Goal: Transaction & Acquisition: Purchase product/service

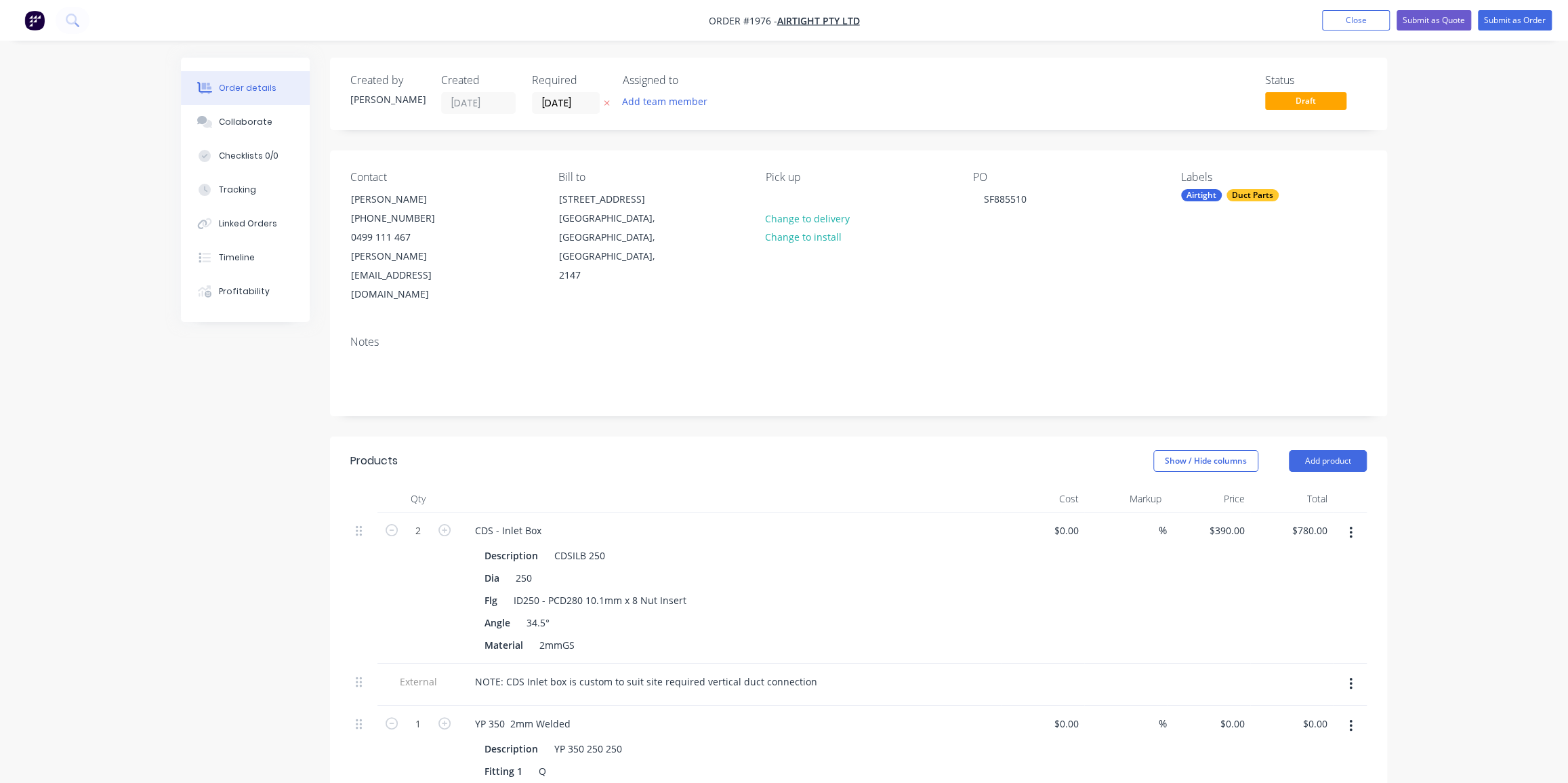
click at [26, 22] on img "button" at bounding box center [34, 20] width 20 height 20
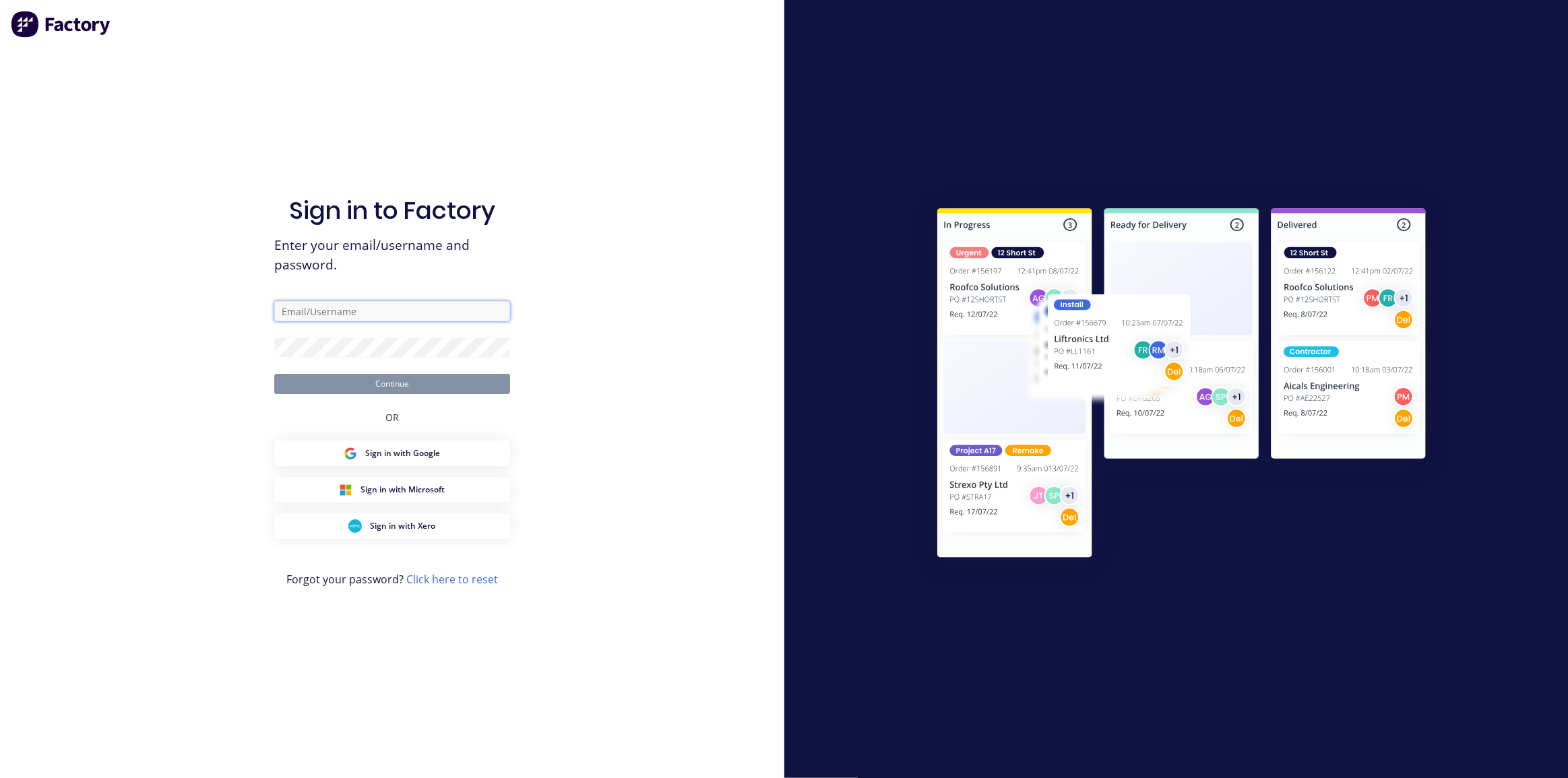
type input "[PERSON_NAME][EMAIL_ADDRESS][DOMAIN_NAME]"
click at [413, 376] on button "Continue" at bounding box center [392, 383] width 236 height 20
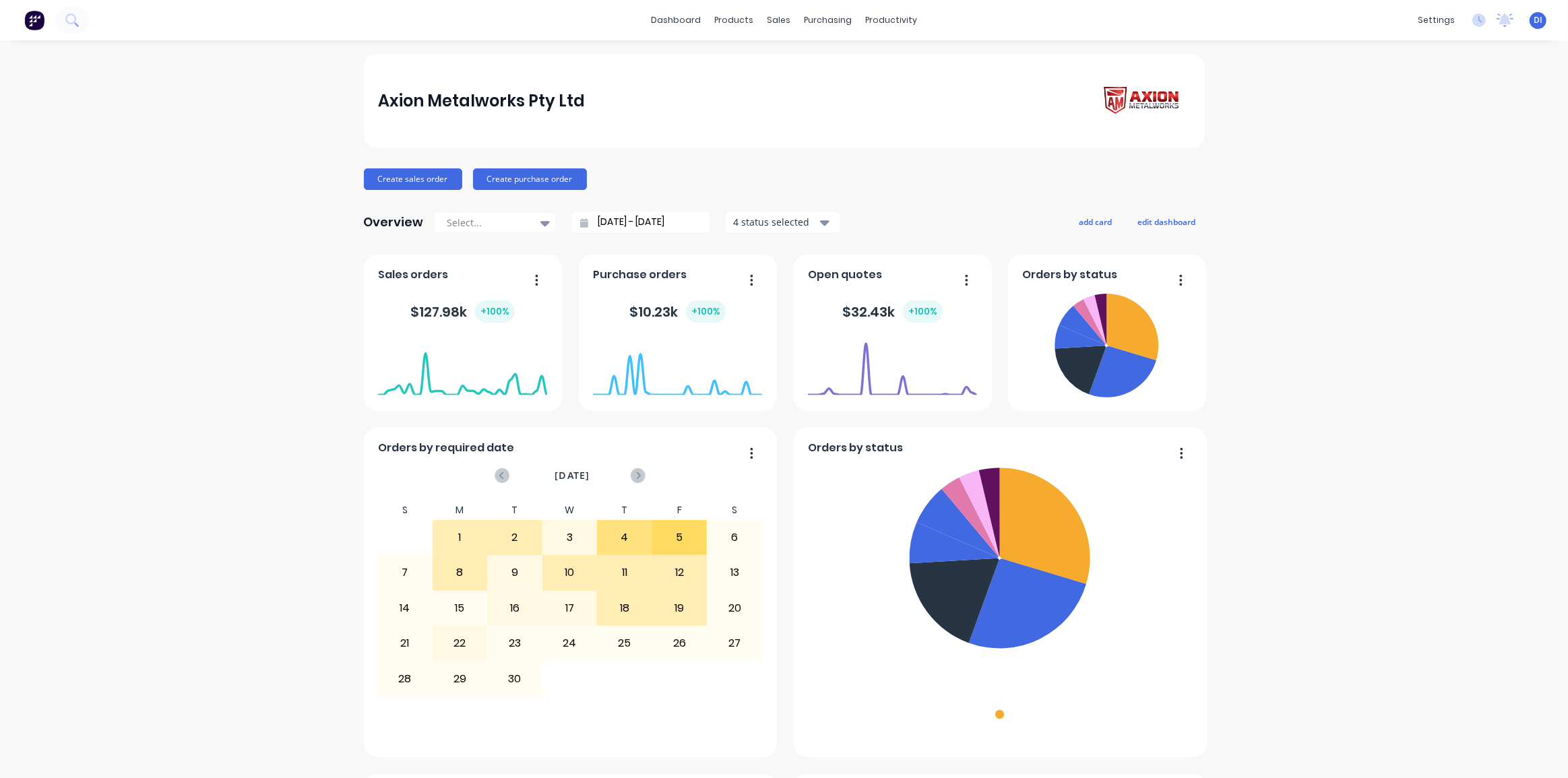
click at [799, 76] on div "Axion Metalworks Pty Ltd" at bounding box center [784, 101] width 841 height 94
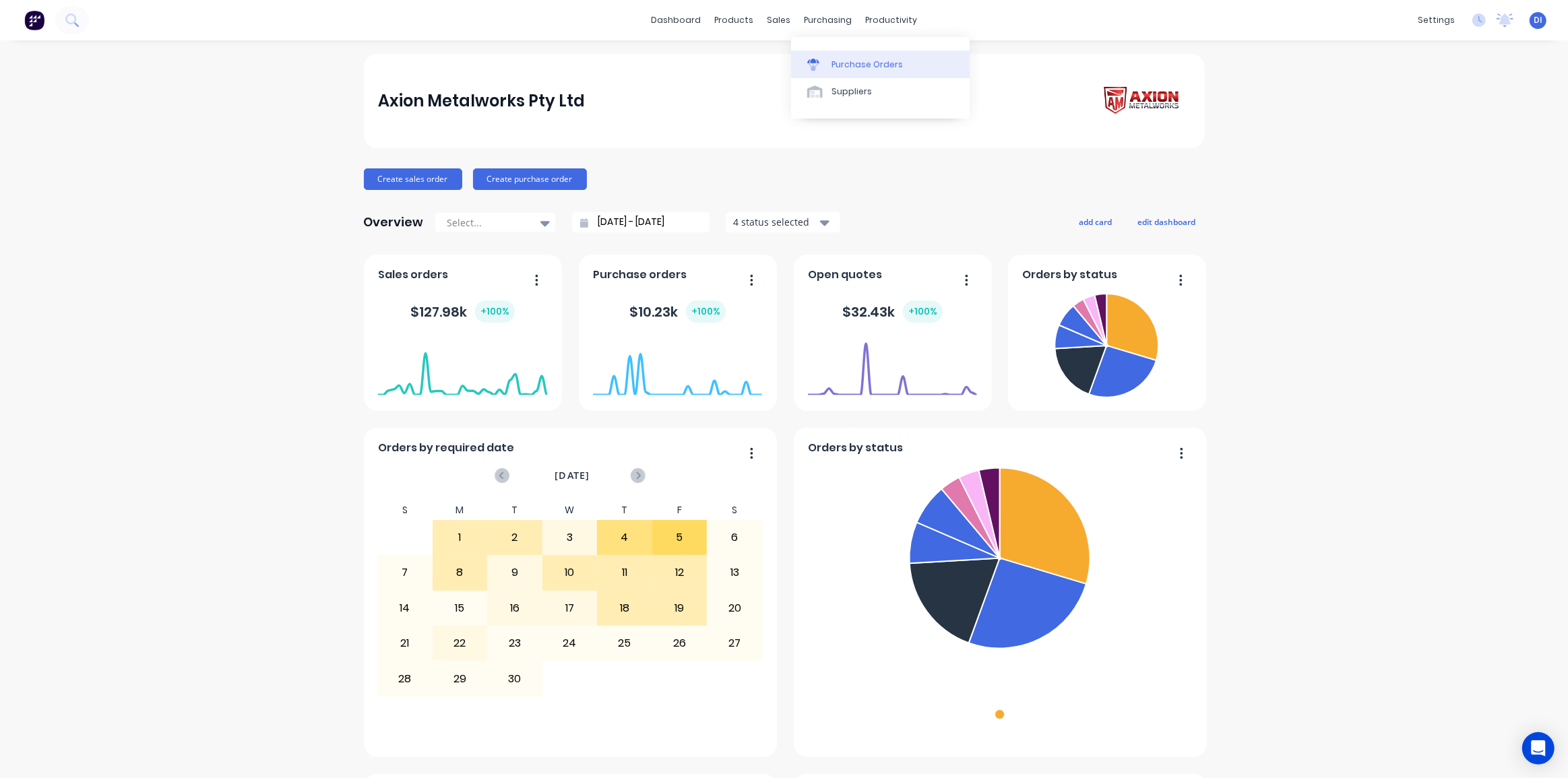
click at [851, 63] on div "Purchase Orders" at bounding box center [868, 65] width 72 height 12
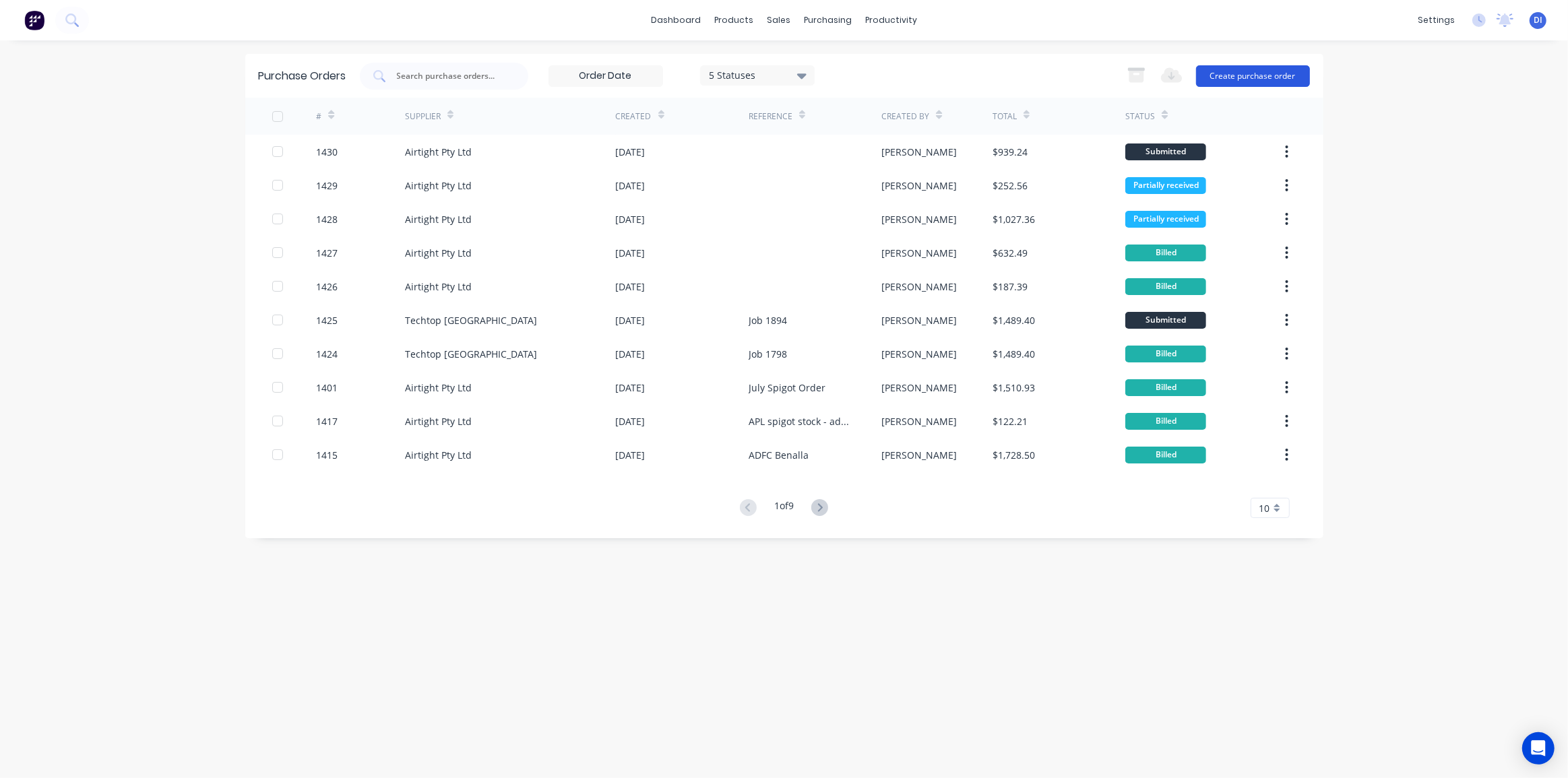
click at [1269, 78] on button "Create purchase order" at bounding box center [1253, 76] width 114 height 21
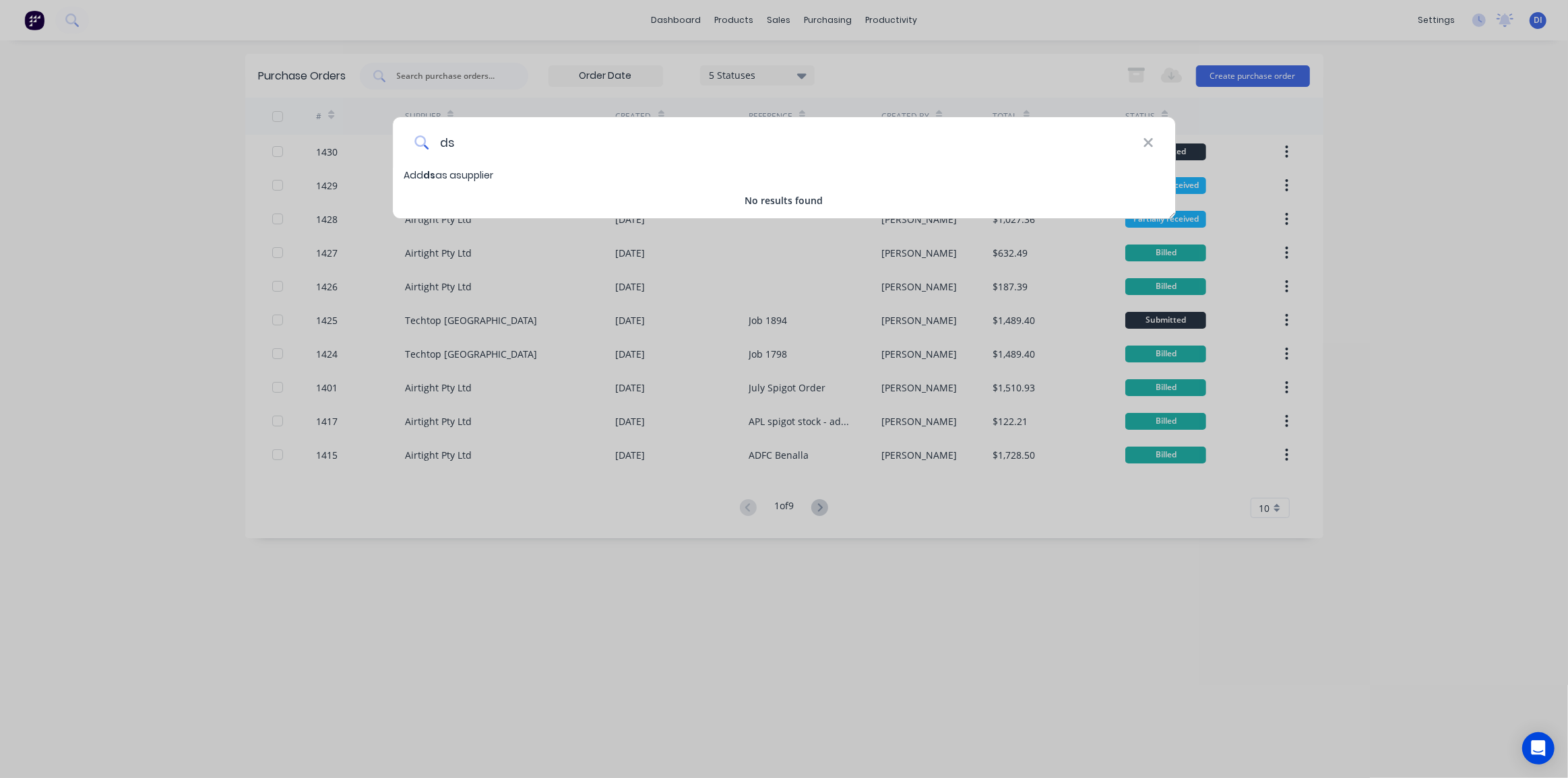
type input "d"
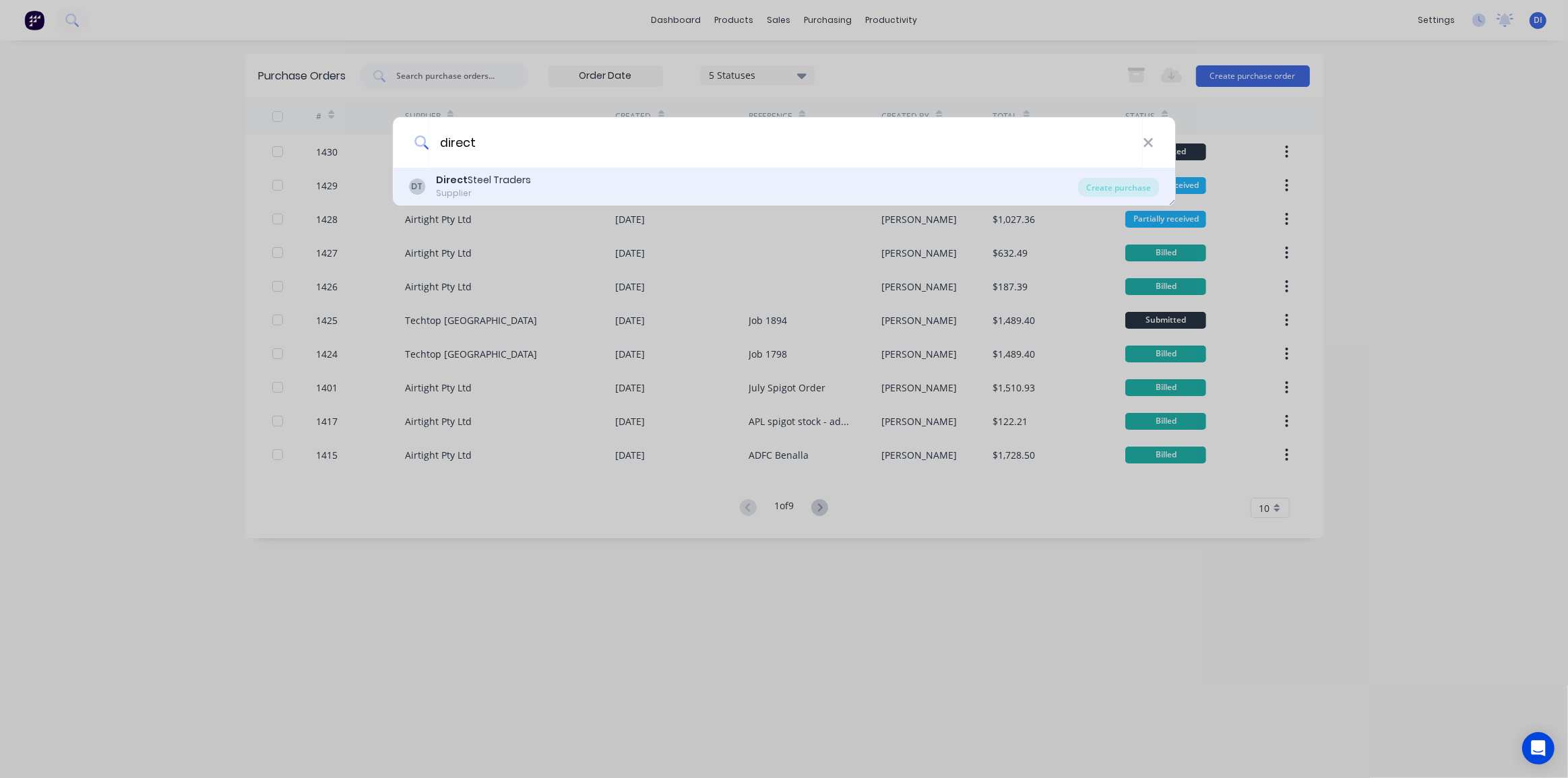
type input "direct"
click at [540, 188] on div "DT Direct Steel Traders Supplier" at bounding box center [744, 186] width 670 height 26
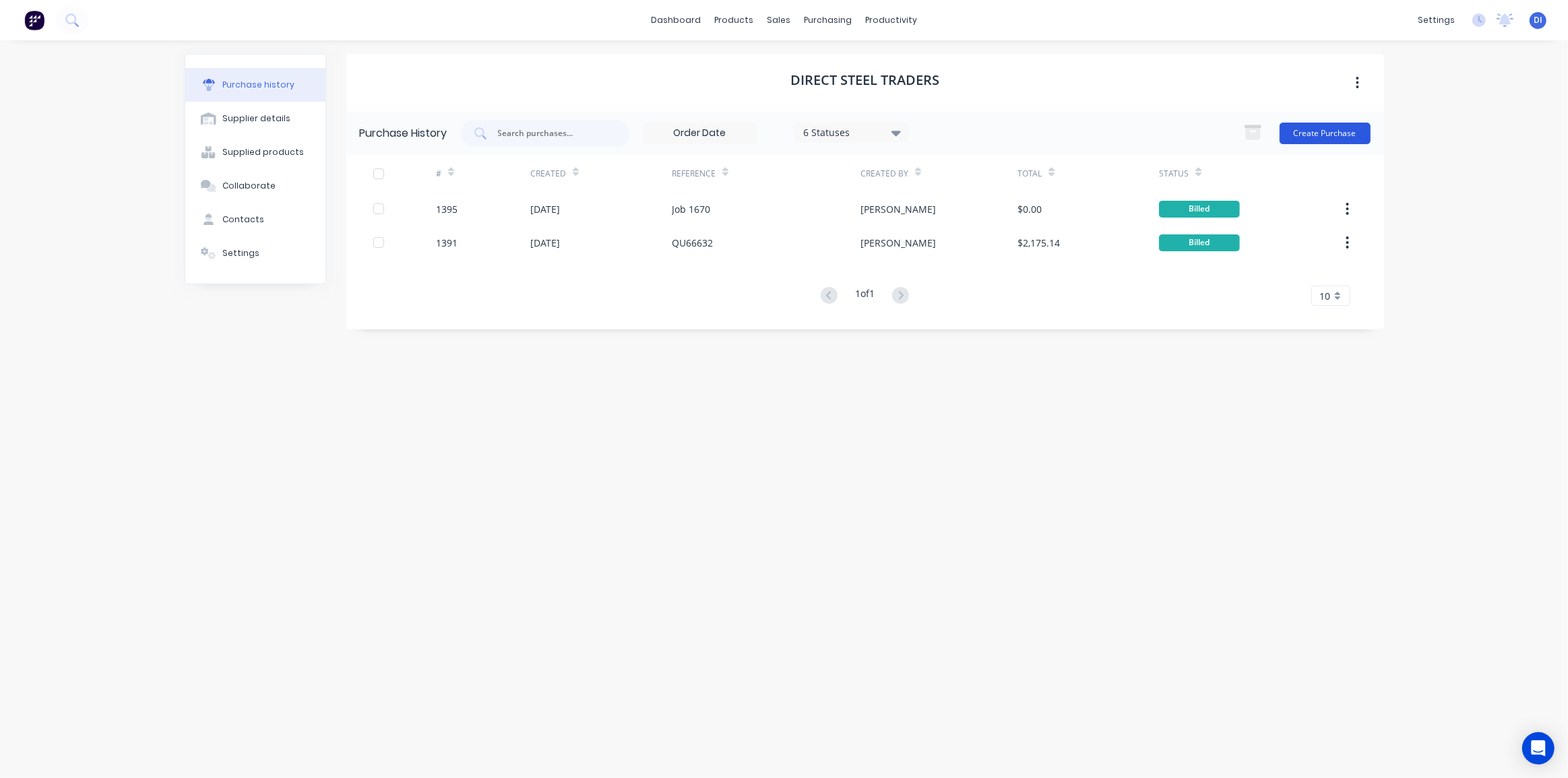
click at [1325, 132] on button "Create Purchase" at bounding box center [1325, 133] width 91 height 21
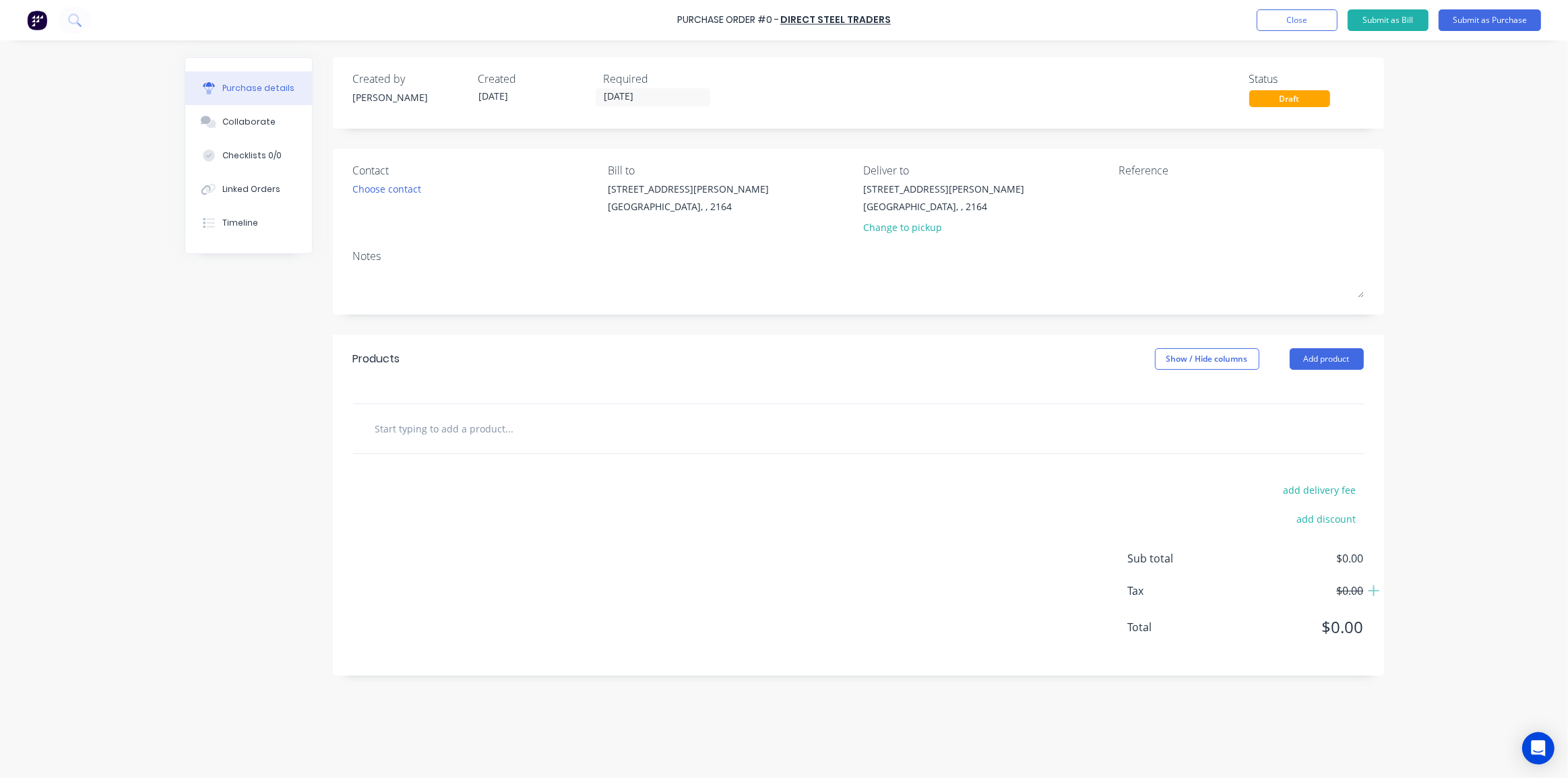
click at [471, 433] on input "text" at bounding box center [509, 428] width 269 height 27
click at [401, 189] on div "Choose contact" at bounding box center [388, 189] width 69 height 14
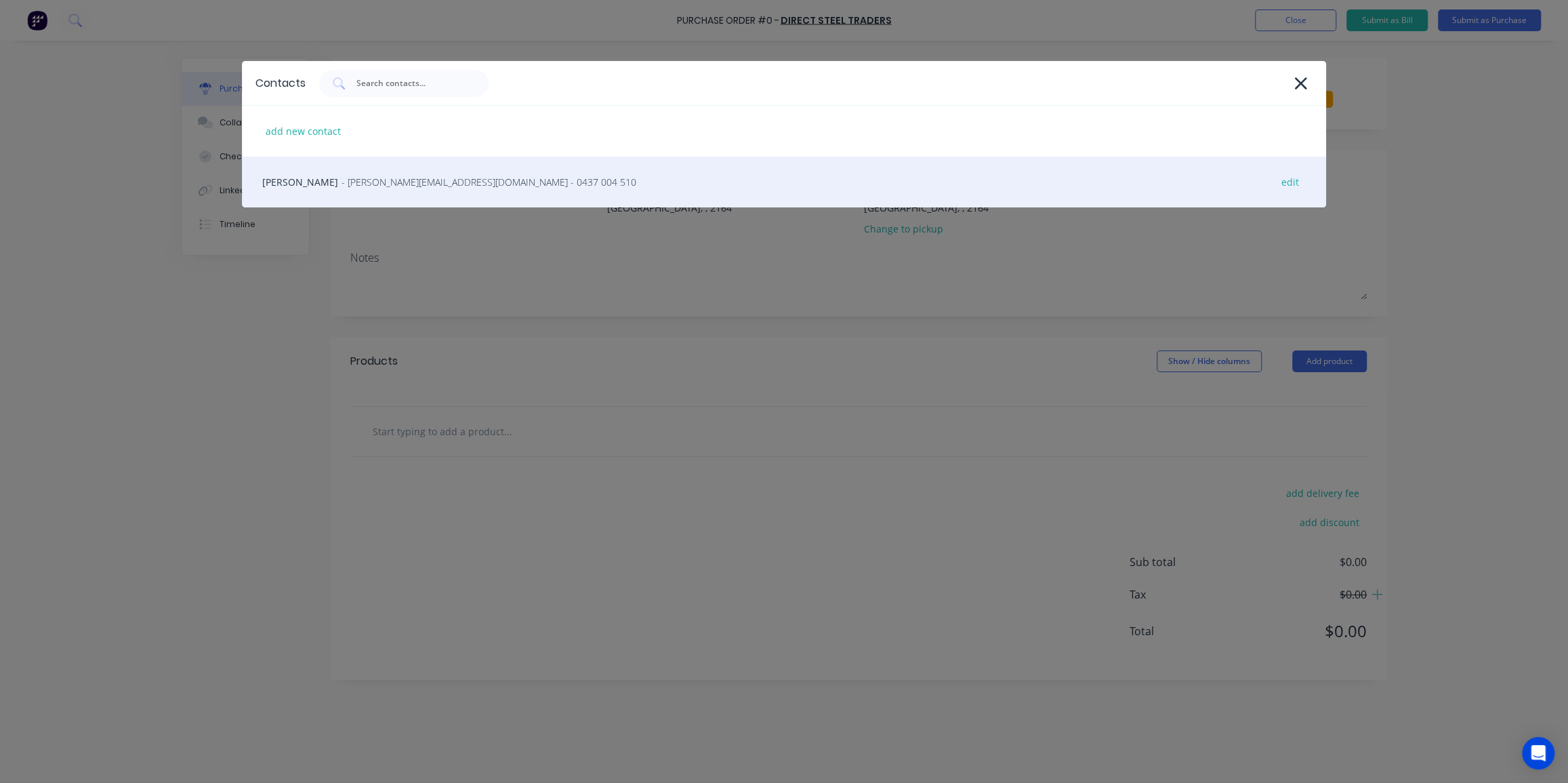
click at [426, 179] on span "- [PERSON_NAME][EMAIL_ADDRESS][DOMAIN_NAME] - 0437 004 510" at bounding box center [489, 182] width 295 height 15
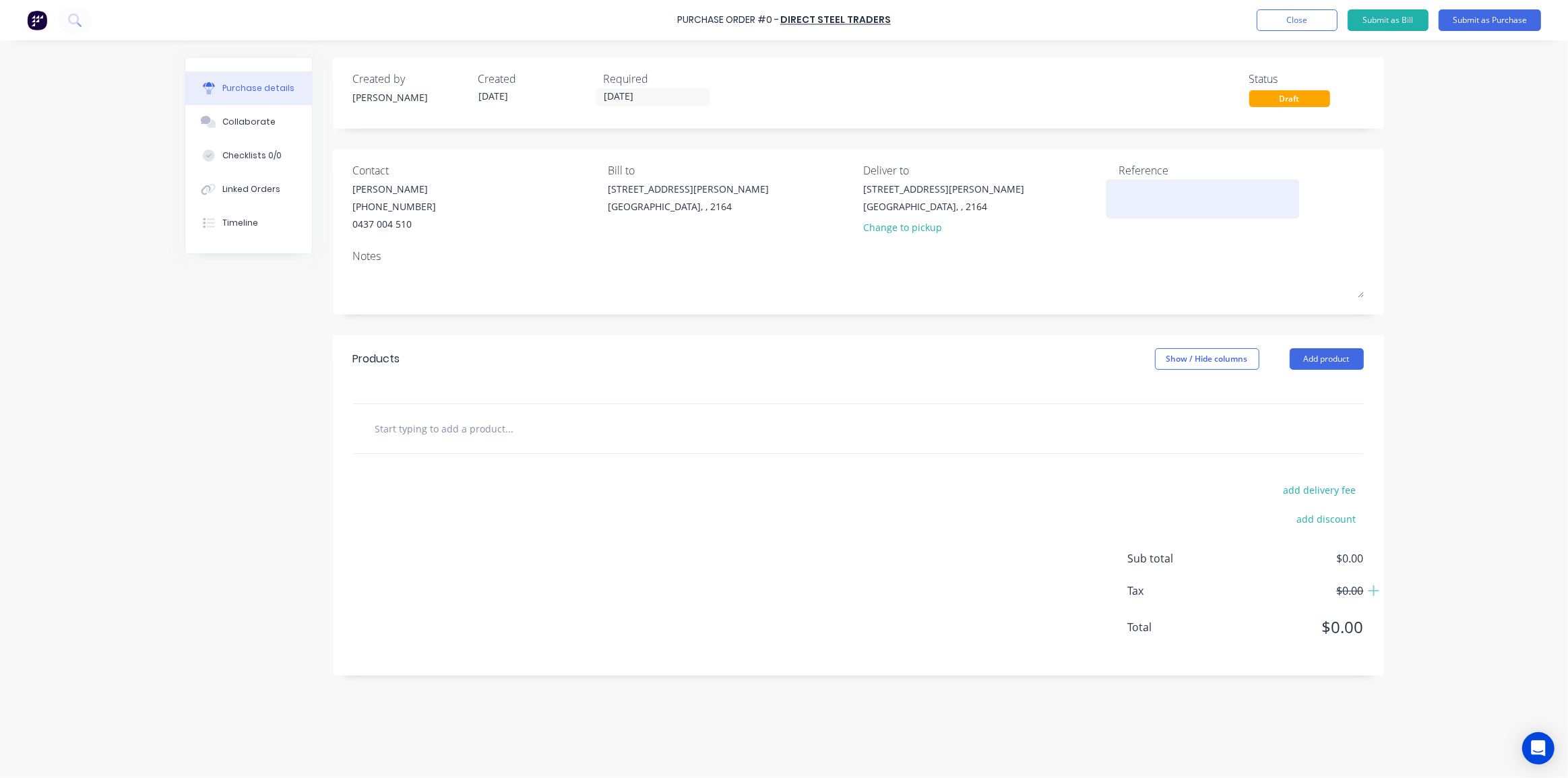
click at [1135, 182] on textarea at bounding box center [1202, 197] width 169 height 30
type textarea "x"
type textarea "S"
type textarea "x"
type textarea "Se"
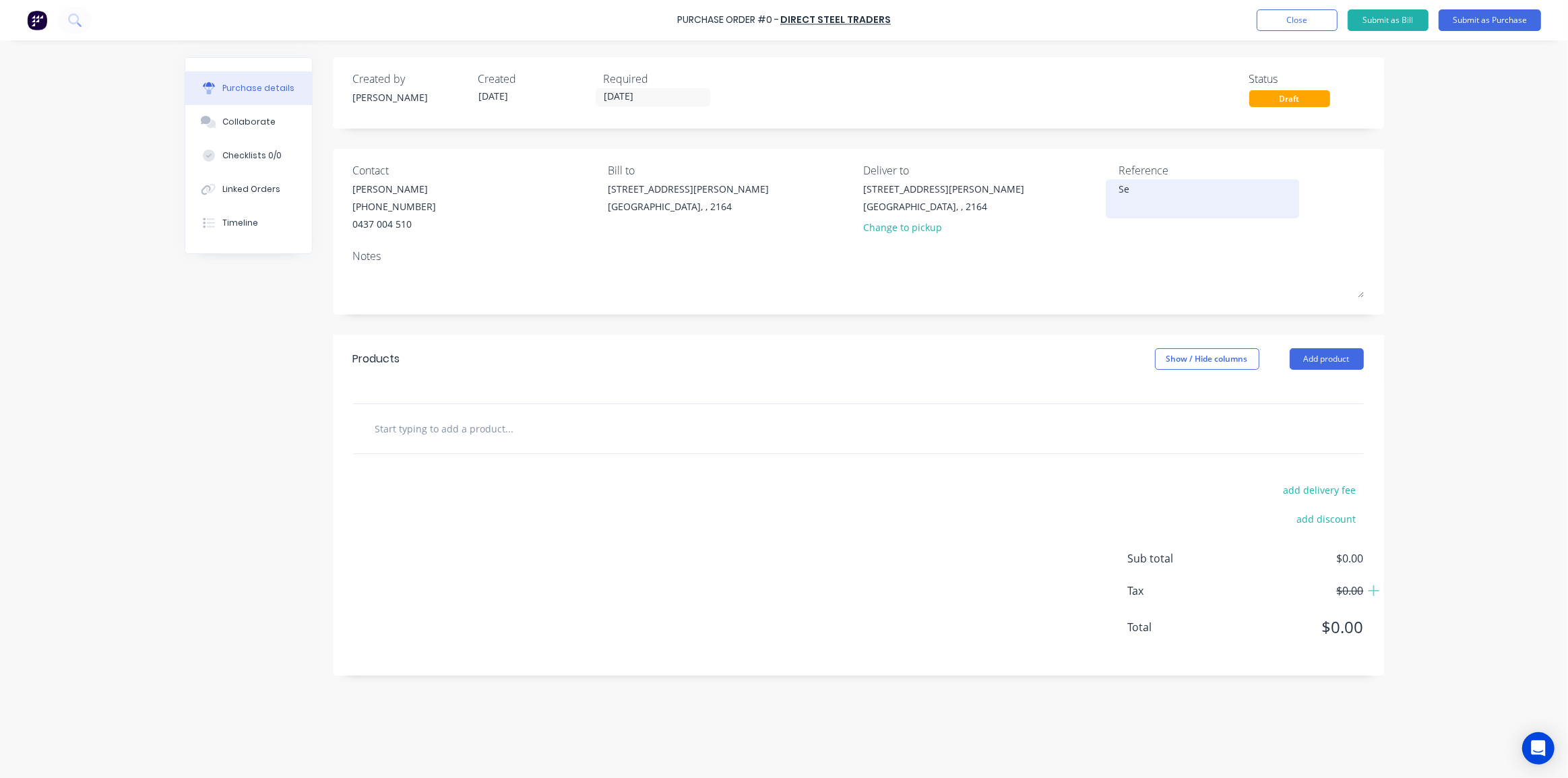
type textarea "x"
type textarea "Sep"
type textarea "x"
type textarea "Sept"
type textarea "x"
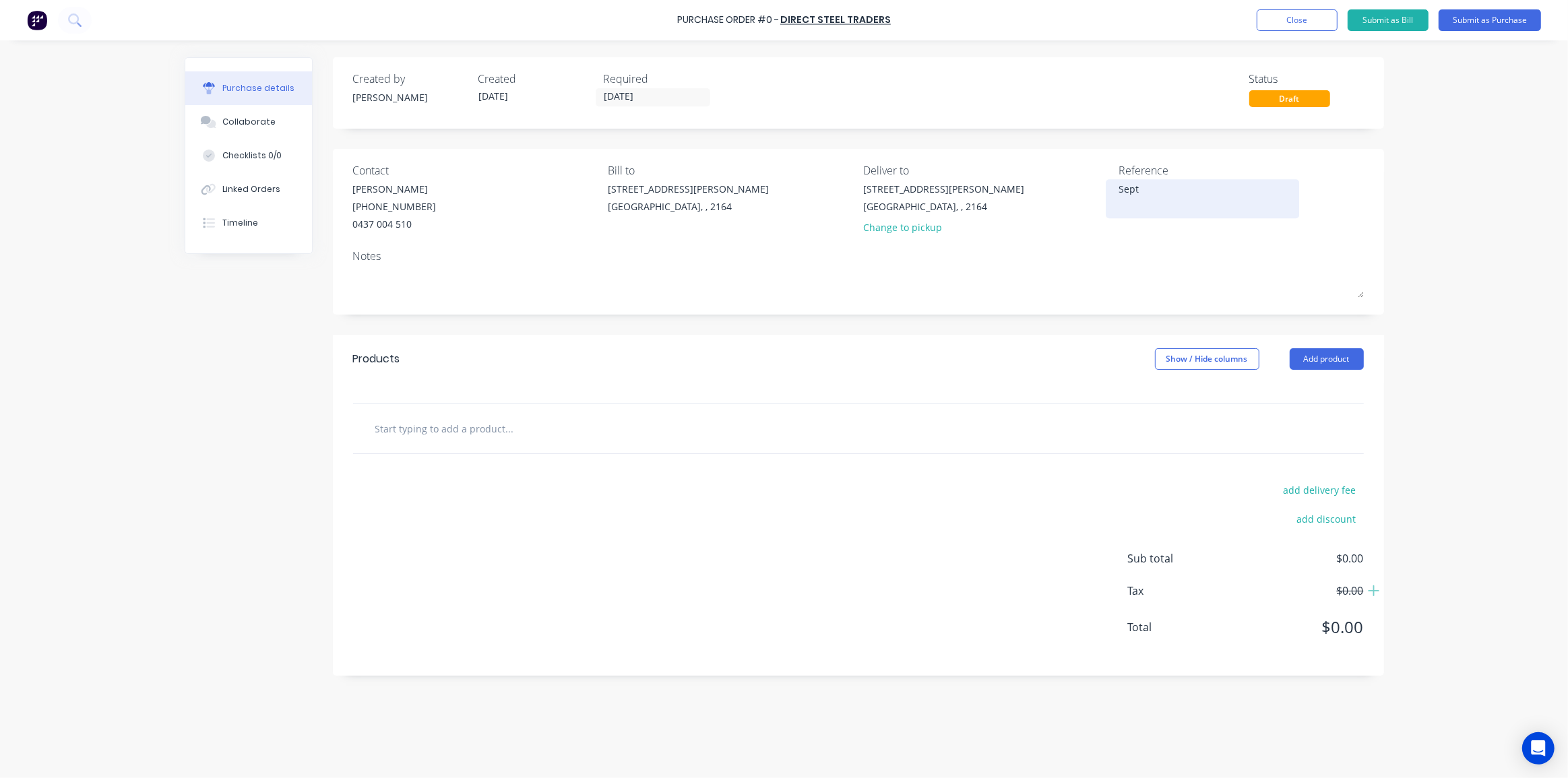
type textarea "Septe"
type textarea "x"
type textarea "Septem"
type textarea "x"
type textarea "Septemb"
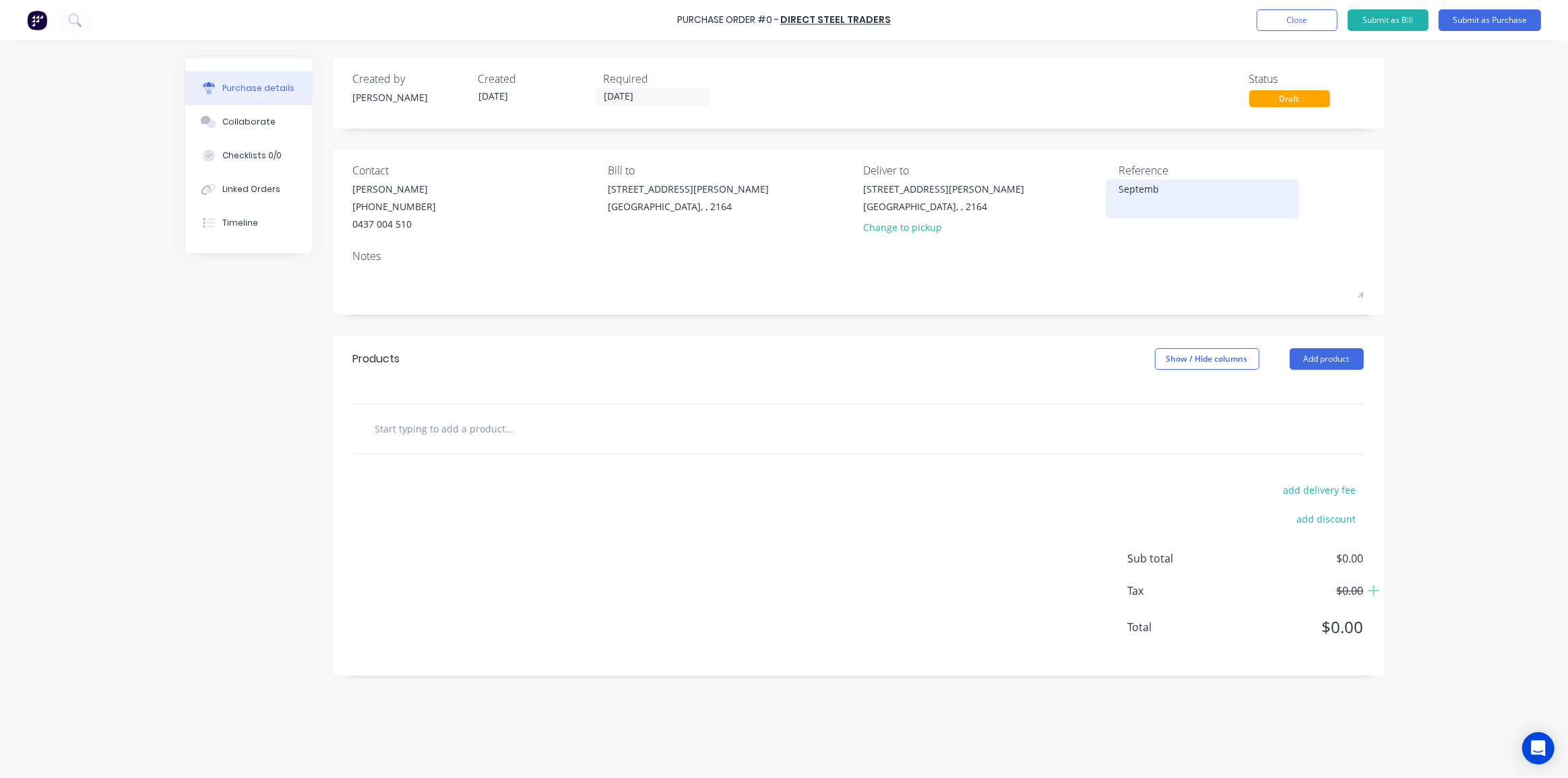
type textarea "x"
type textarea "Septembe"
type textarea "x"
type textarea "September"
type textarea "x"
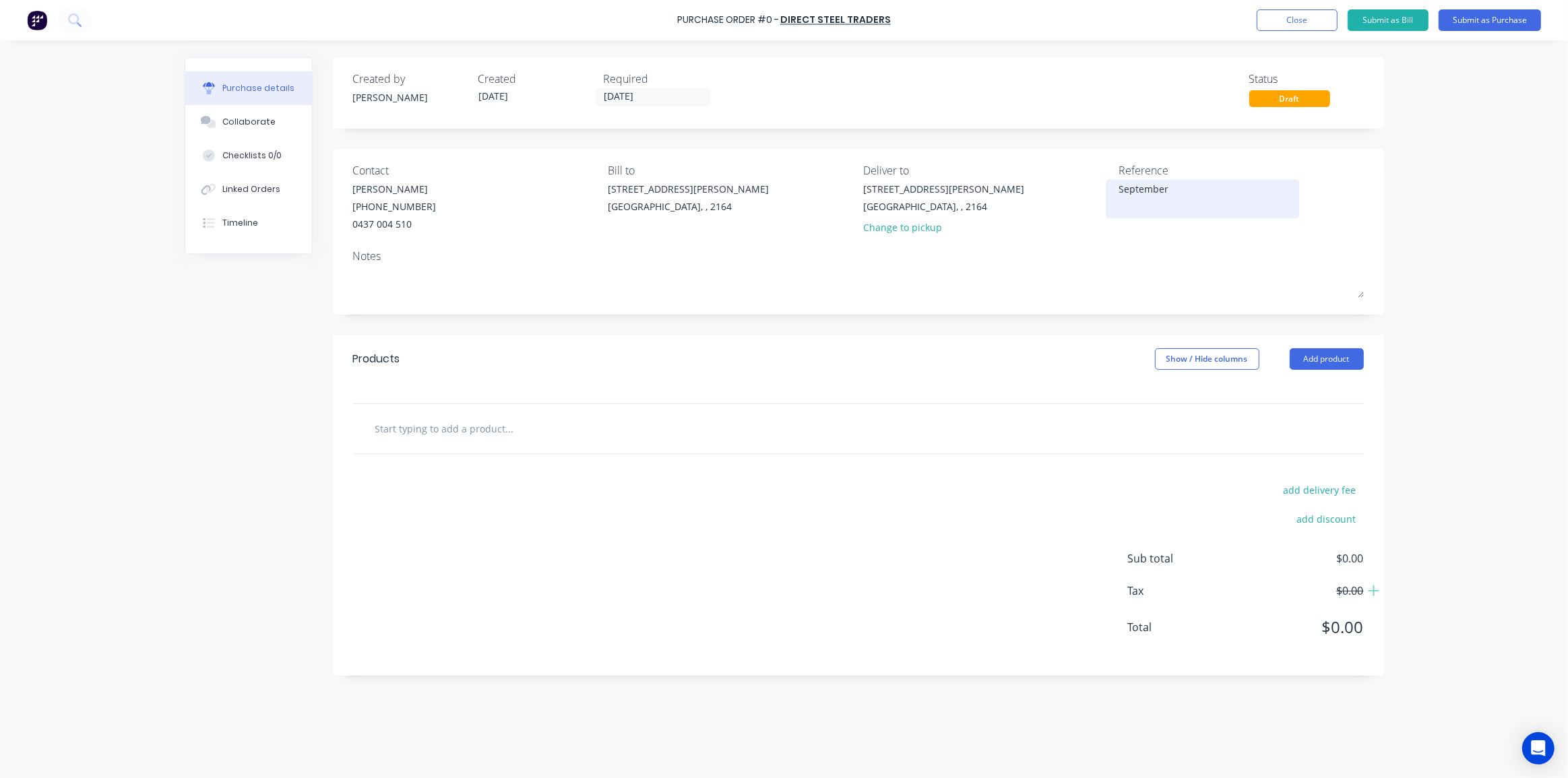
type textarea "September"
type textarea "x"
type textarea "September s"
type textarea "x"
type textarea "September st"
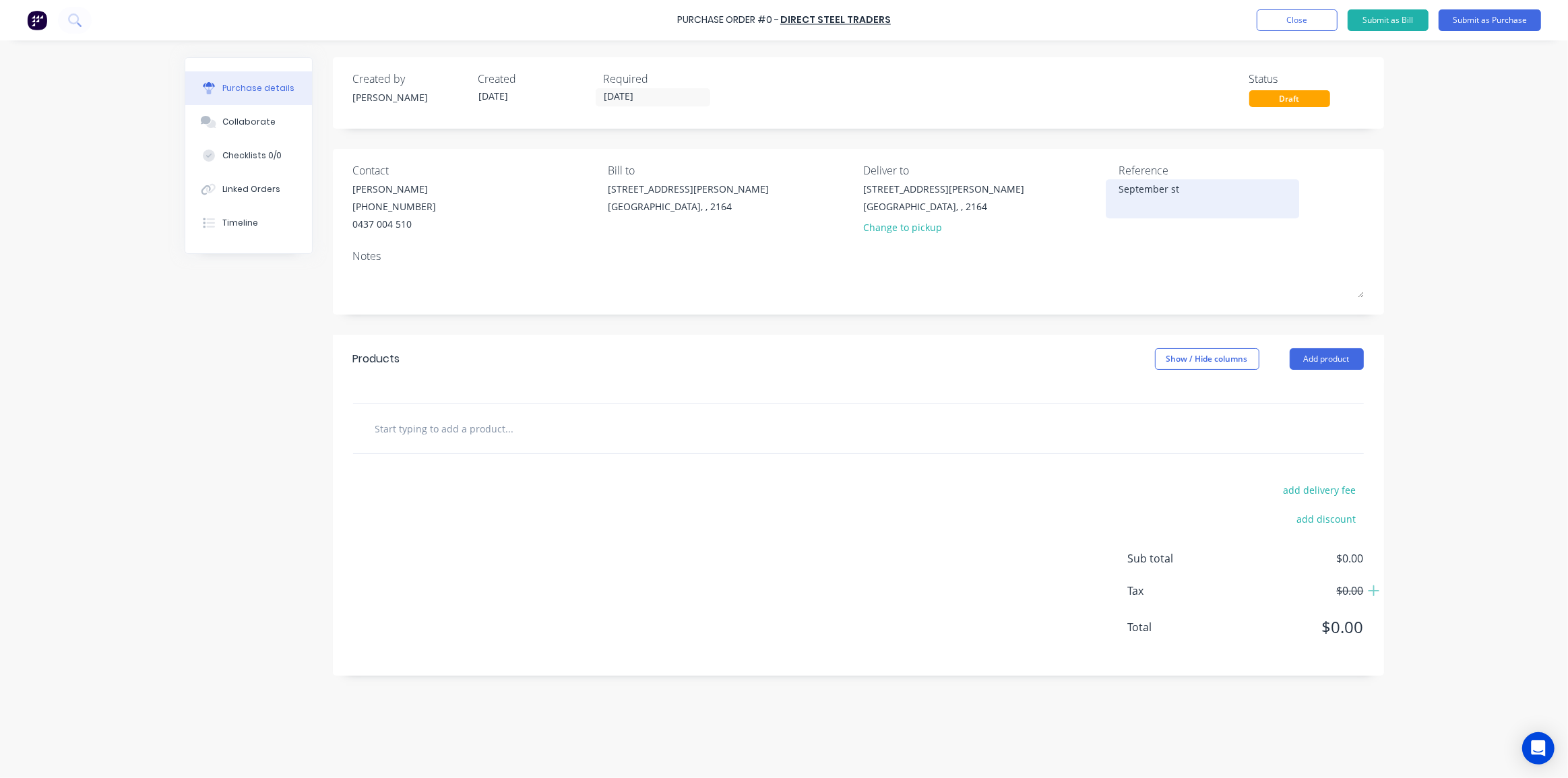
type textarea "x"
type textarea "September sto"
type textarea "x"
type textarea "September stoc"
type textarea "x"
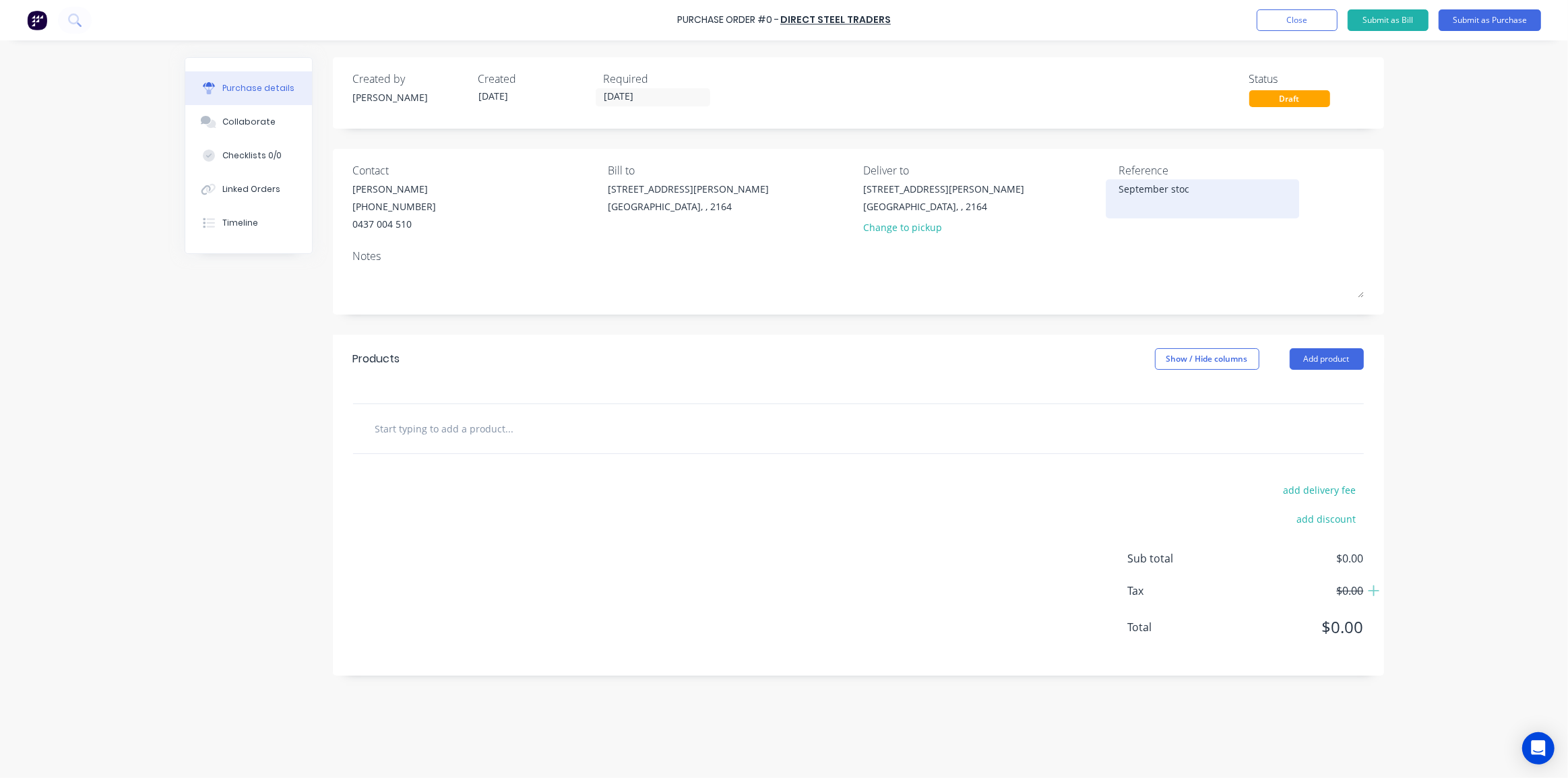
type textarea "September stock"
type textarea "x"
type textarea "September stock"
type textarea "x"
type textarea "September stock"
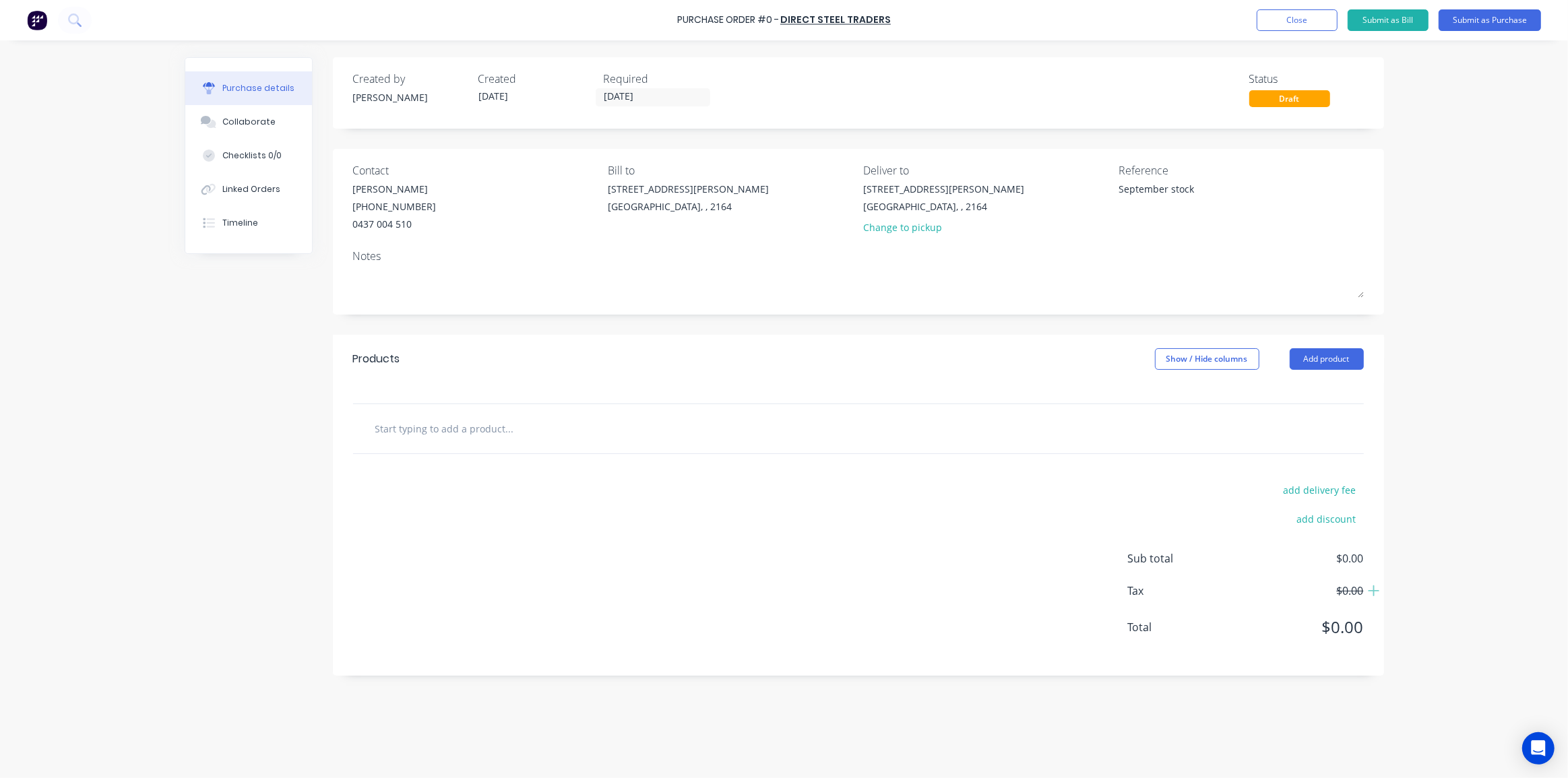
click at [1417, 224] on div "Purchase Order #0 - Direct Steel Traders Add product Close Submit as Bill Submi…" at bounding box center [784, 389] width 1568 height 778
click at [488, 432] on input "text" at bounding box center [509, 428] width 269 height 27
type textarea "x"
type input "D"
type textarea "x"
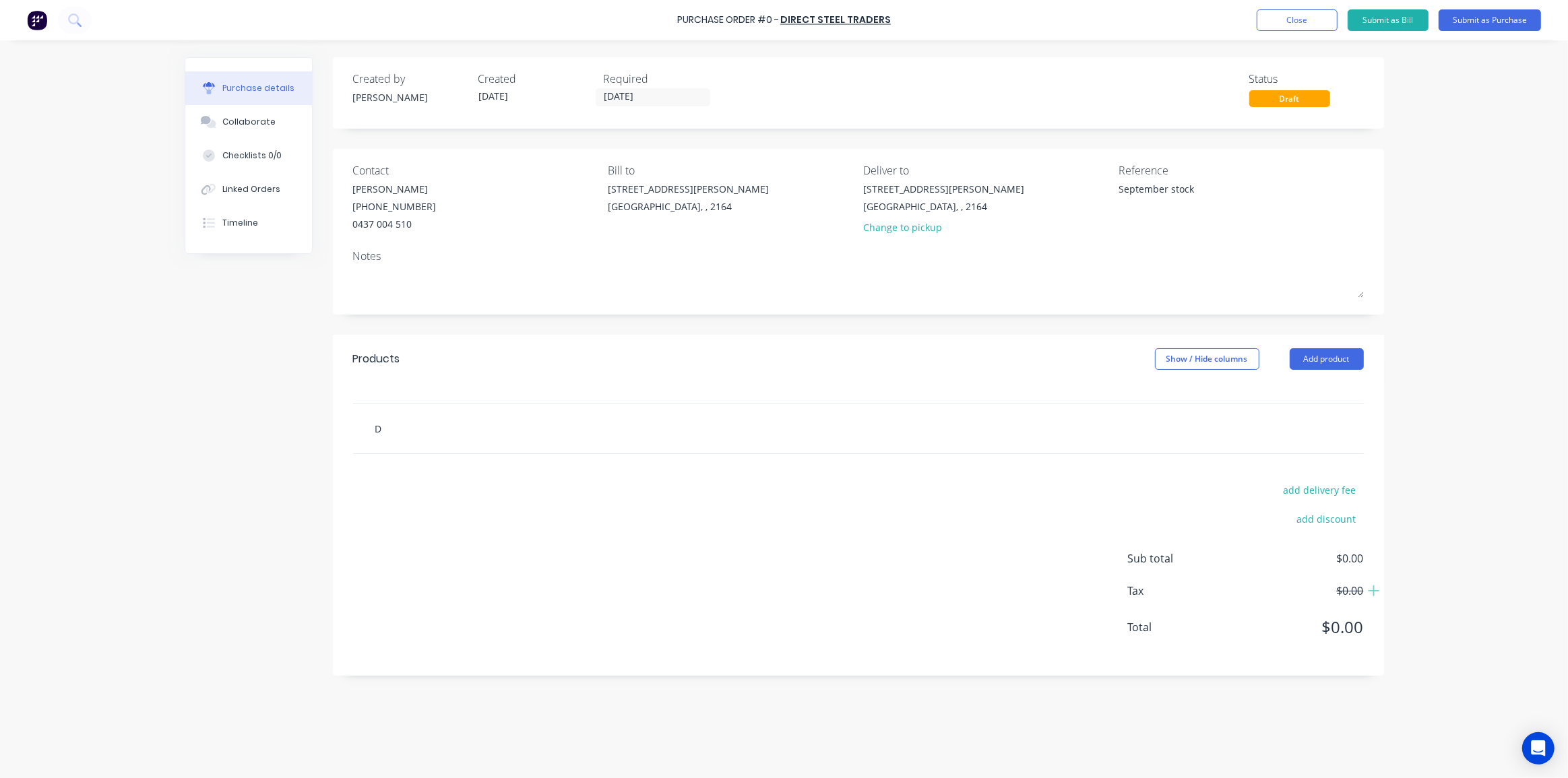
type input "Du"
type textarea "x"
type input "Du"
click at [397, 430] on input "Du" at bounding box center [509, 428] width 269 height 27
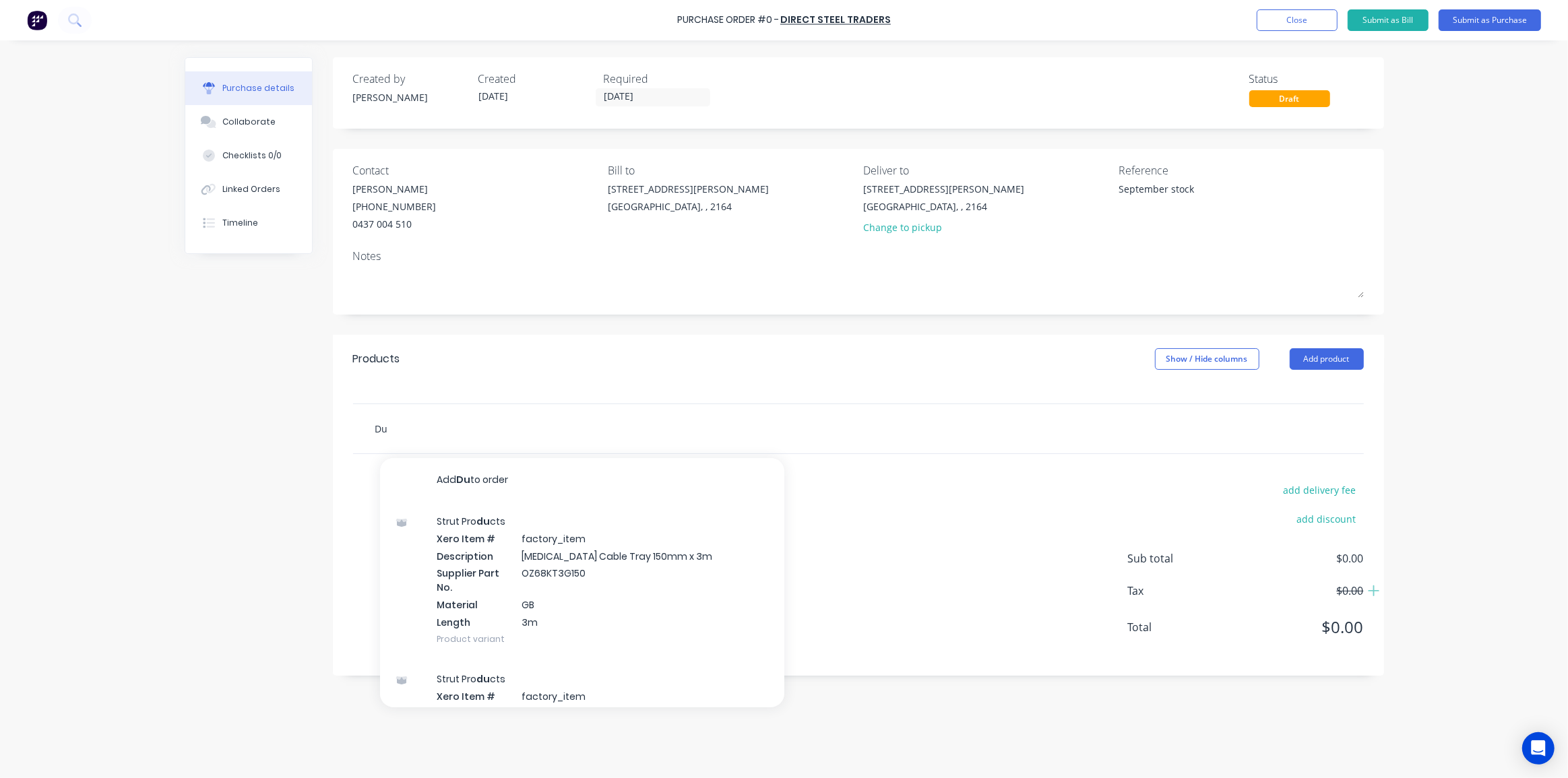
type textarea "x"
type input "P"
type textarea "x"
type input "Pr"
type textarea "x"
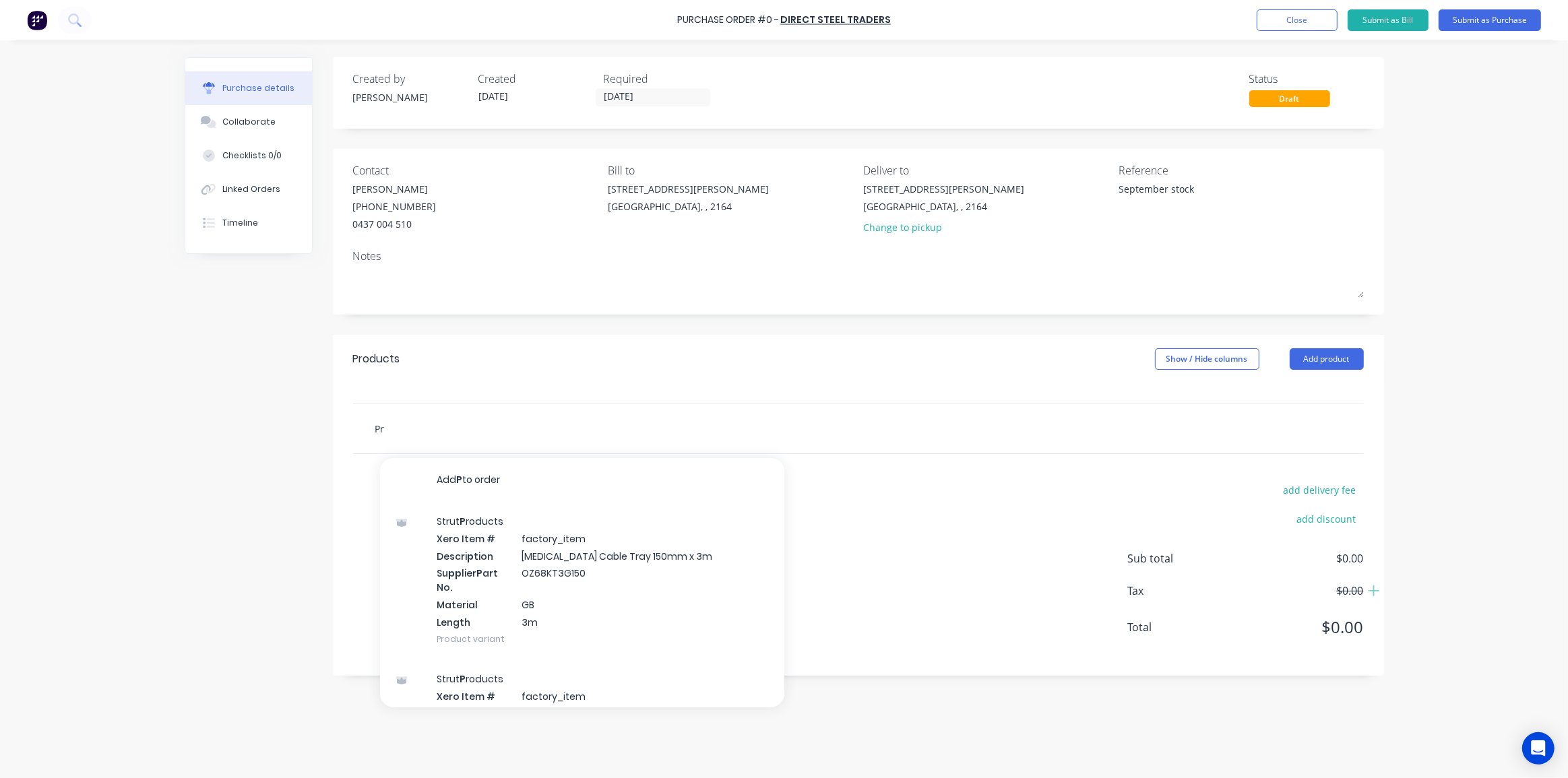
type input "Pre"
type textarea "x"
type input "Preg"
type textarea "x"
type input "Prega"
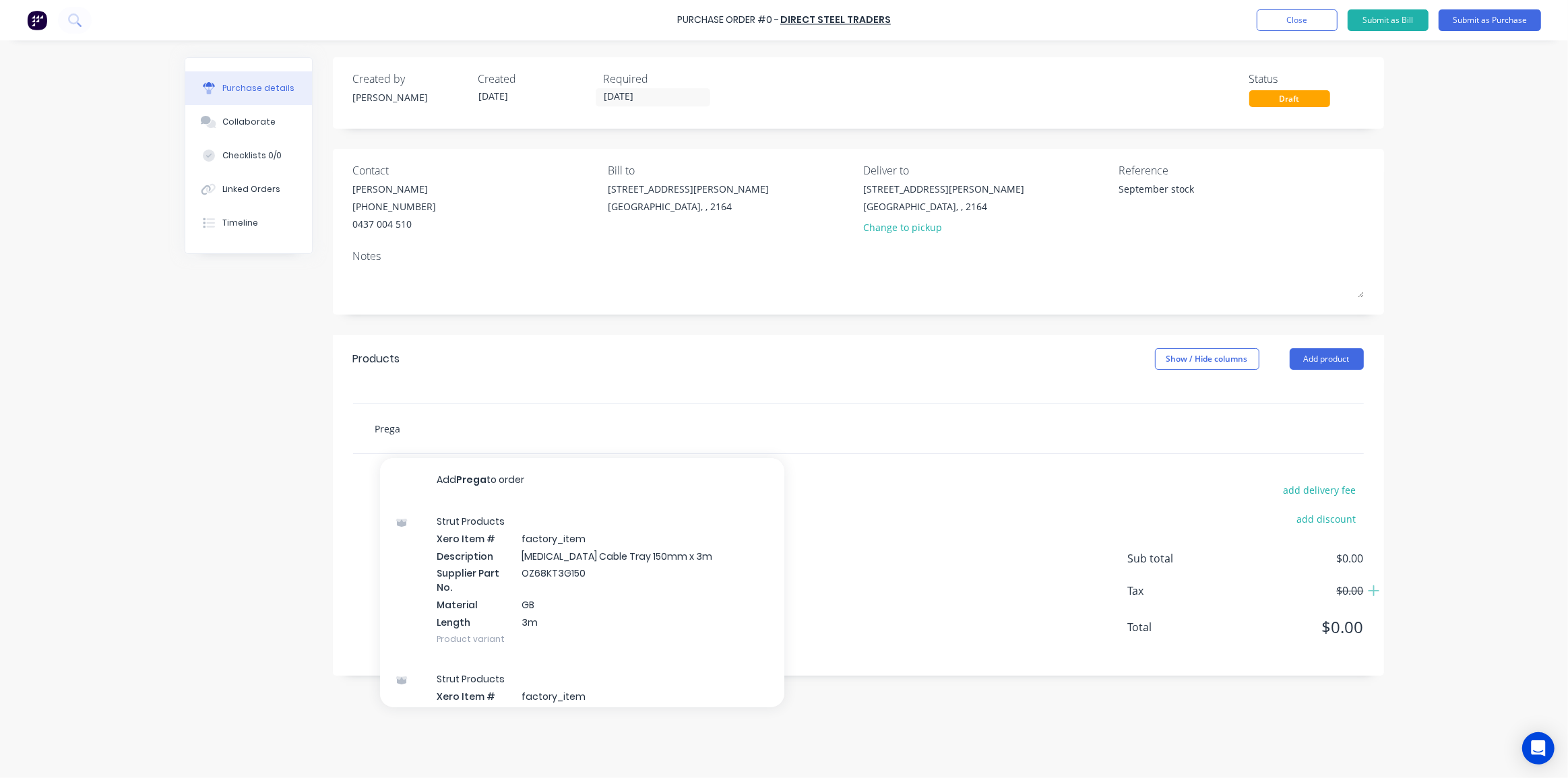
type textarea "x"
type input "Pregal"
type textarea "x"
type input "Pregal"
type textarea "x"
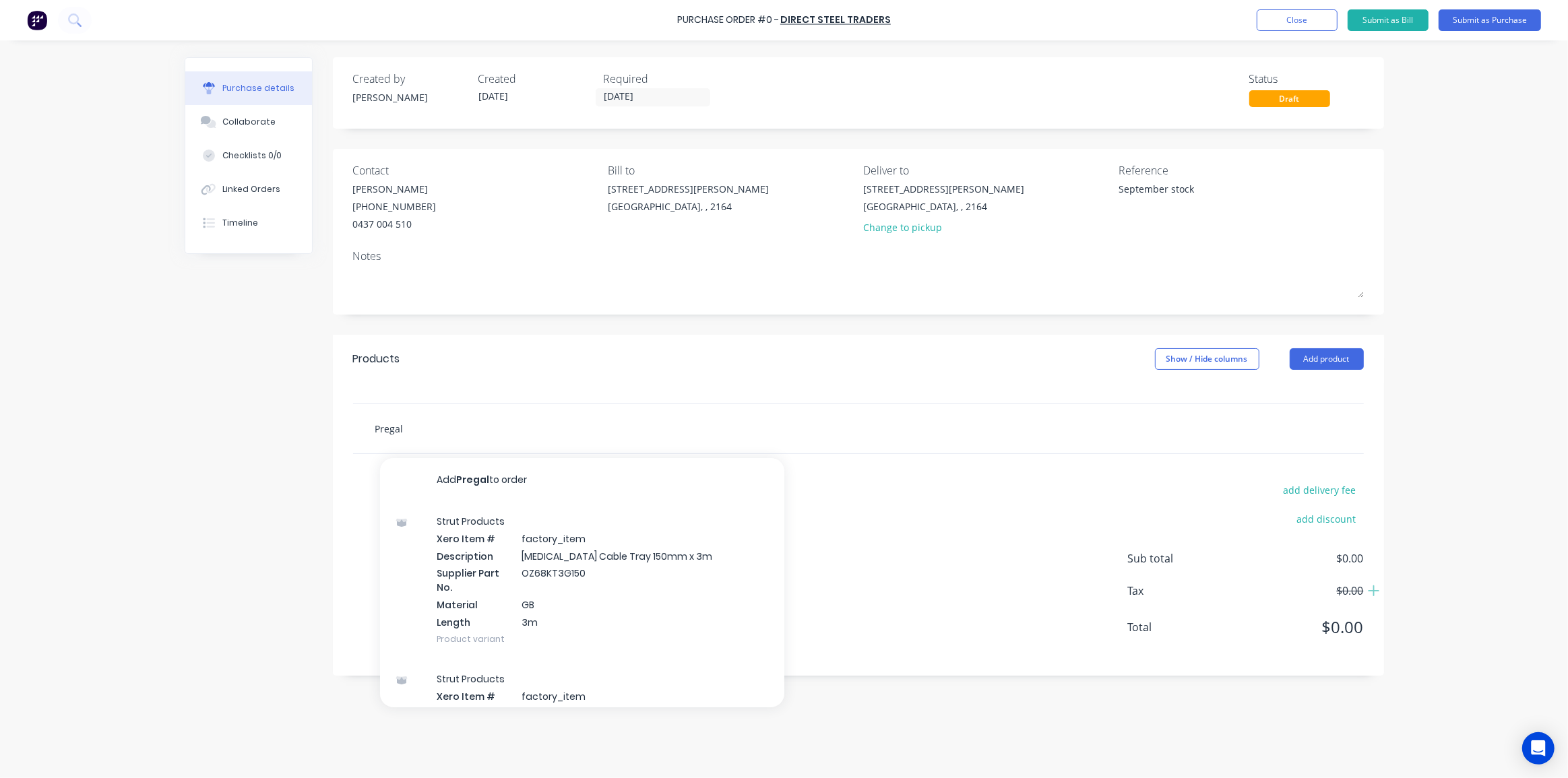
type input "Pregal S"
type textarea "x"
type input "Pregal SH"
type textarea "x"
type input "Pregal SHS"
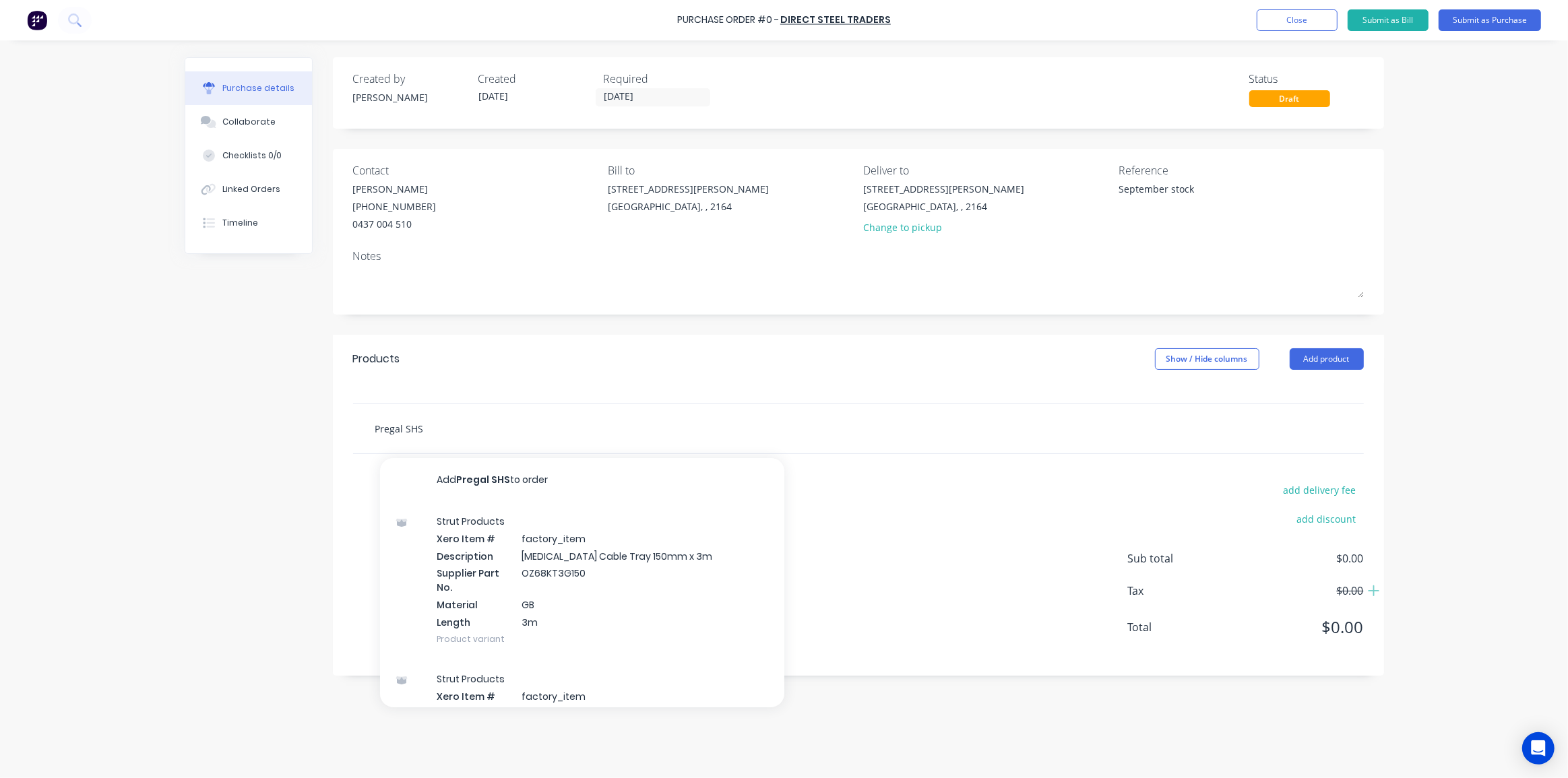
type textarea "x"
type input "Pregal SHS"
type textarea "x"
type input "Pregal SHS 7"
type textarea "x"
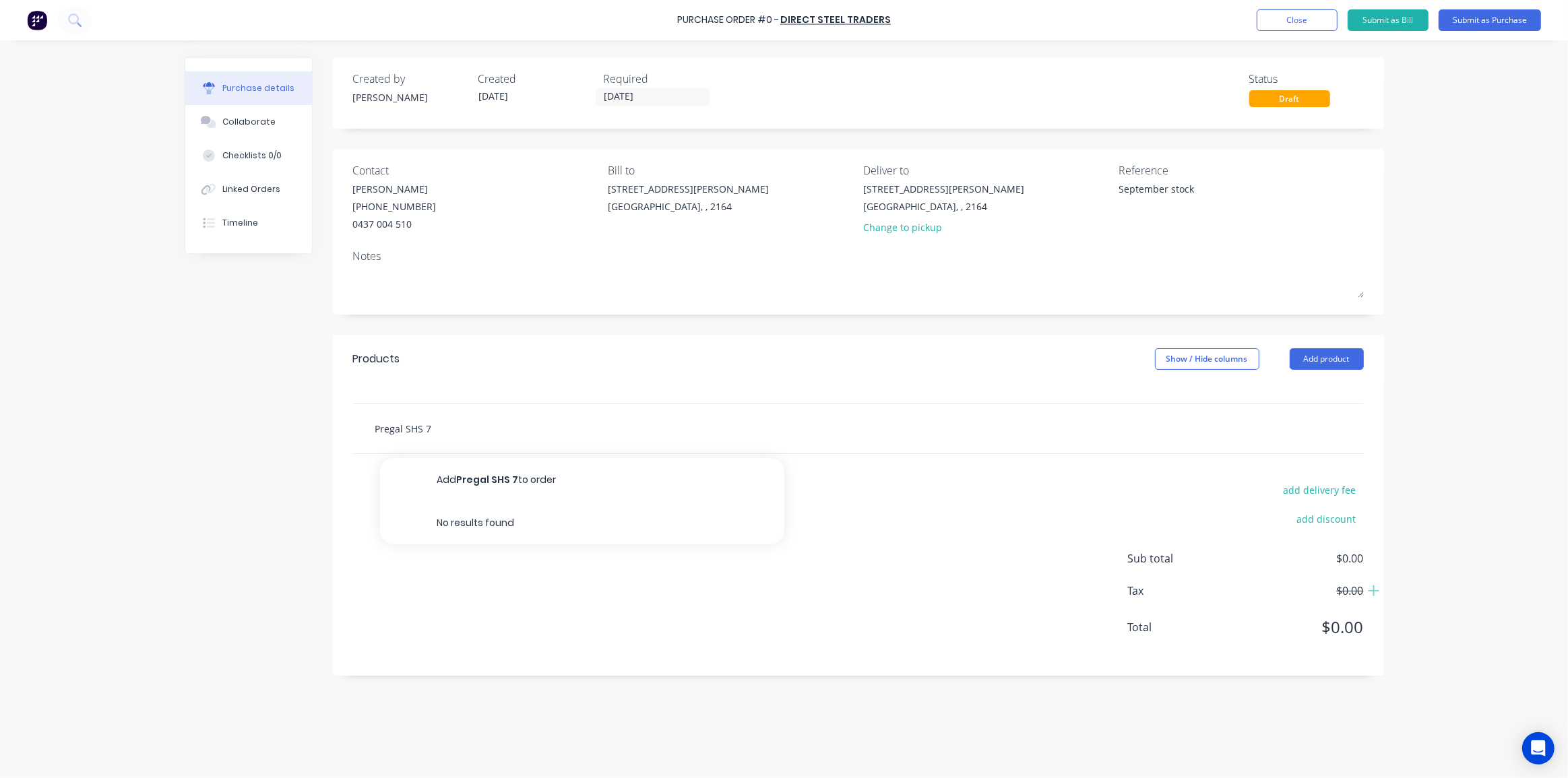
type input "Pregal SHS 75"
type textarea "x"
type input "Pregal SHS 75x"
type textarea "x"
type input "Pregal SHS 75x7"
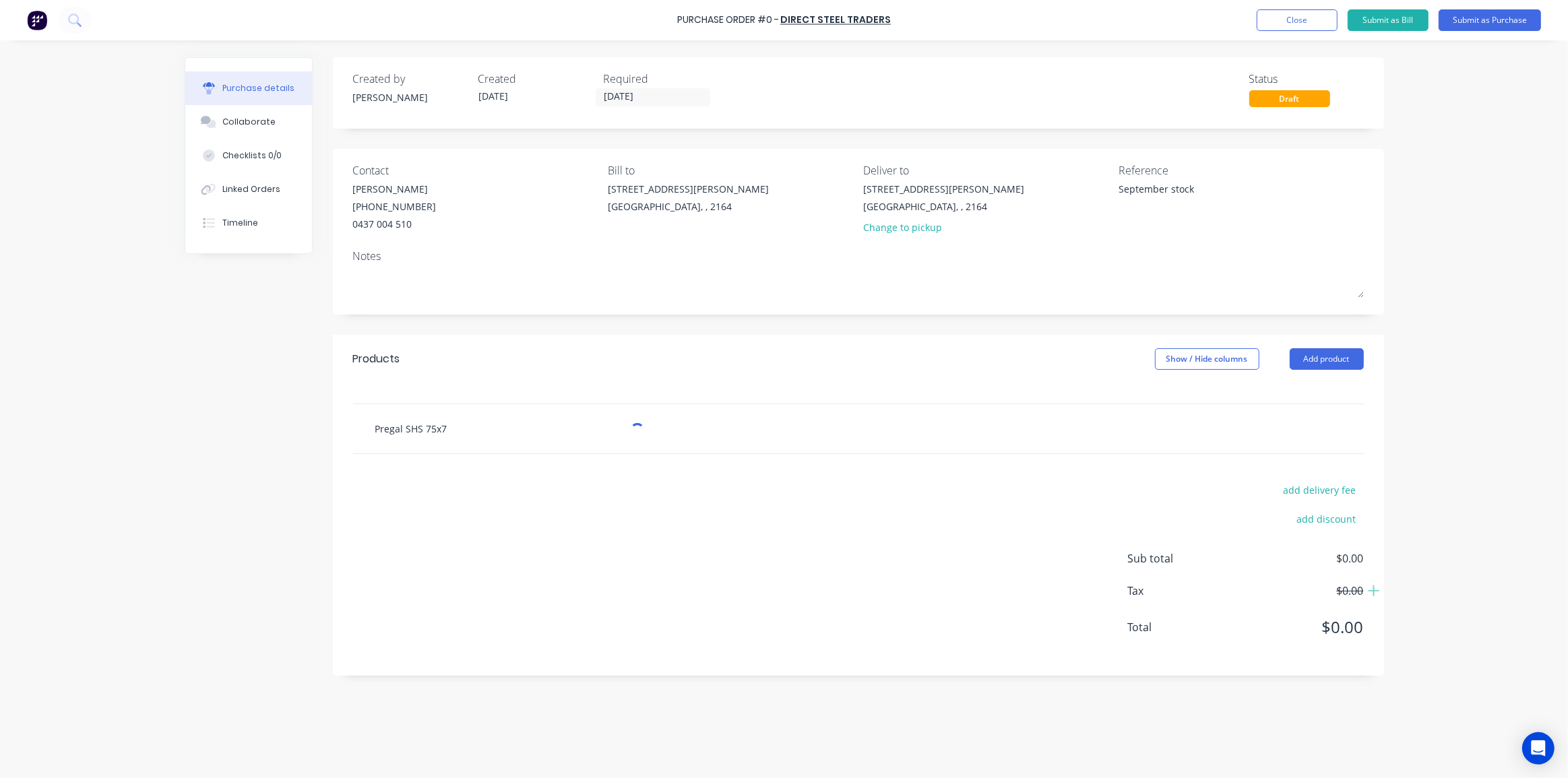
type textarea "x"
type input "Pregal SHS 75x75"
type textarea "x"
type input "Pregal SHS 75x75x"
type textarea "x"
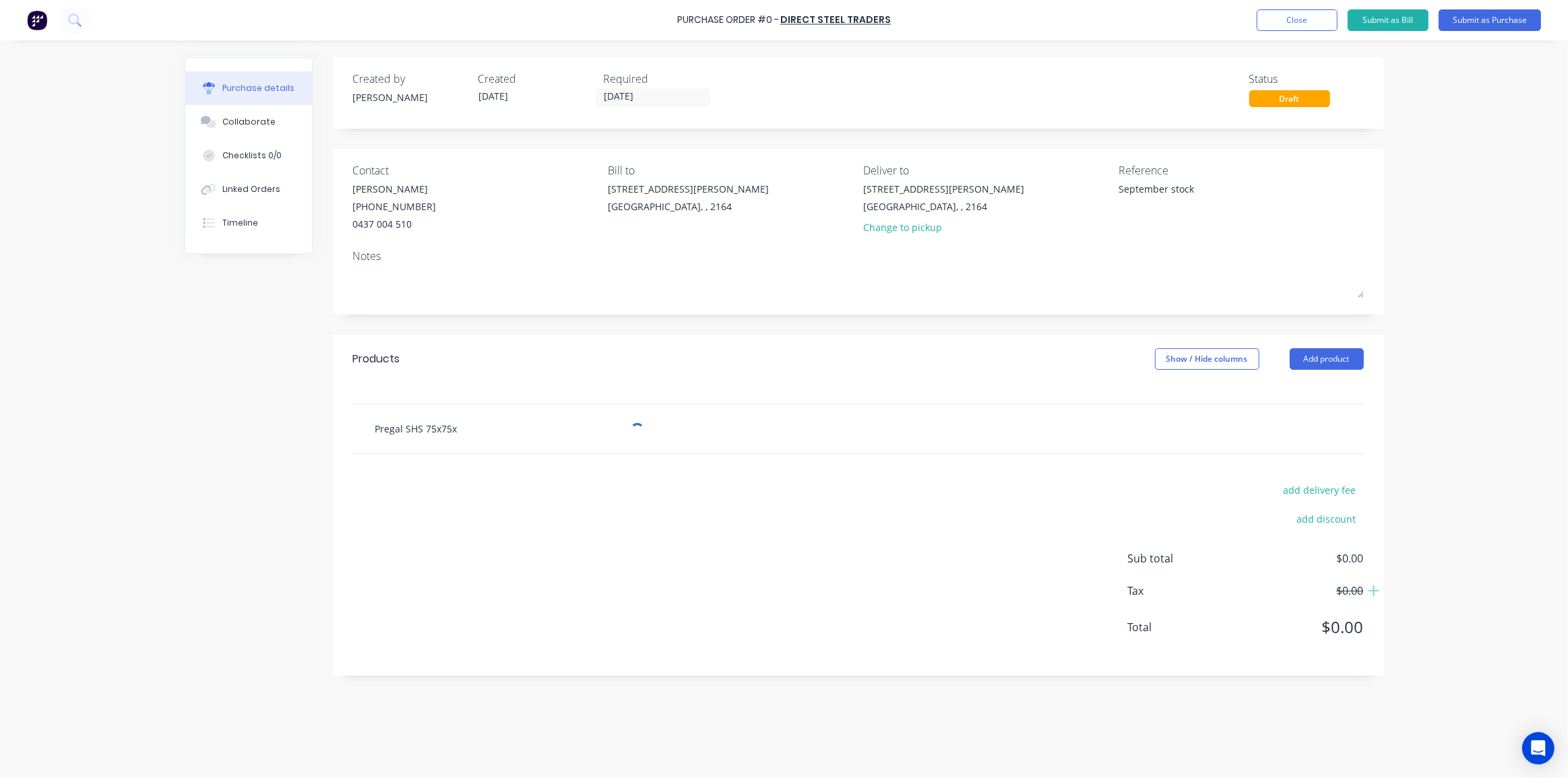
type input "Pregal SHS 75x75x3"
type textarea "x"
type input "Pregal SHS 75x75x3m"
type textarea "x"
type input "Pregal SHS 75x75x3mm"
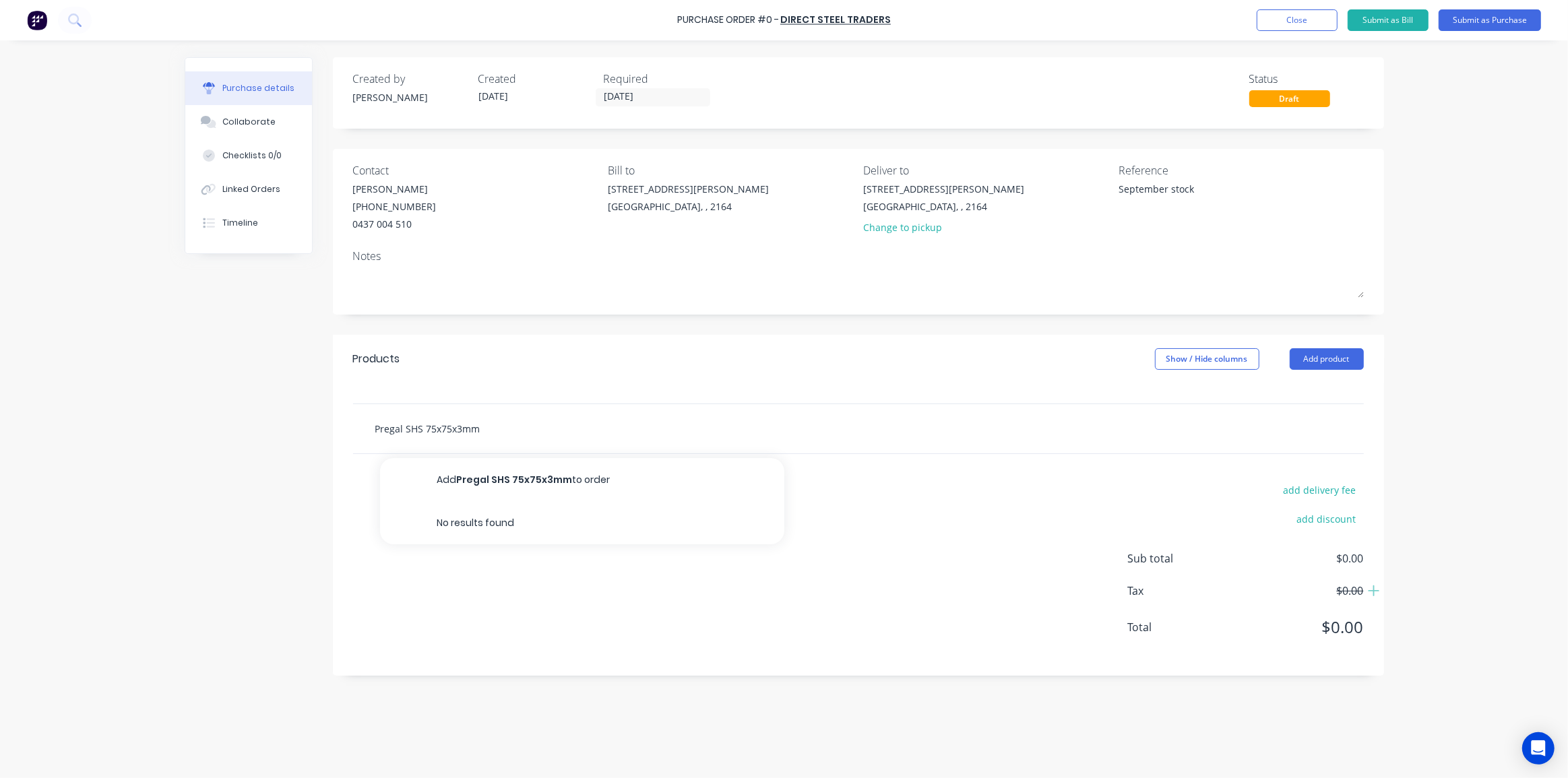
type textarea "x"
type input "Pregal SHS 75x75x3mm"
type textarea "x"
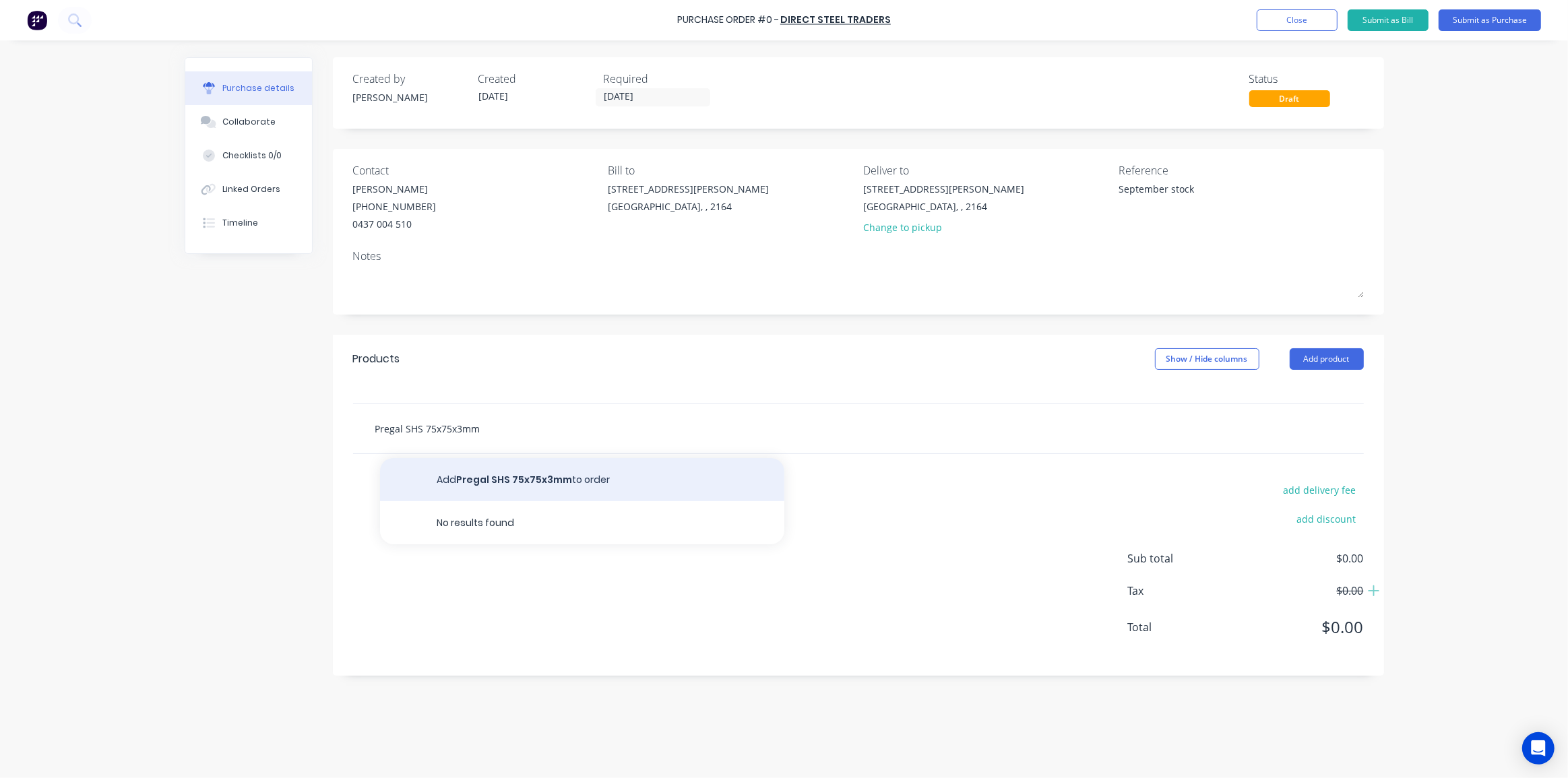
type input "Pregal SHS 75x75x3mm"
click at [512, 469] on button "Add Pregal SHS 75x75x3mm to order" at bounding box center [582, 479] width 404 height 43
type textarea "x"
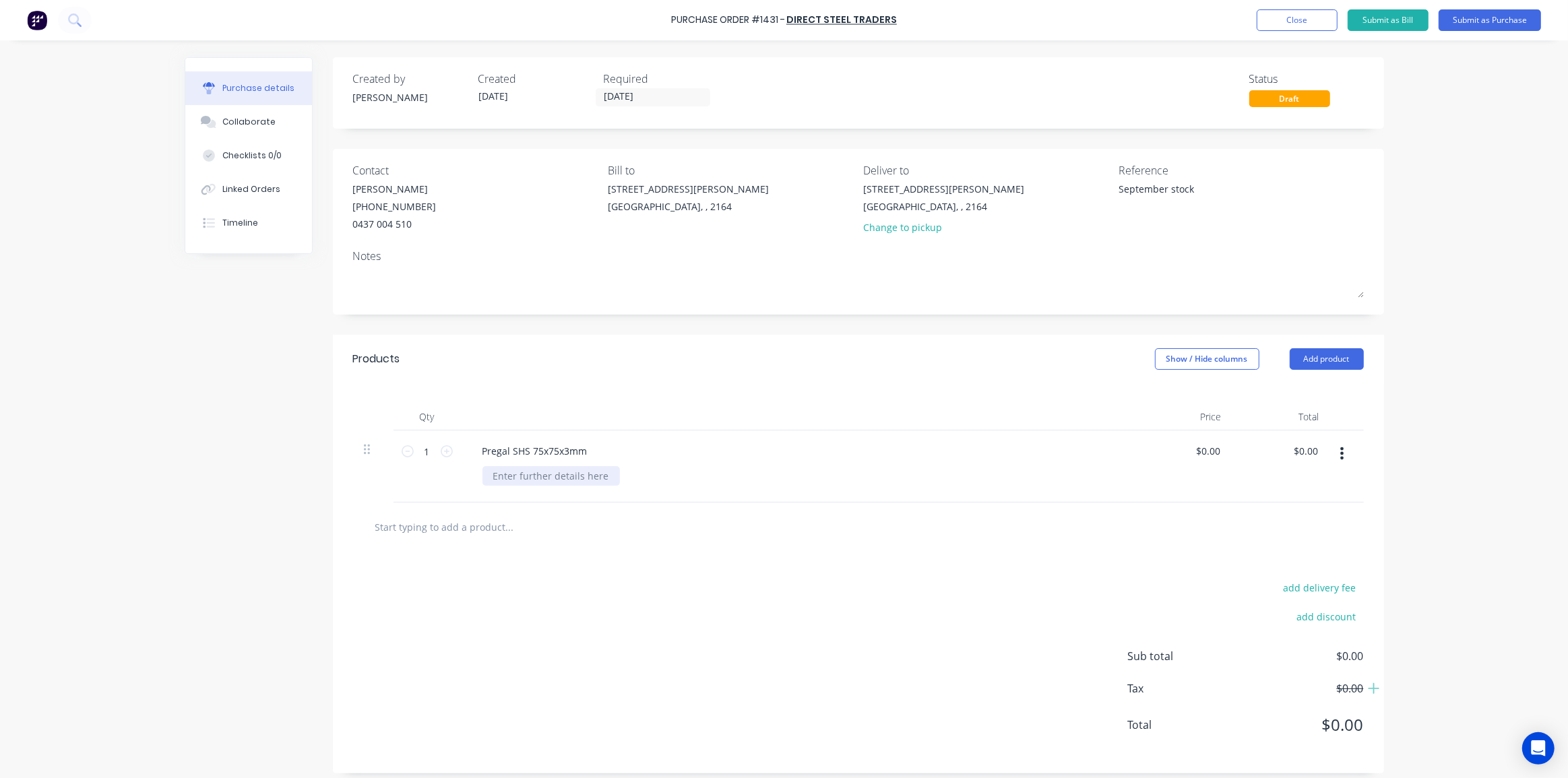
type textarea "x"
click at [525, 477] on div at bounding box center [552, 476] width 138 height 19
click at [707, 539] on div at bounding box center [565, 527] width 404 height 27
click at [441, 452] on icon at bounding box center [447, 452] width 12 height 12
type textarea "x"
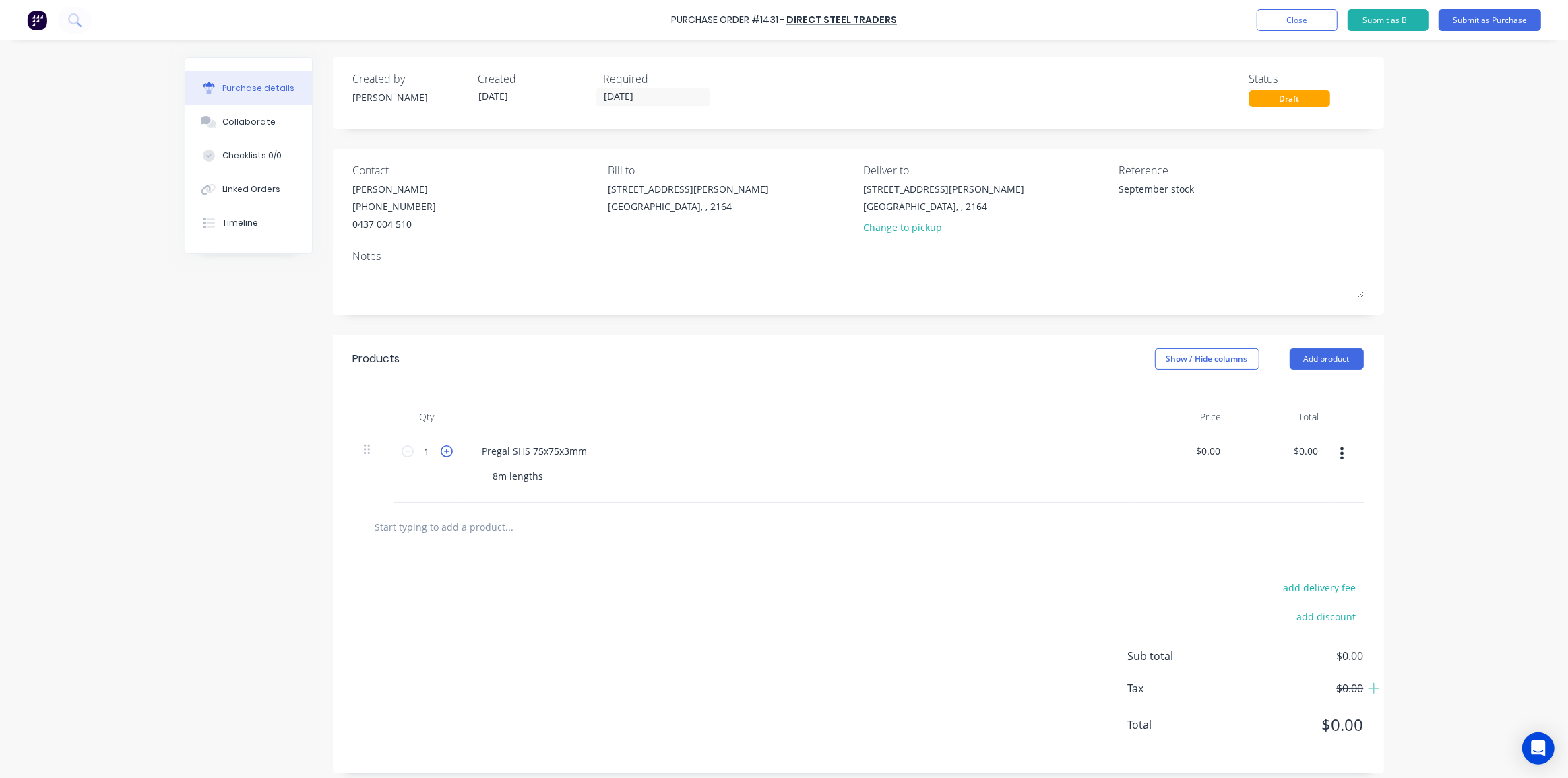
type input "2"
click at [441, 452] on icon at bounding box center [447, 452] width 12 height 12
type textarea "x"
type input "3"
click at [441, 450] on icon at bounding box center [447, 452] width 12 height 12
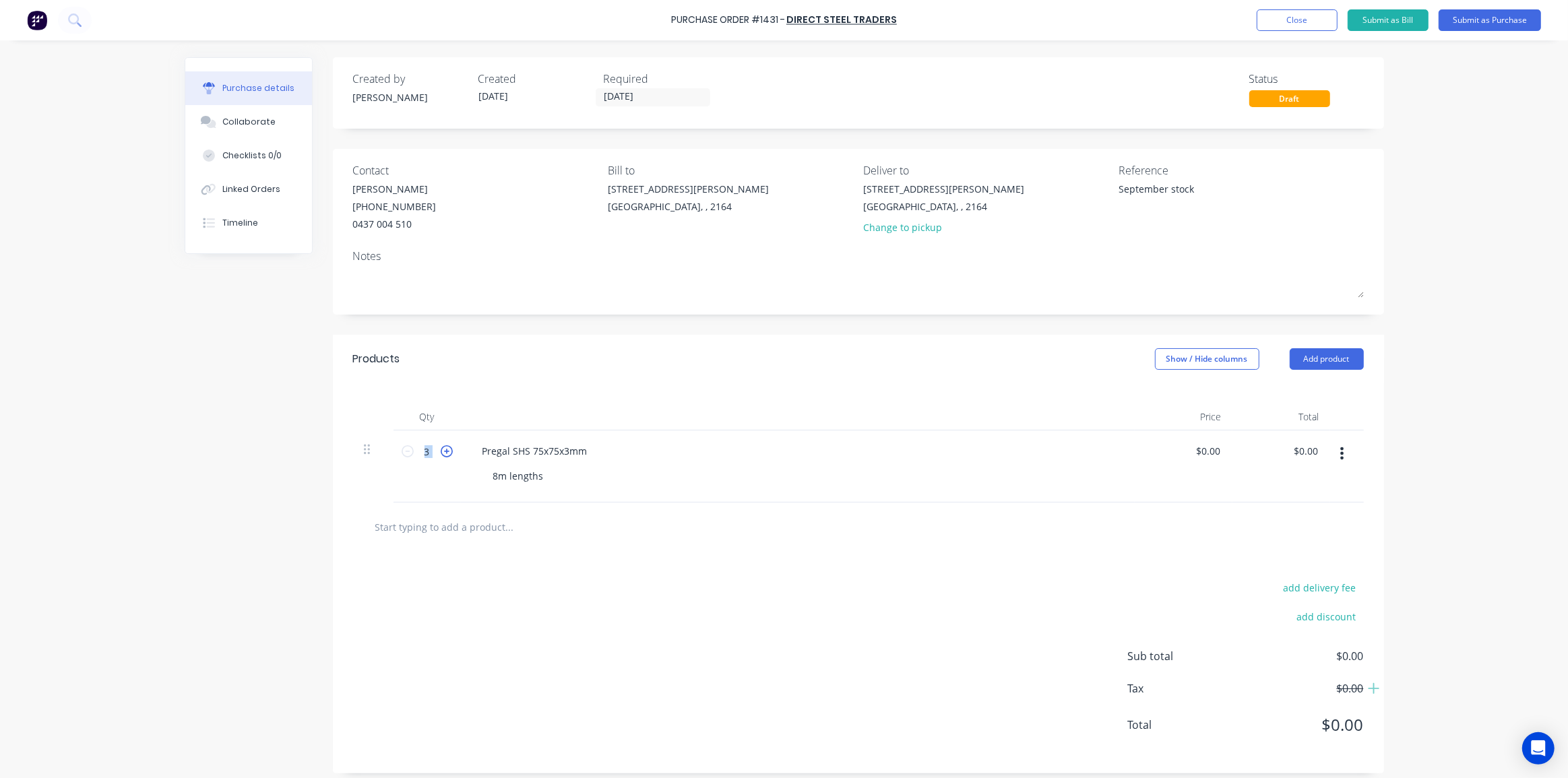
type textarea "x"
type input "4"
click at [1453, 451] on div "Purchase Order #1431 - Direct Steel Traders Add product Close Submit as Bill Su…" at bounding box center [784, 389] width 1568 height 778
click at [499, 529] on input "text" at bounding box center [509, 527] width 269 height 27
click at [449, 533] on input "text" at bounding box center [509, 527] width 269 height 27
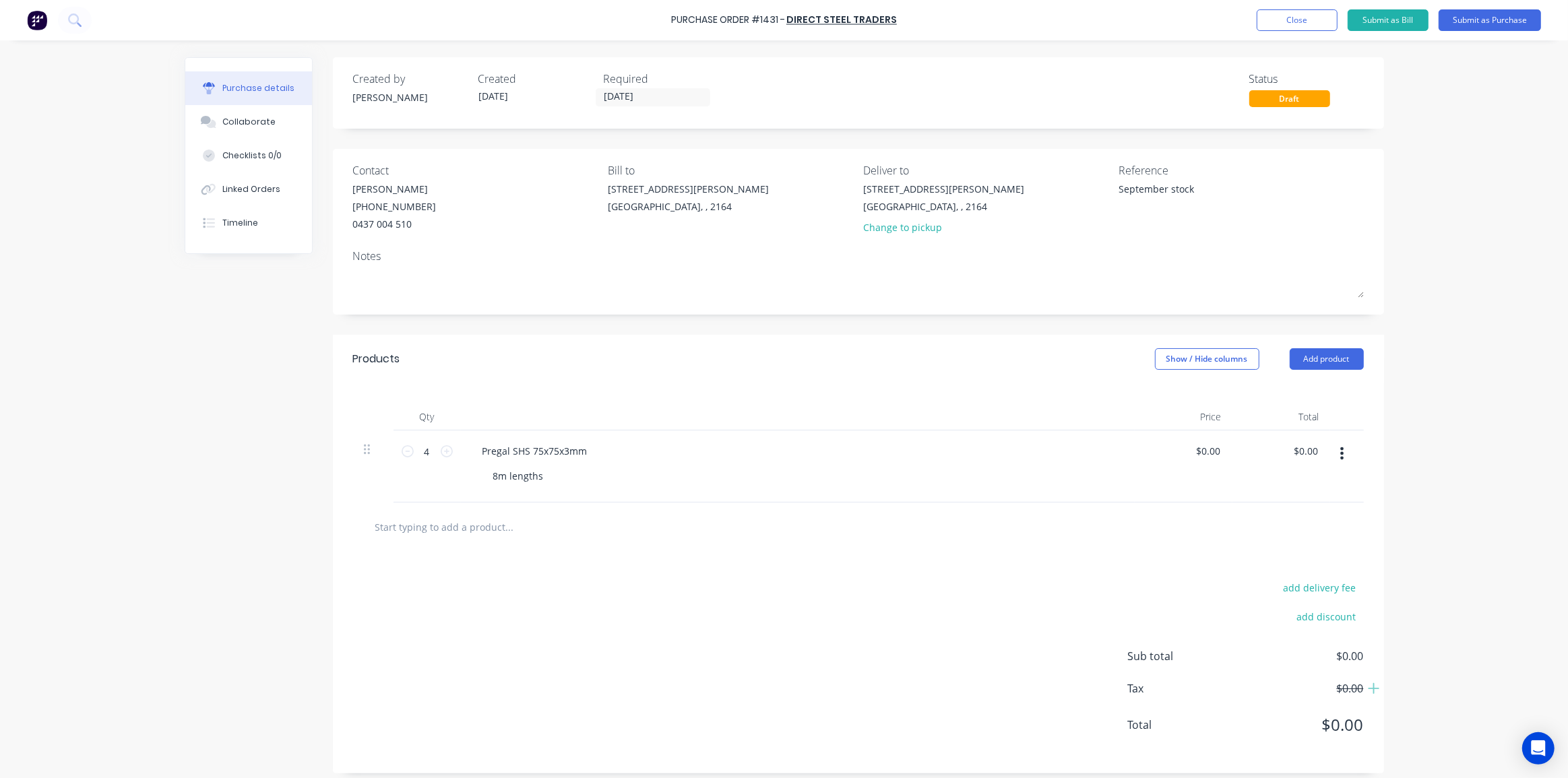
type textarea "x"
type input "M"
type textarea "x"
type input "Mi"
type textarea "x"
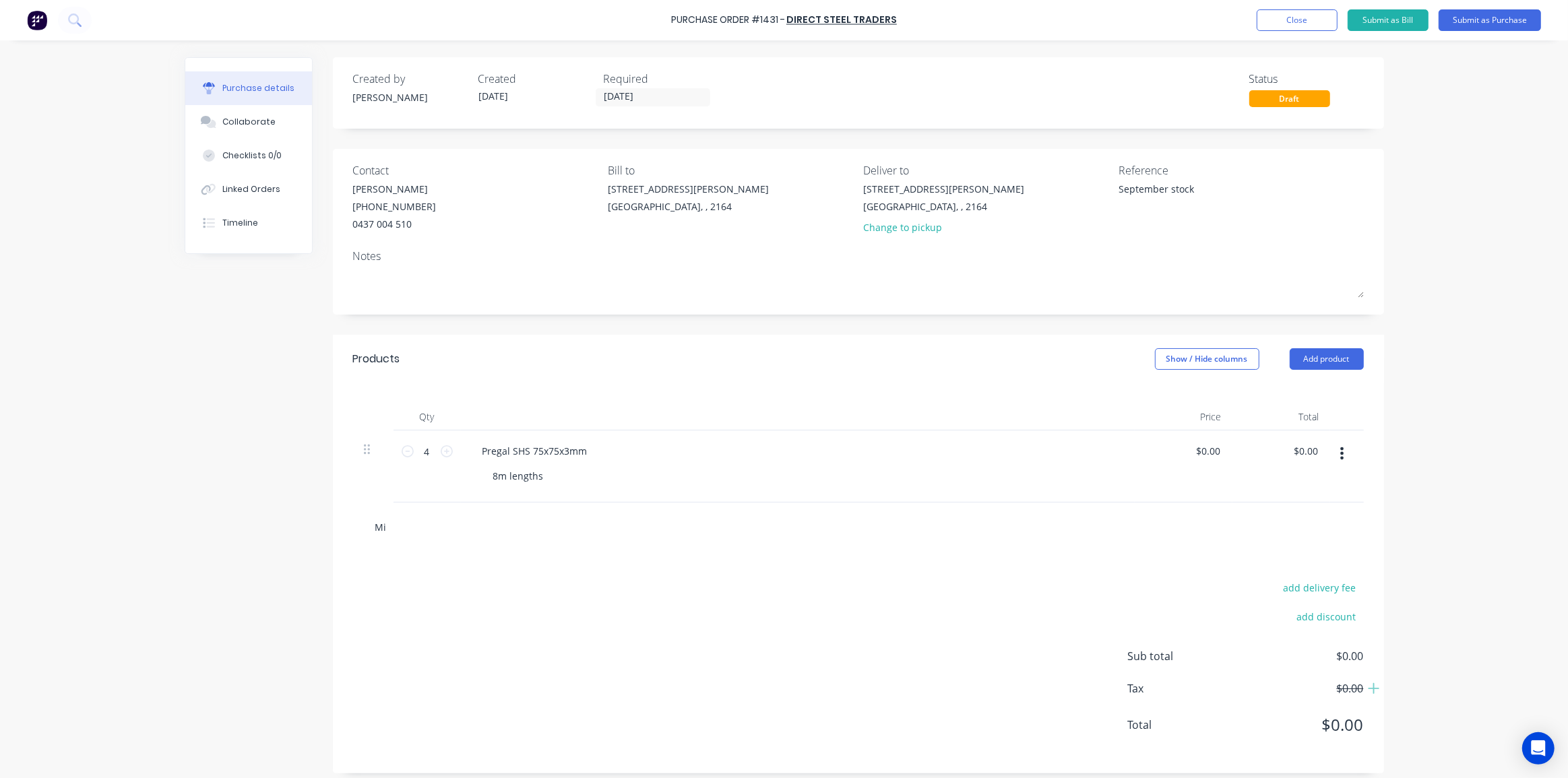
type input "Mil"
type textarea "x"
type input "Mill"
type textarea "x"
type input "Mill"
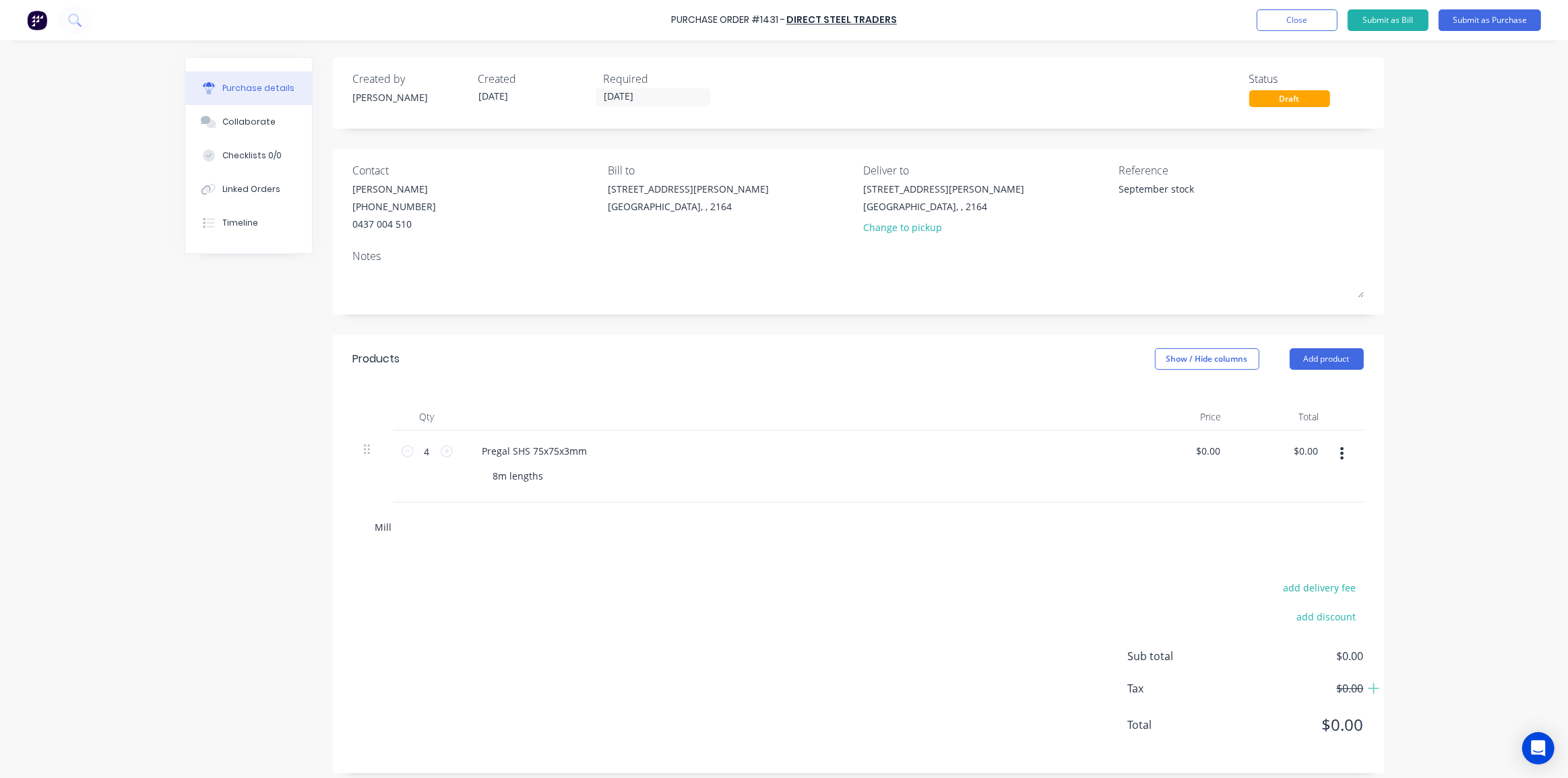
type textarea "x"
type input "Mill FI"
type textarea "x"
type input "Mill FIn"
type textarea "x"
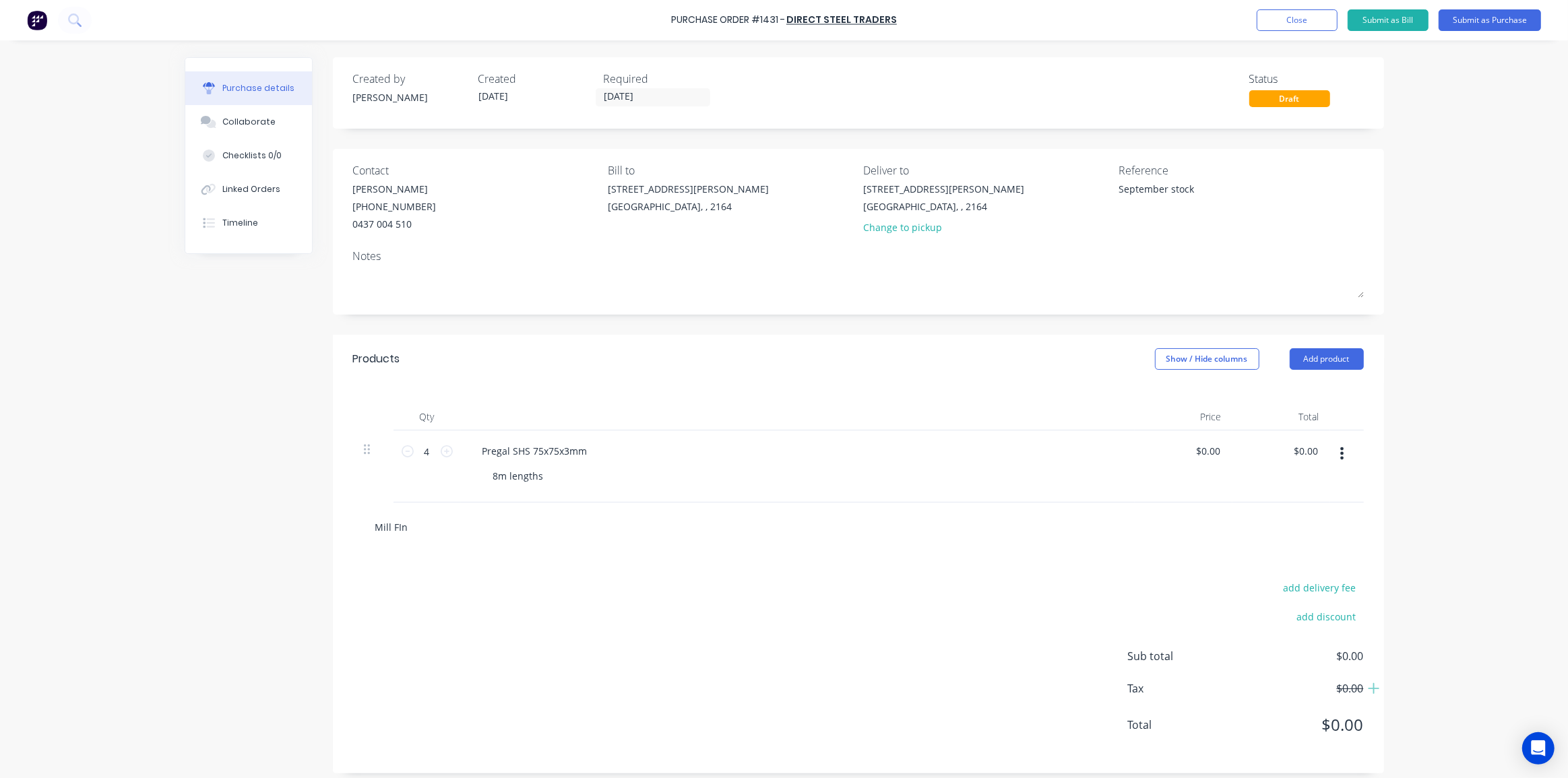
type input "Mill FIni"
type textarea "x"
type input "Mill FInis"
type textarea "x"
type input "Mill FInish"
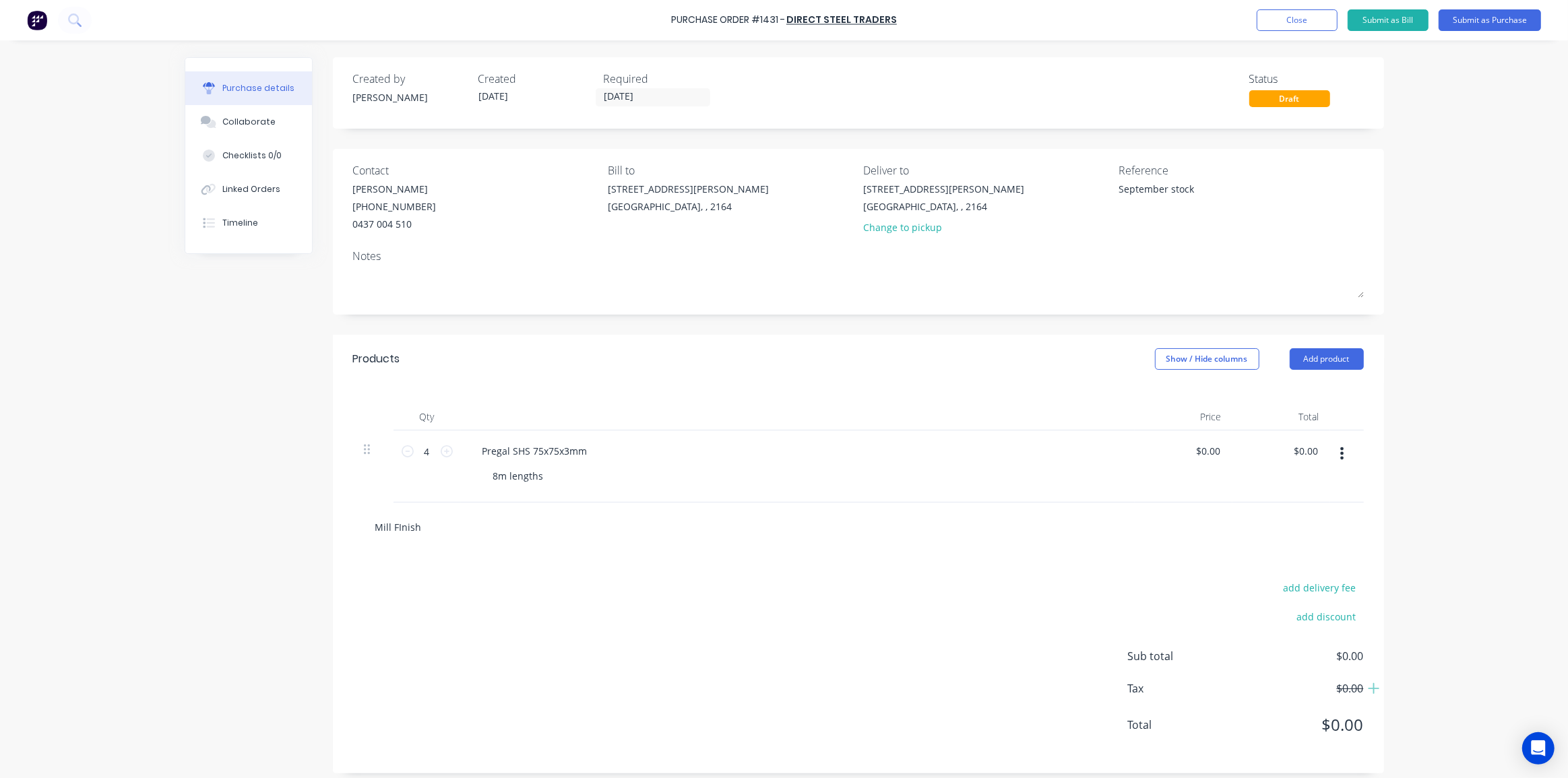
type textarea "x"
type input "Mill FInish"
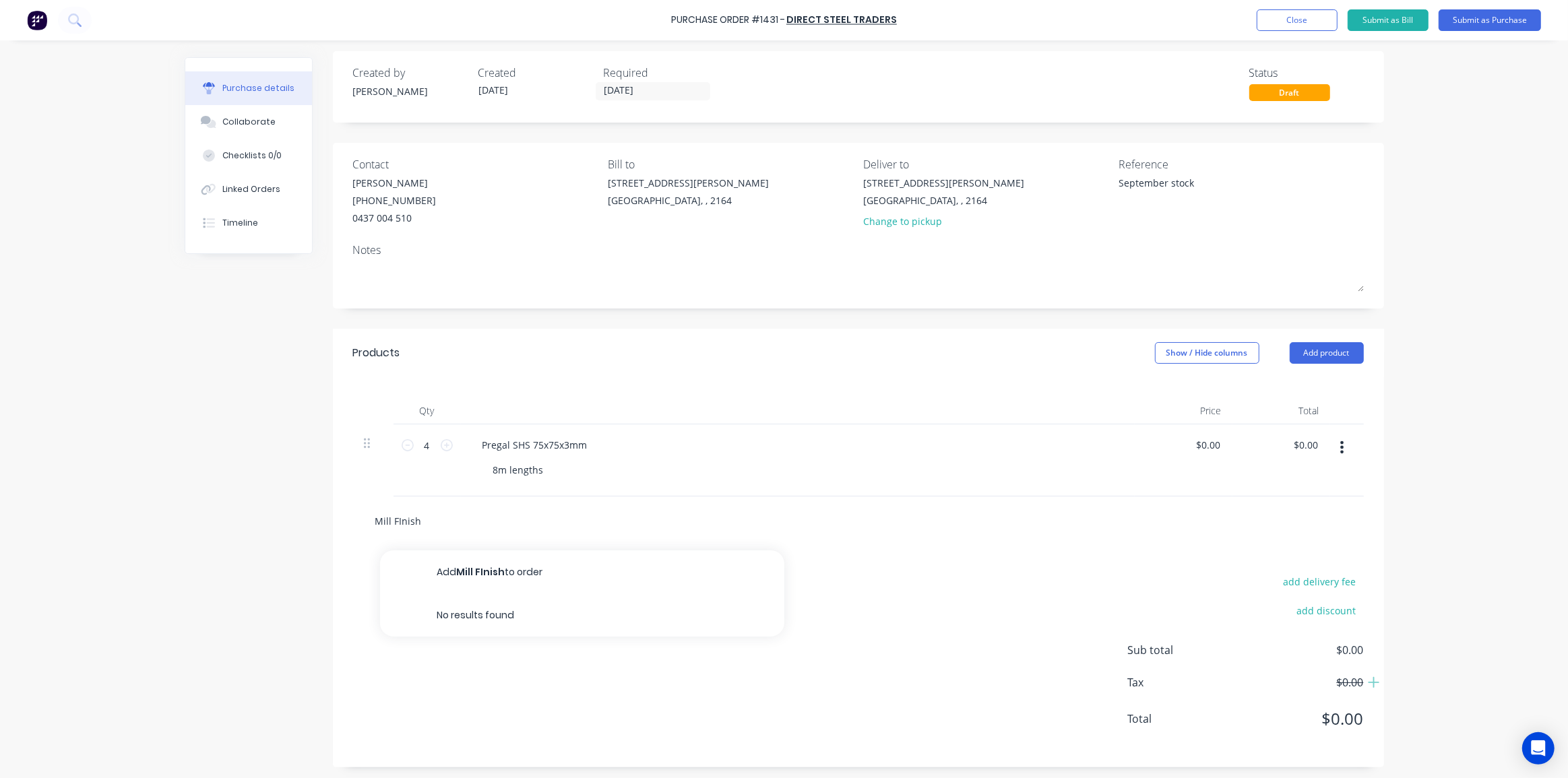
scroll to position [8, 0]
type textarea "x"
type input "Mill Finish"
type textarea "x"
type input "Mill Finish"
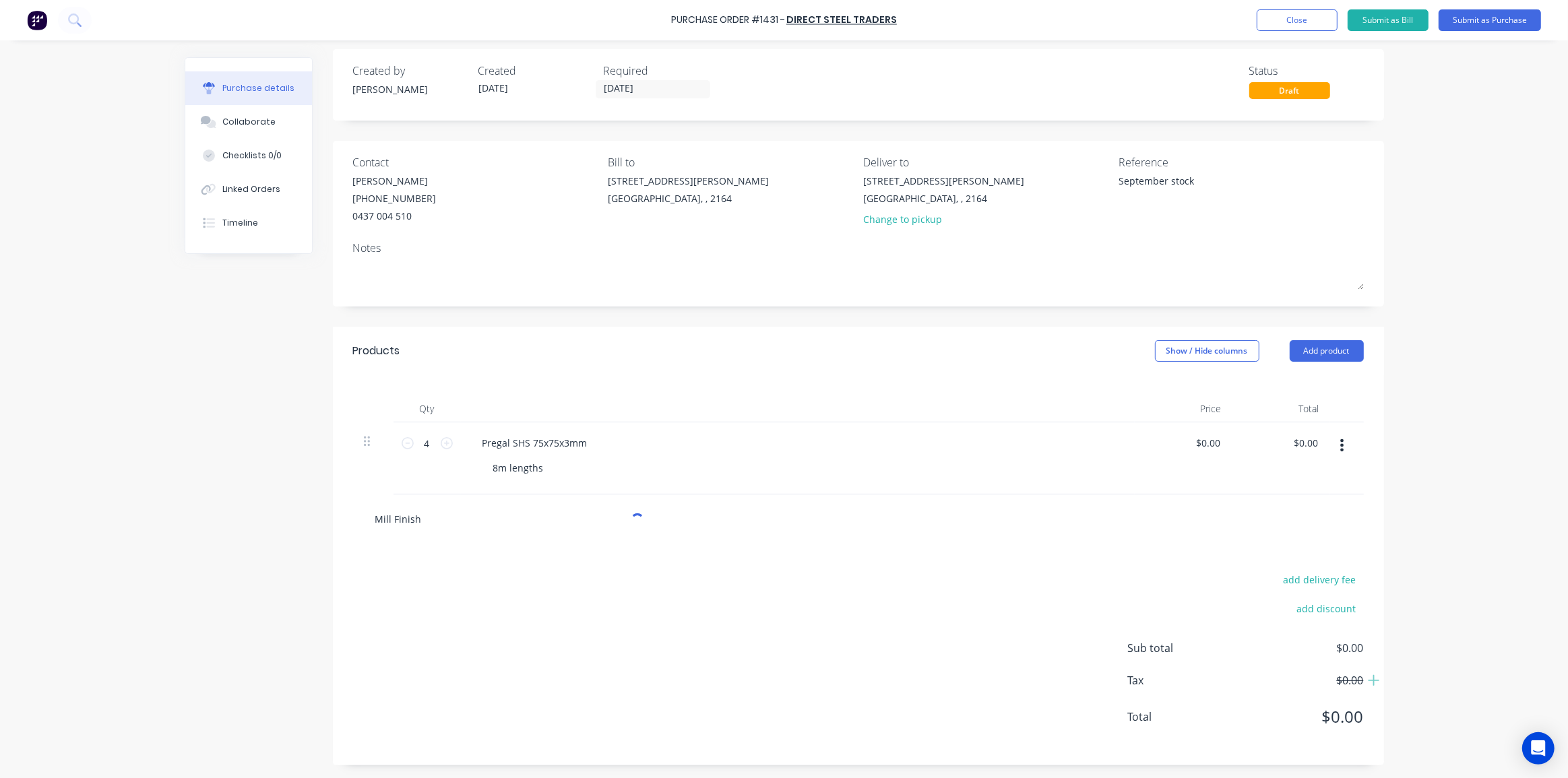
type textarea "x"
type input "Mill Finish S"
type textarea "x"
type input "Mill Finish SH"
type textarea "x"
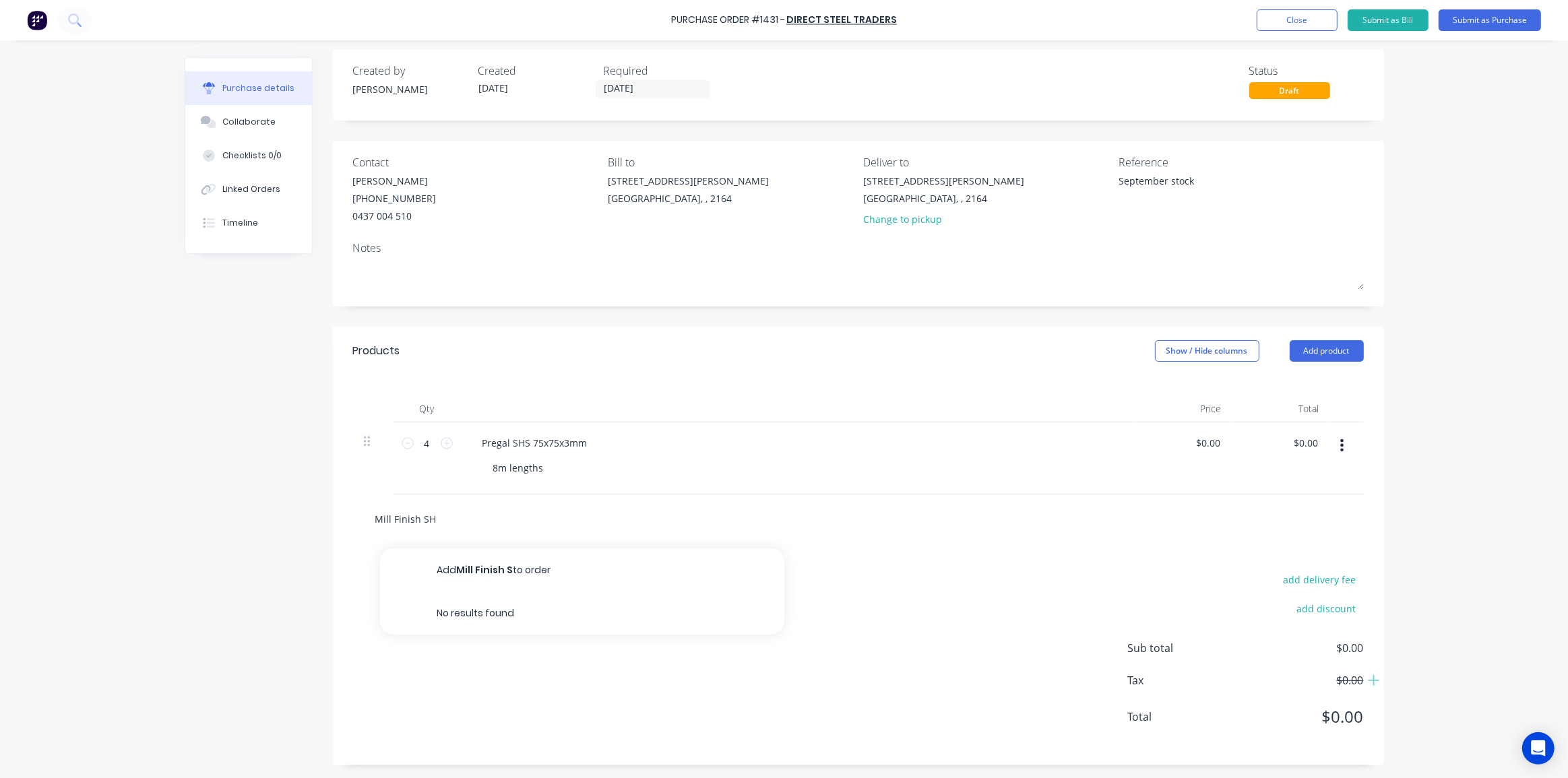
type input "Mill Finish SHS"
type textarea "x"
type input "Mill Finish SHS"
type textarea "x"
type input "Mill Finish SHS 2"
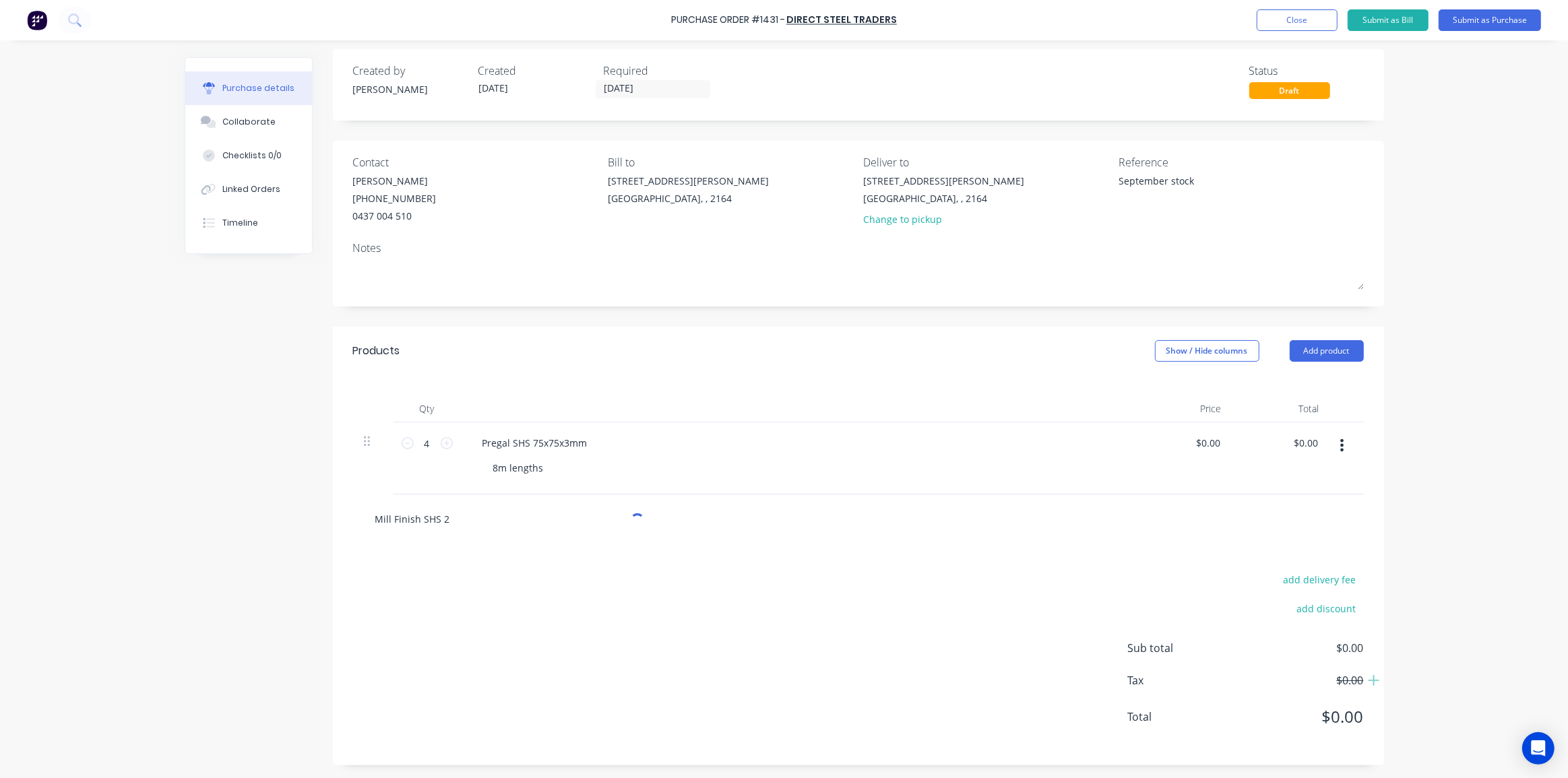
type textarea "x"
type input "Mill Finish SHS 20"
type textarea "x"
type input "Mill Finish SHS 200"
type textarea "x"
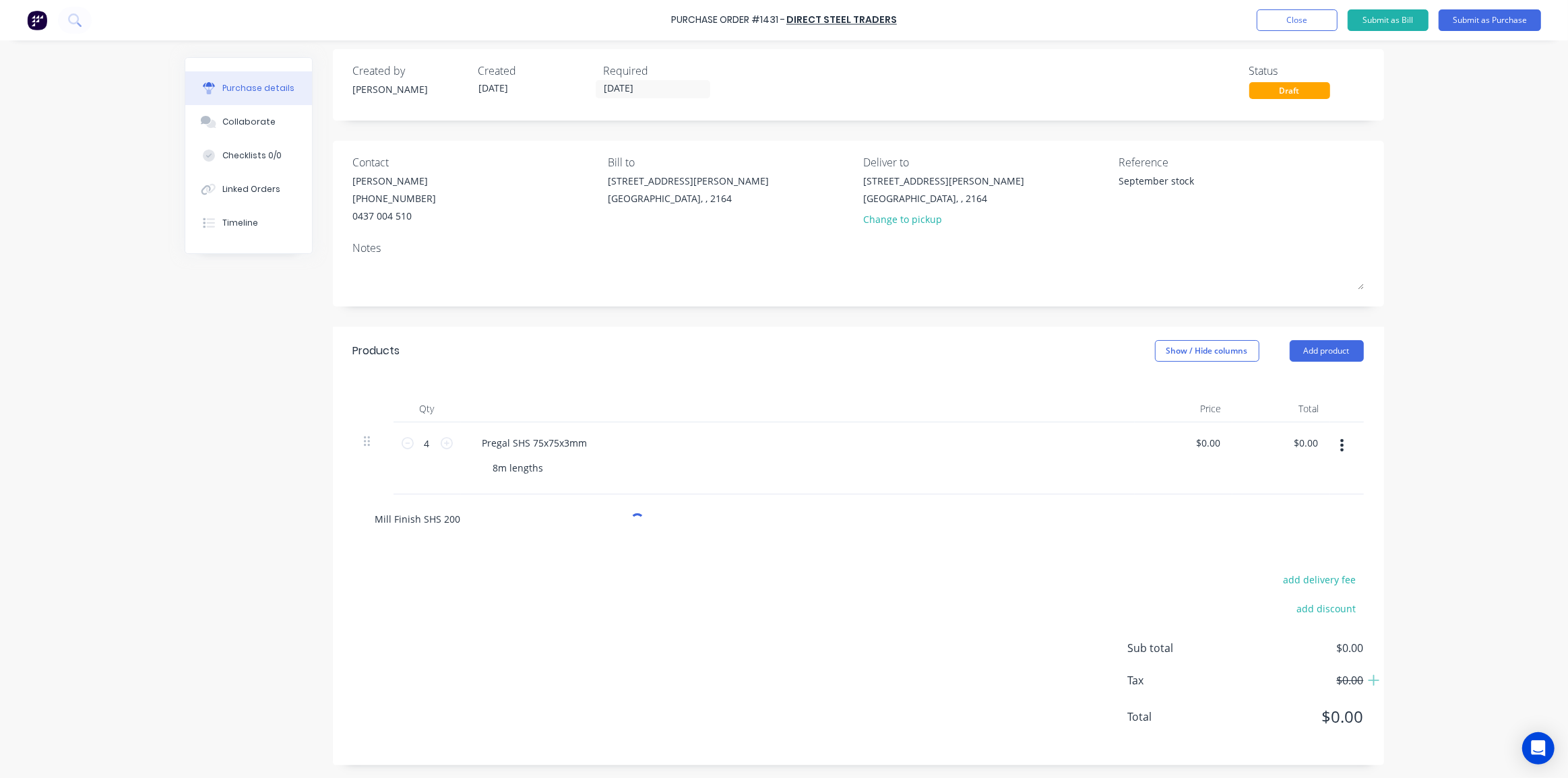
type input "Mill Finish SHS 200x"
type textarea "x"
type input "Mill Finish SHS 200x2"
type textarea "x"
type input "Mill Finish SHS 200x20"
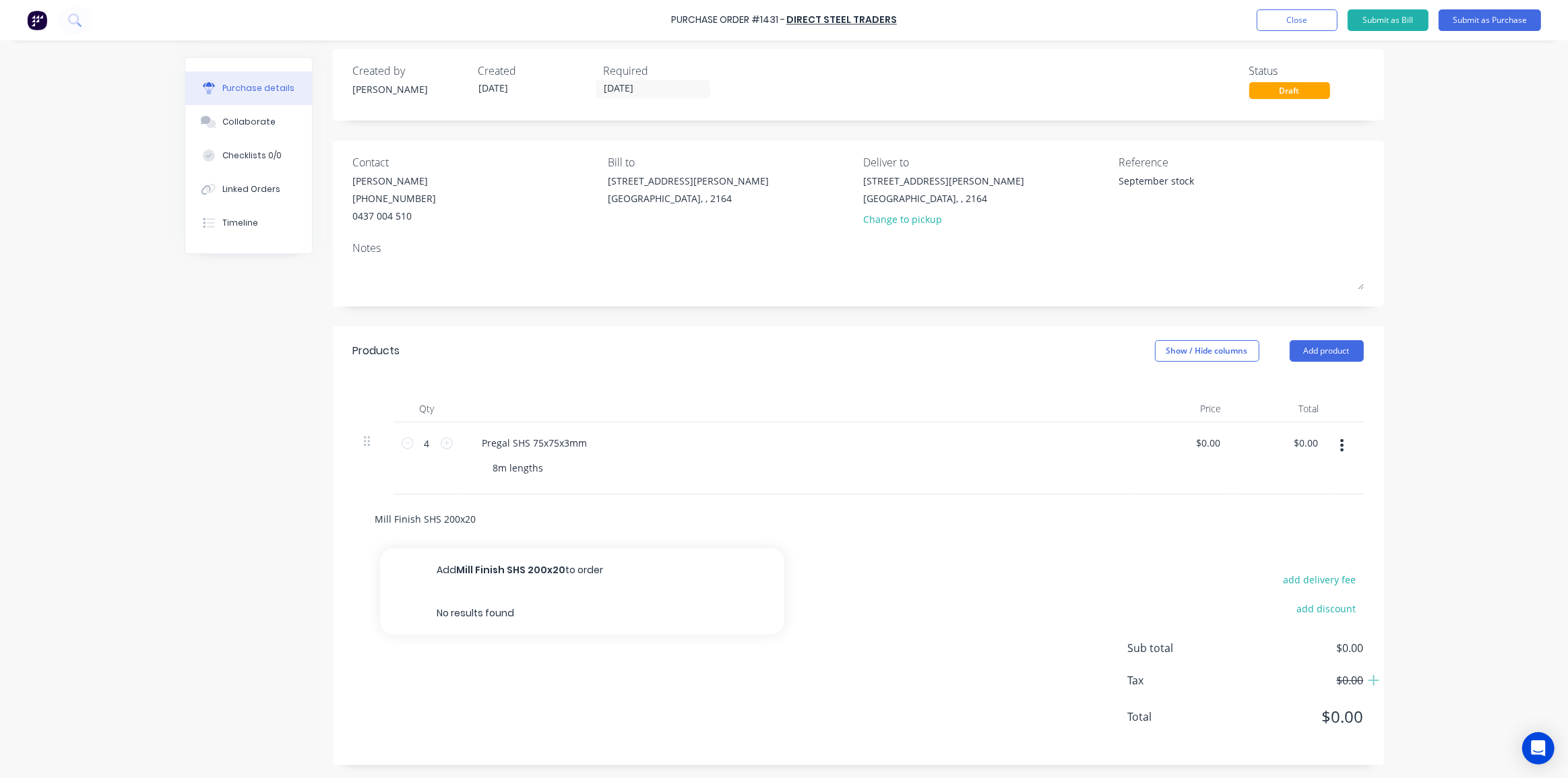
type textarea "x"
type input "Mill Finish SHS 200x200"
type textarea "x"
type input "Mill Finish SHS 200x200x"
type textarea "x"
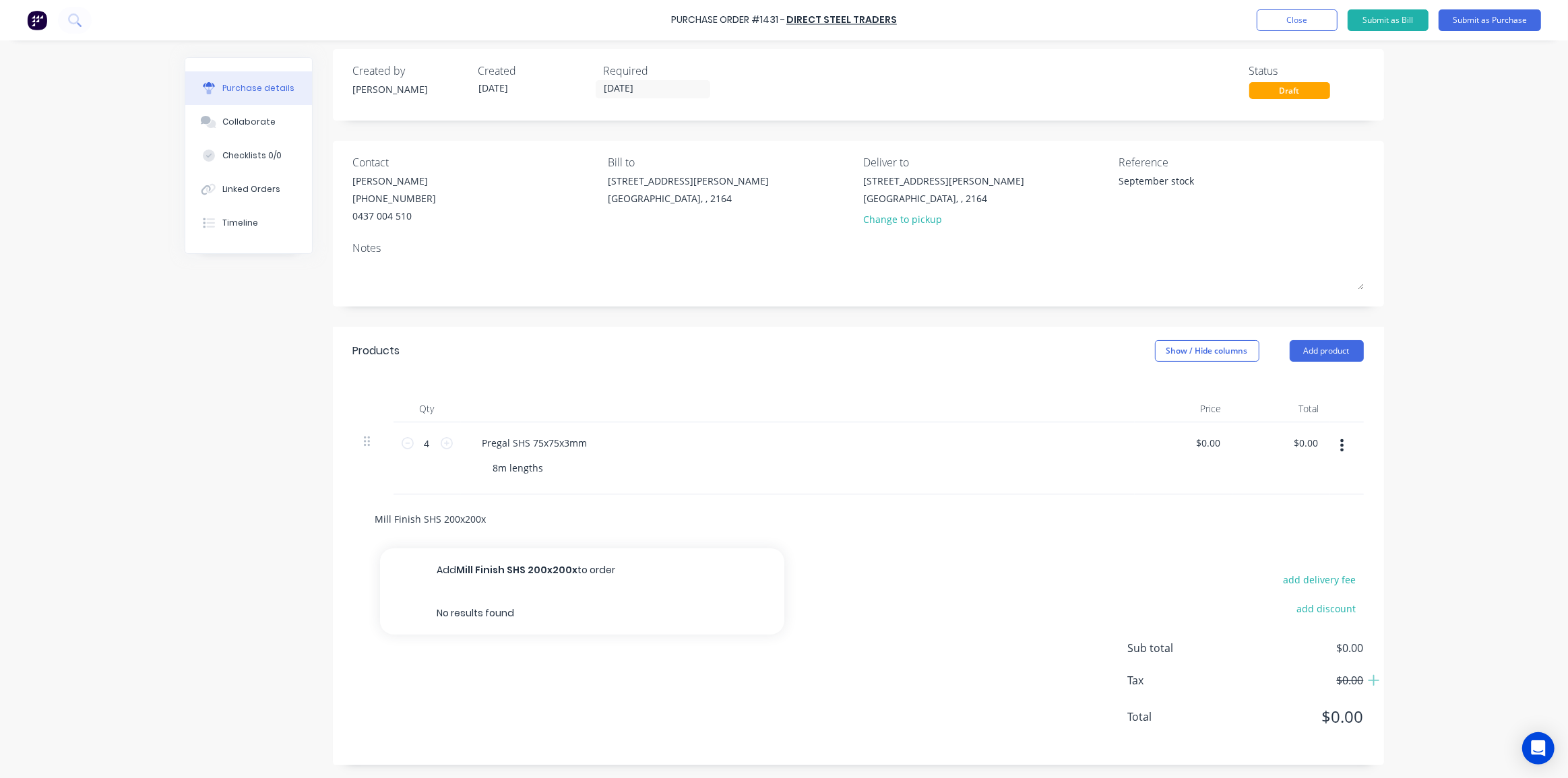
type input "Mill Finish SHS 200x200x5"
type textarea "x"
type input "Mill Finish SHS 200x200x5m"
type textarea "x"
type input "Mill Finish SHS 200x200x5mm"
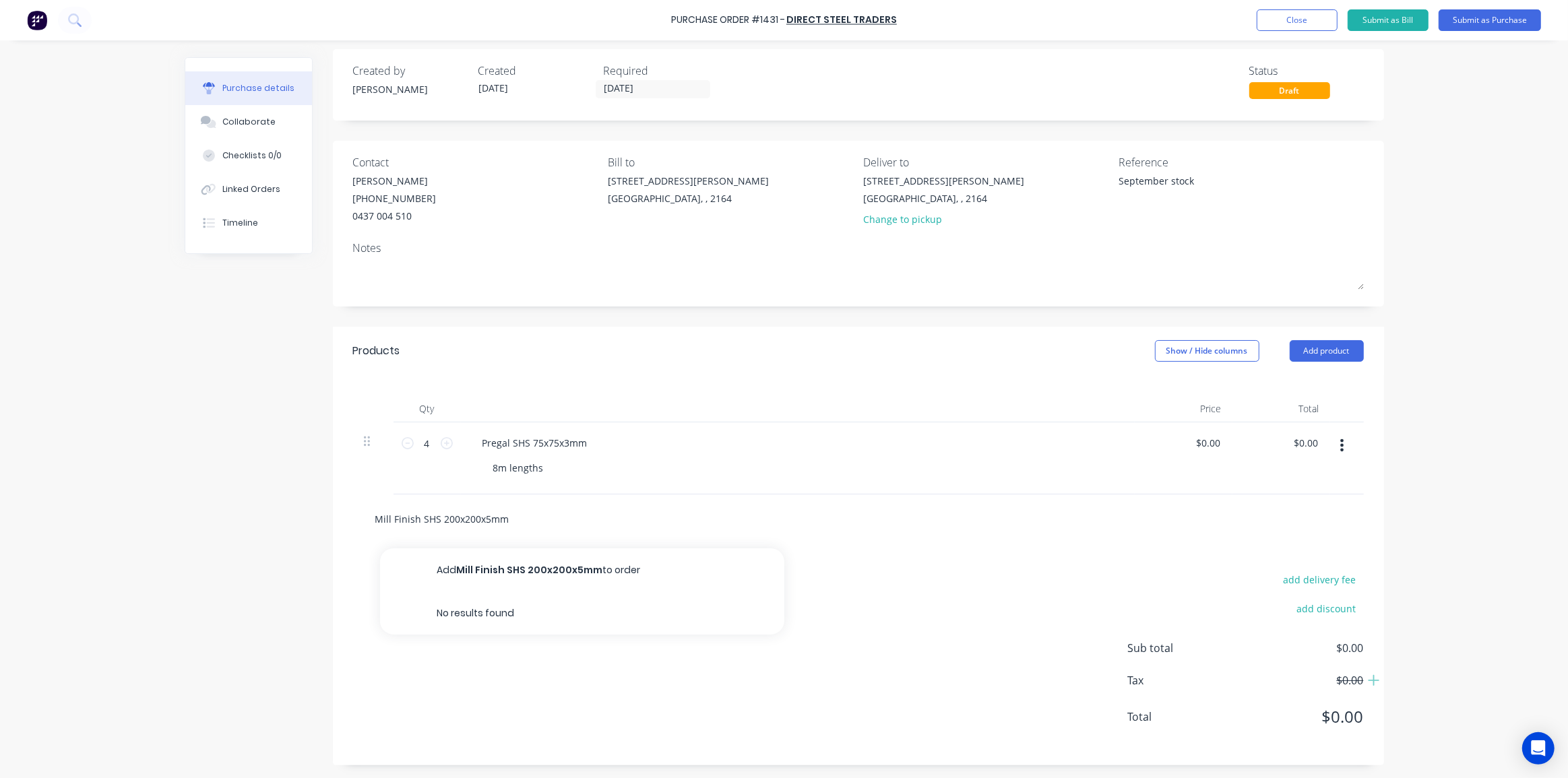
type textarea "x"
type input "Mill Finish SHS 200x200x5mm"
type textarea "x"
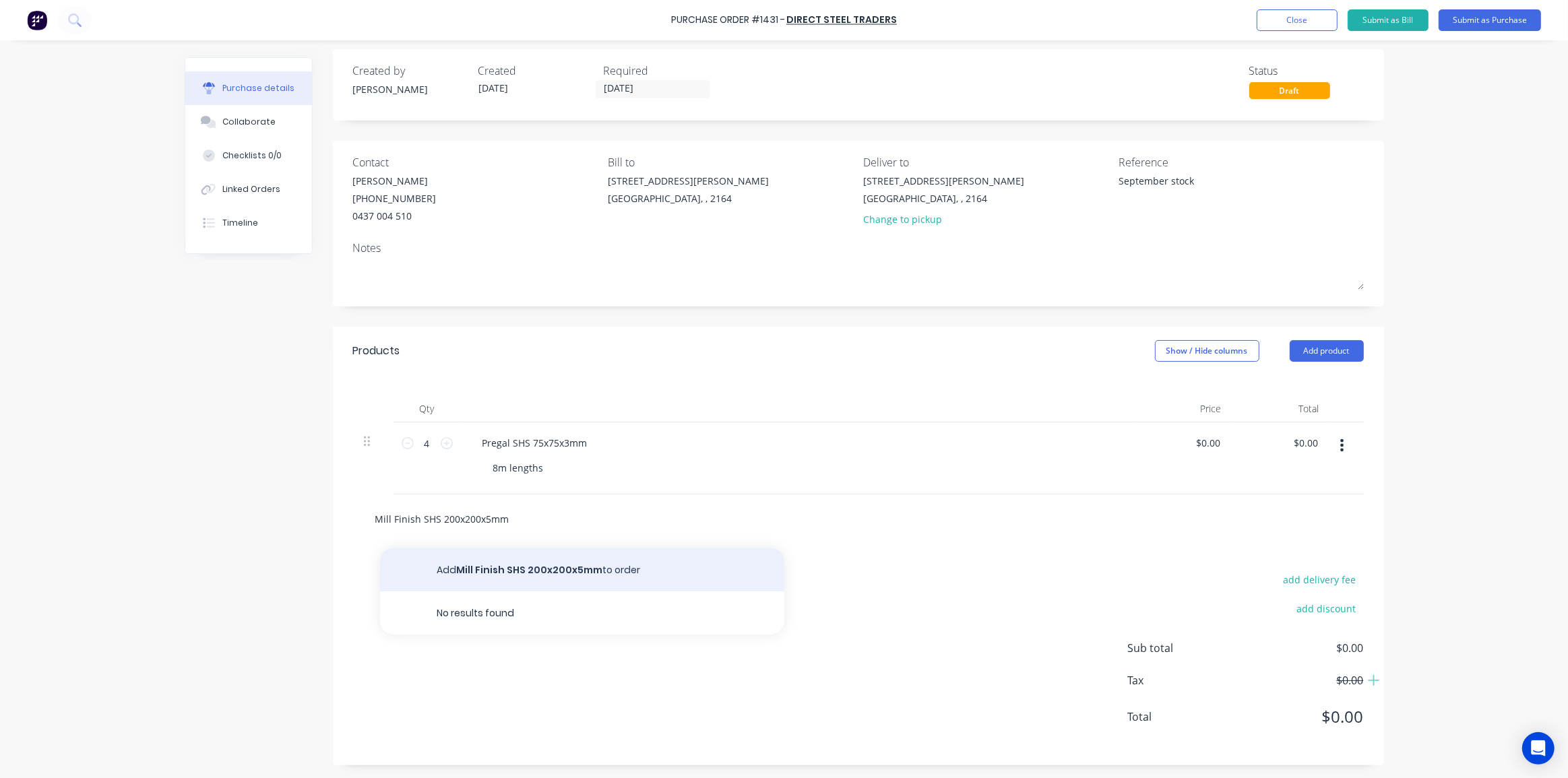
type input "Mill Finish SHS 200x200x5mm"
click at [517, 573] on button "Add Mill Finish SHS 200x200x5mm to order" at bounding box center [582, 570] width 404 height 43
type textarea "x"
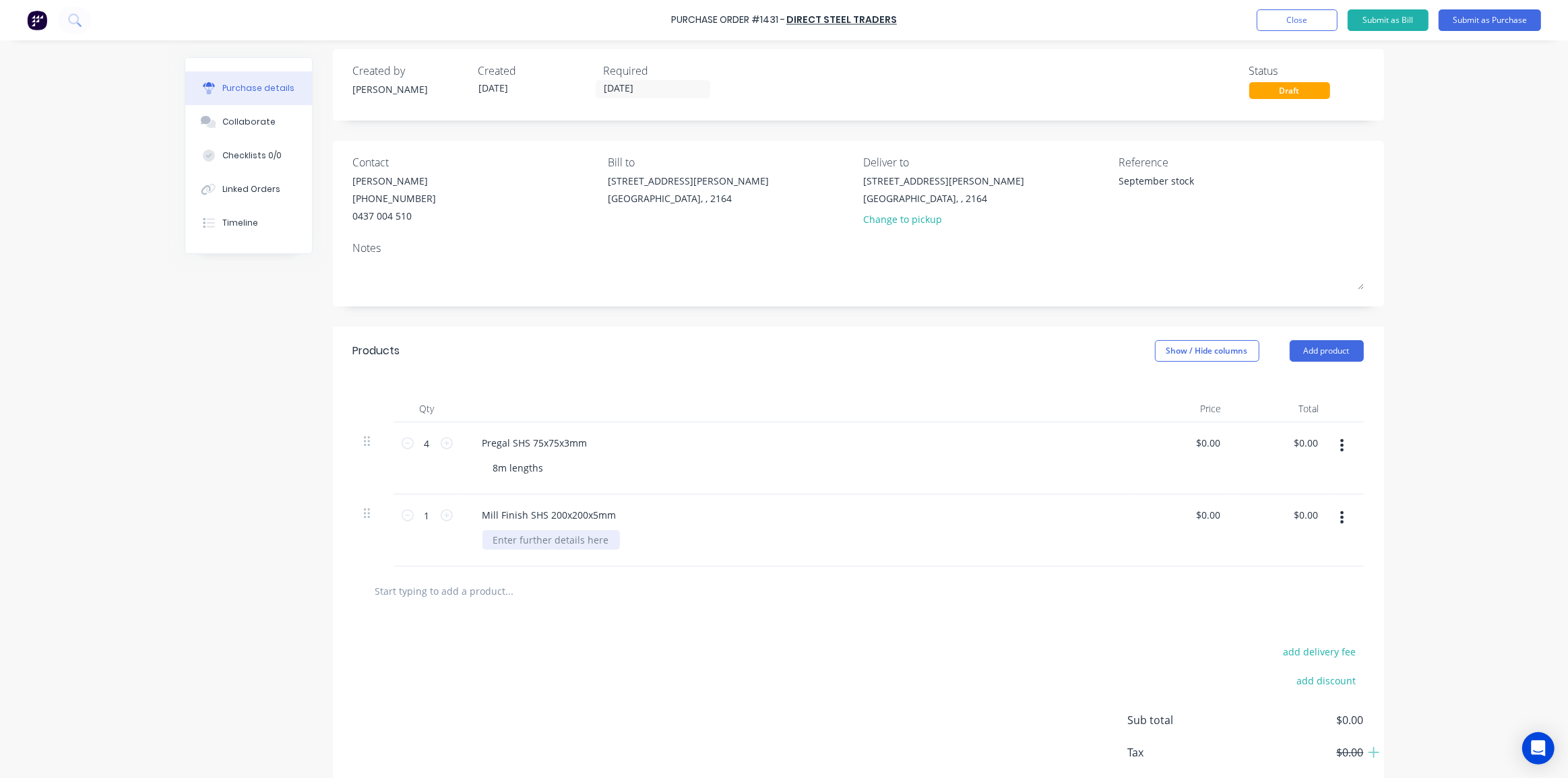
type textarea "x"
click at [546, 539] on div at bounding box center [552, 540] width 138 height 19
click at [594, 589] on input "text" at bounding box center [509, 591] width 269 height 27
drag, startPoint x: 609, startPoint y: 513, endPoint x: 544, endPoint y: 512, distance: 65.0
click at [544, 512] on div "Mill Finish SHS 200x200x5mm" at bounding box center [550, 515] width 156 height 19
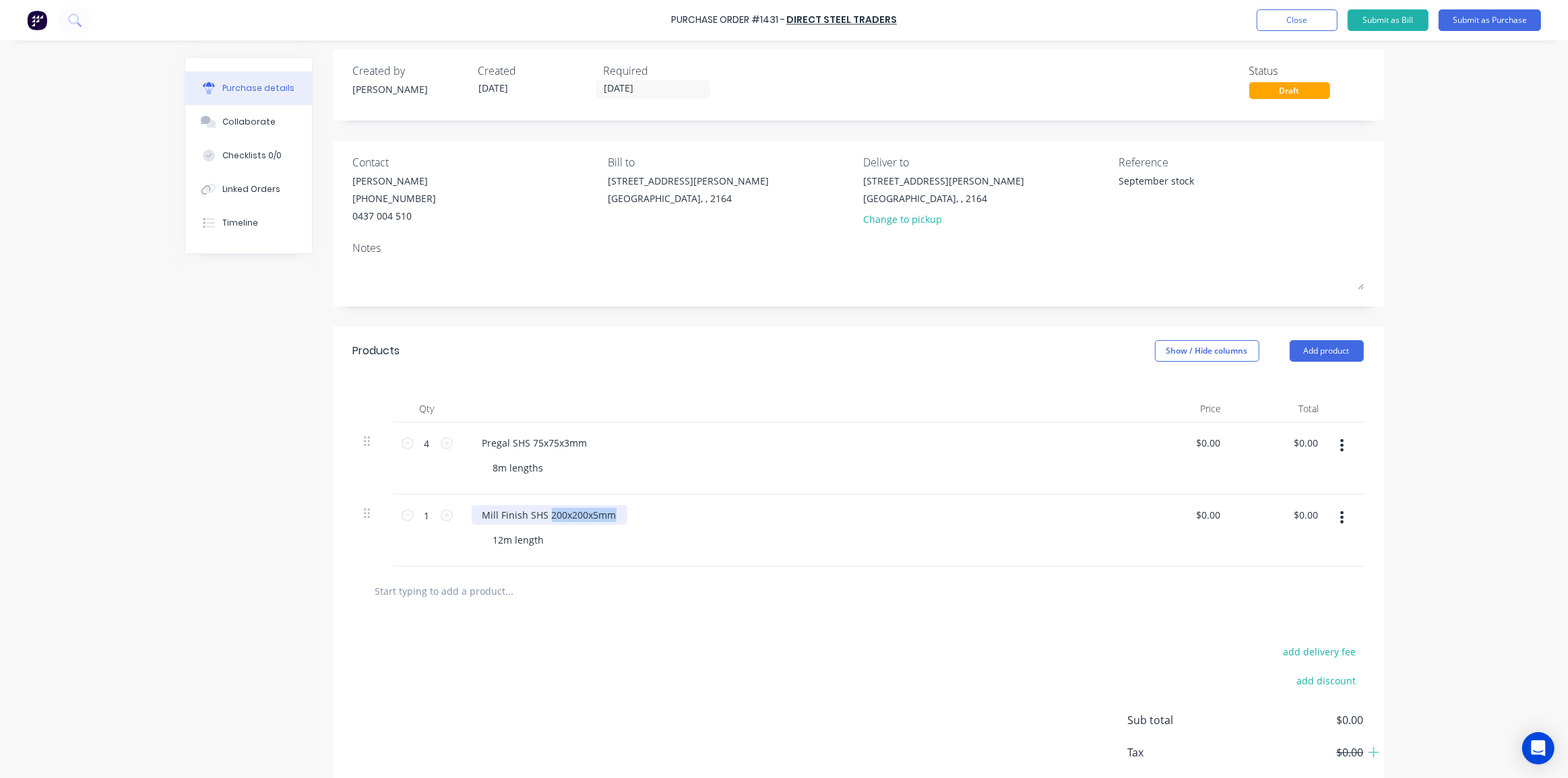
type textarea "x"
click at [545, 512] on div "200x200x5mmMill Finish SHS" at bounding box center [548, 515] width 153 height 19
drag, startPoint x: 582, startPoint y: 443, endPoint x: 528, endPoint y: 443, distance: 54.0
click at [528, 443] on div "Pregal SHS 75x75x3mm" at bounding box center [535, 443] width 127 height 19
type textarea "x"
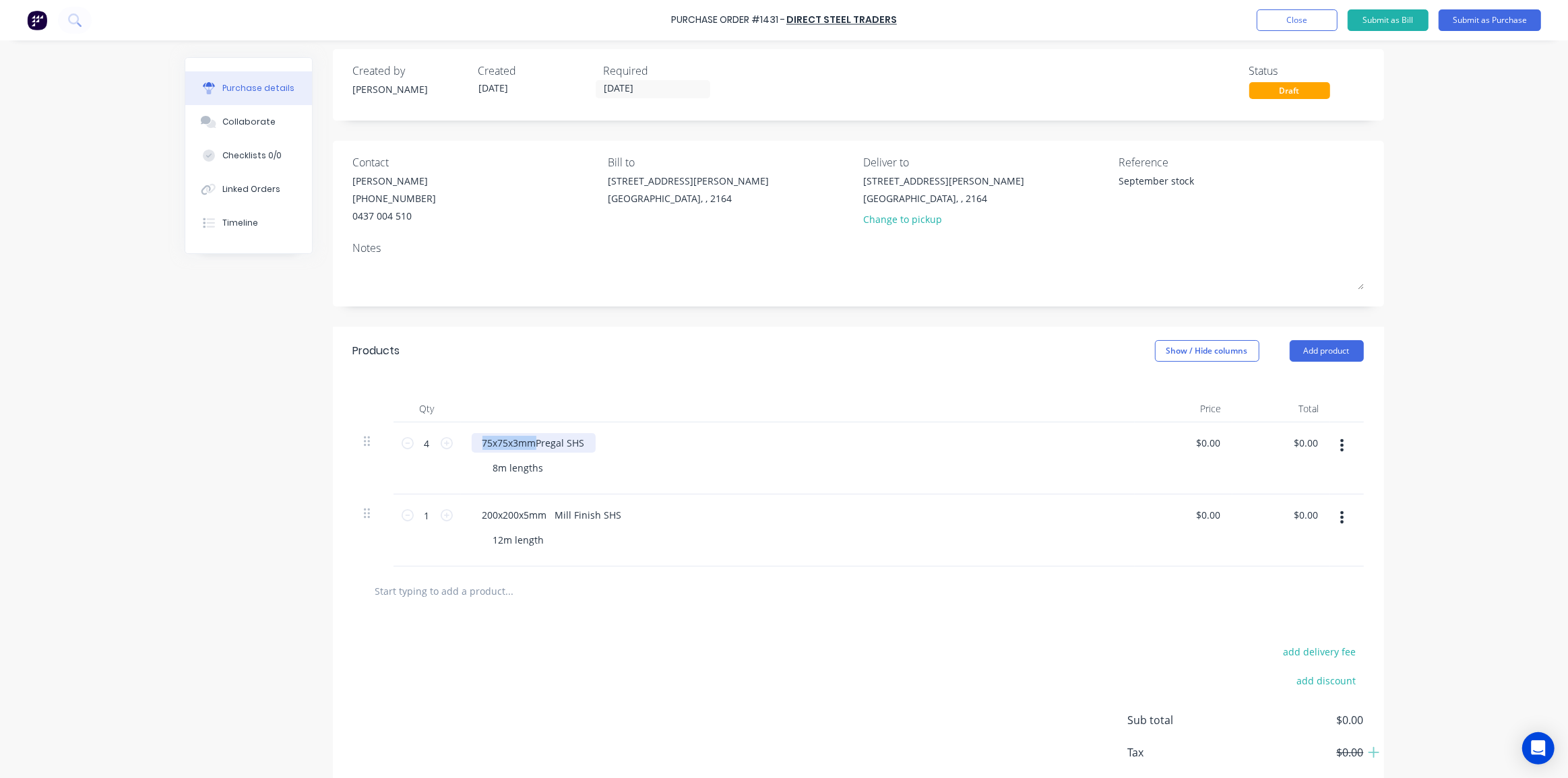
click at [532, 440] on div "75x75x3mmPregal SHS" at bounding box center [534, 443] width 124 height 19
click at [532, 445] on div "75x75x3mmPregal SHS" at bounding box center [534, 443] width 124 height 19
click at [722, 560] on div "200x200x5mm Mill Finish SHS 12m length" at bounding box center [797, 530] width 674 height 72
click at [1429, 389] on div "Purchase Order #1431 - Direct Steel Traders Add product Close Submit as Bill Su…" at bounding box center [784, 389] width 1568 height 778
click at [422, 515] on input "1" at bounding box center [427, 515] width 27 height 20
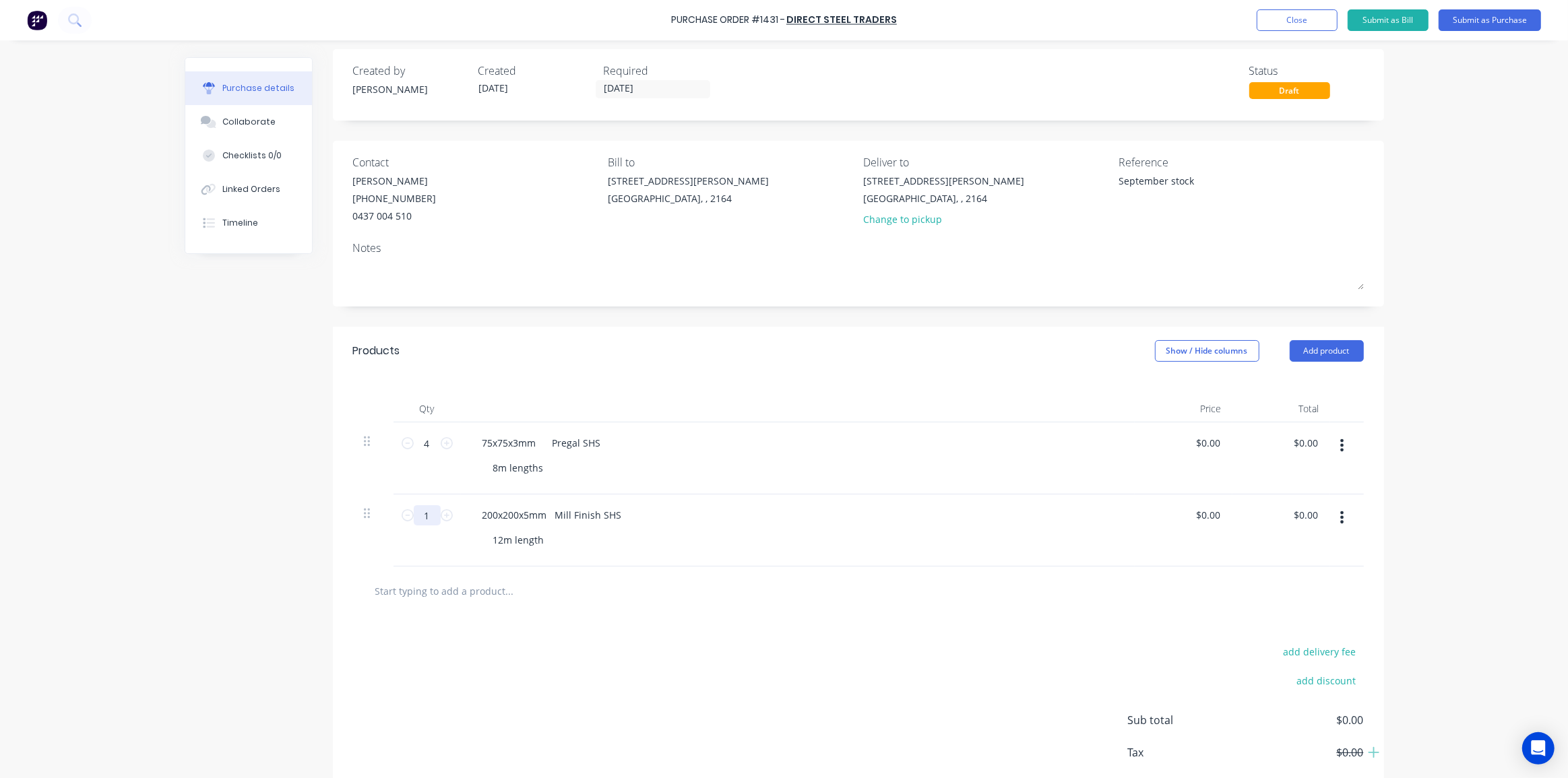
click at [422, 516] on input "1" at bounding box center [427, 515] width 27 height 20
type textarea "x"
type input "4"
type textarea "x"
type input "4"
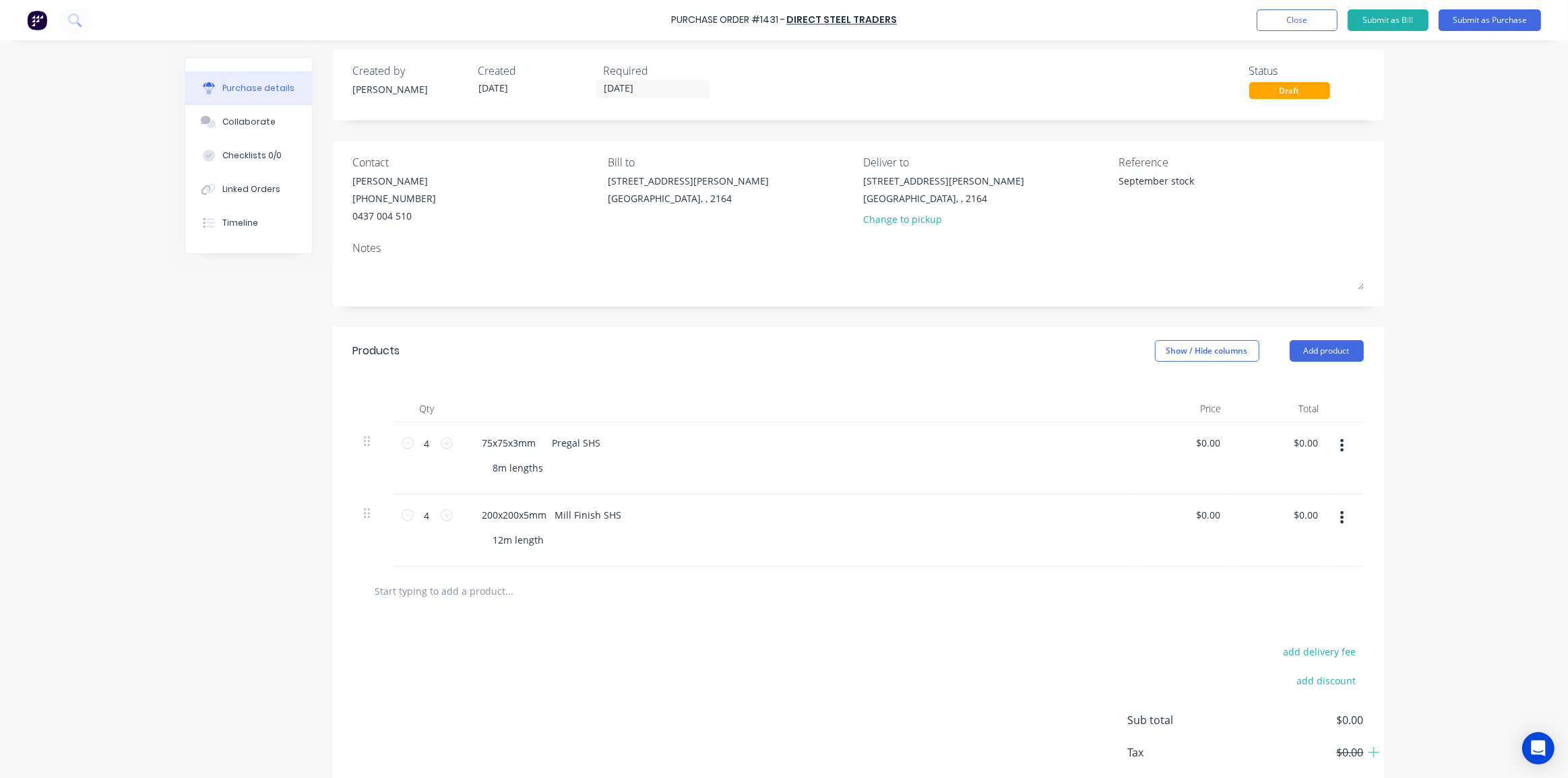
click at [552, 573] on div at bounding box center [859, 591] width 1011 height 49
drag, startPoint x: 539, startPoint y: 540, endPoint x: 475, endPoint y: 533, distance: 64.4
click at [475, 533] on div "200x200x5mm Mill Finish SHS 12m length" at bounding box center [797, 530] width 674 height 72
click at [714, 629] on div "add delivery fee add discount Sub total $0.00 Tax $0.00 Total $0.00" at bounding box center [858, 726] width 1052 height 222
click at [427, 444] on input "4" at bounding box center [427, 443] width 27 height 20
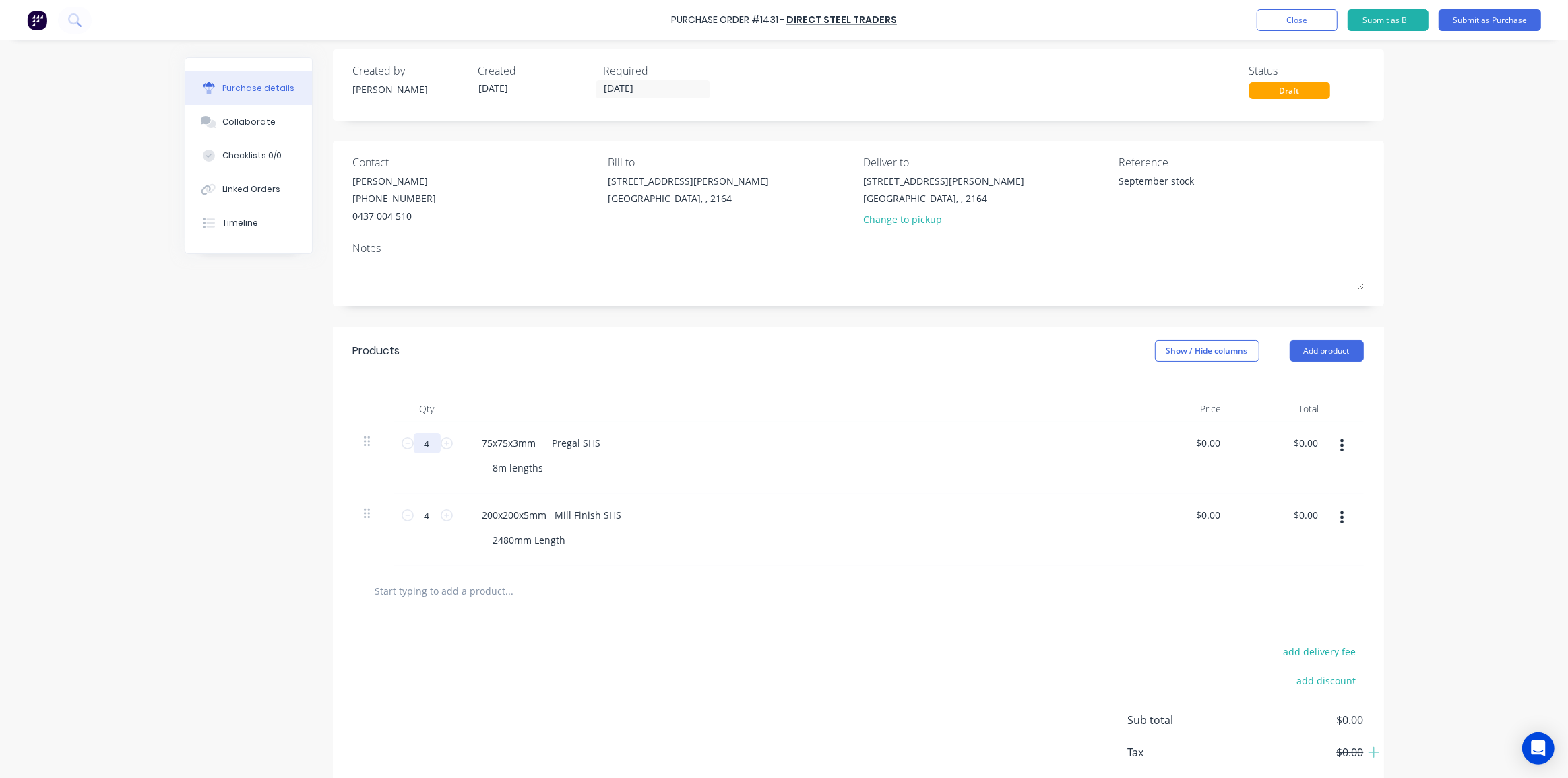
click at [427, 444] on input "4" at bounding box center [427, 443] width 27 height 20
type textarea "x"
type input "8"
type textarea "x"
type input "8"
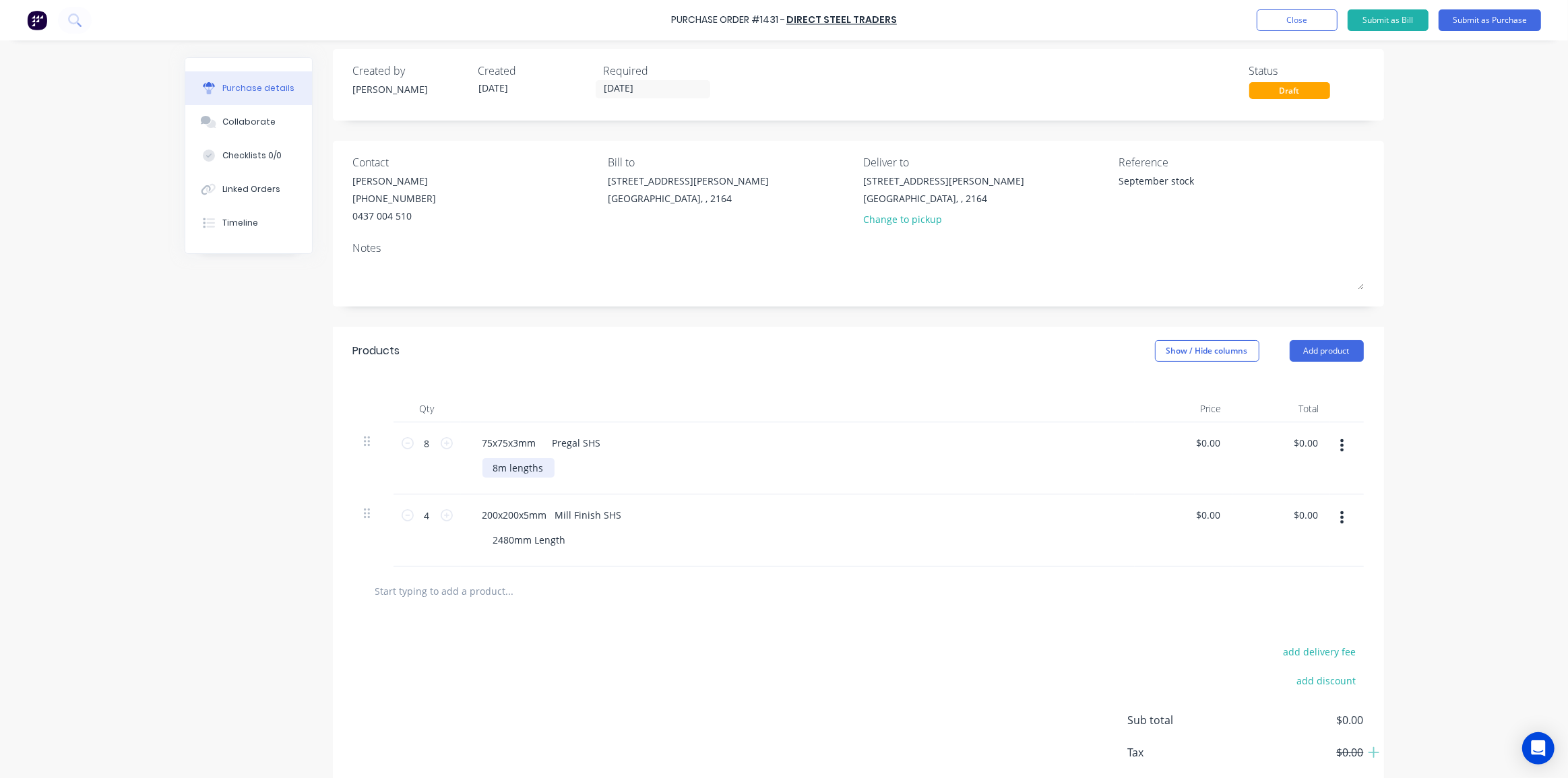
click at [492, 465] on div "8m lengths" at bounding box center [519, 467] width 72 height 19
click at [423, 445] on input "8" at bounding box center [427, 443] width 27 height 20
click at [290, 468] on div "Created by [PERSON_NAME] Created [DATE] Required [DATE] Status Draft Contact [P…" at bounding box center [784, 443] width 1200 height 788
drag, startPoint x: 474, startPoint y: 441, endPoint x: 626, endPoint y: 448, distance: 152.2
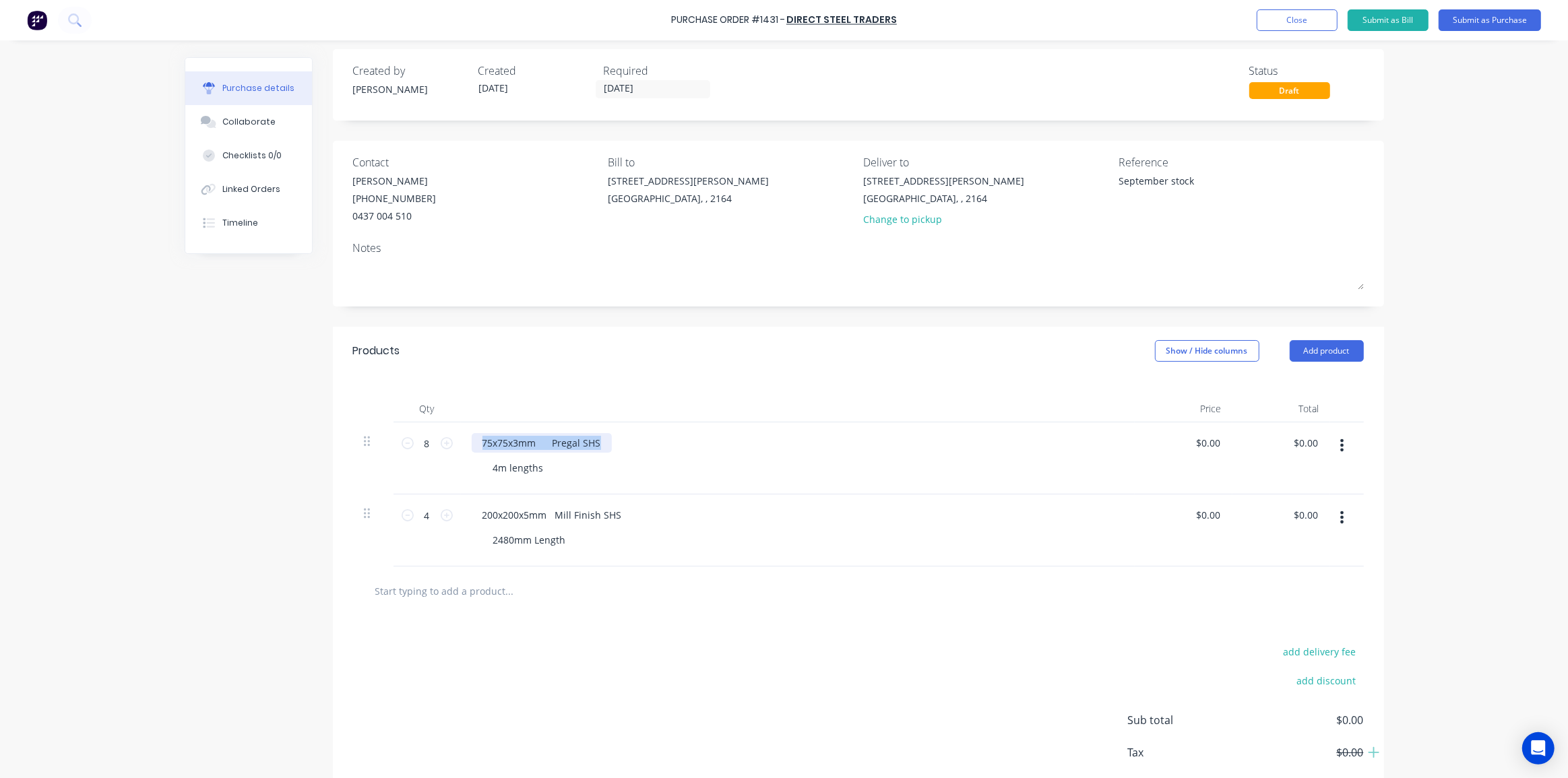
click at [626, 448] on div "75x75x3mm Pregal SHS" at bounding box center [797, 443] width 652 height 19
copy div "75x75x3mm Pregal SHS"
click at [478, 592] on input "text" at bounding box center [509, 591] width 269 height 27
paste input "75x75x3mm Pregal SHS"
type textarea "x"
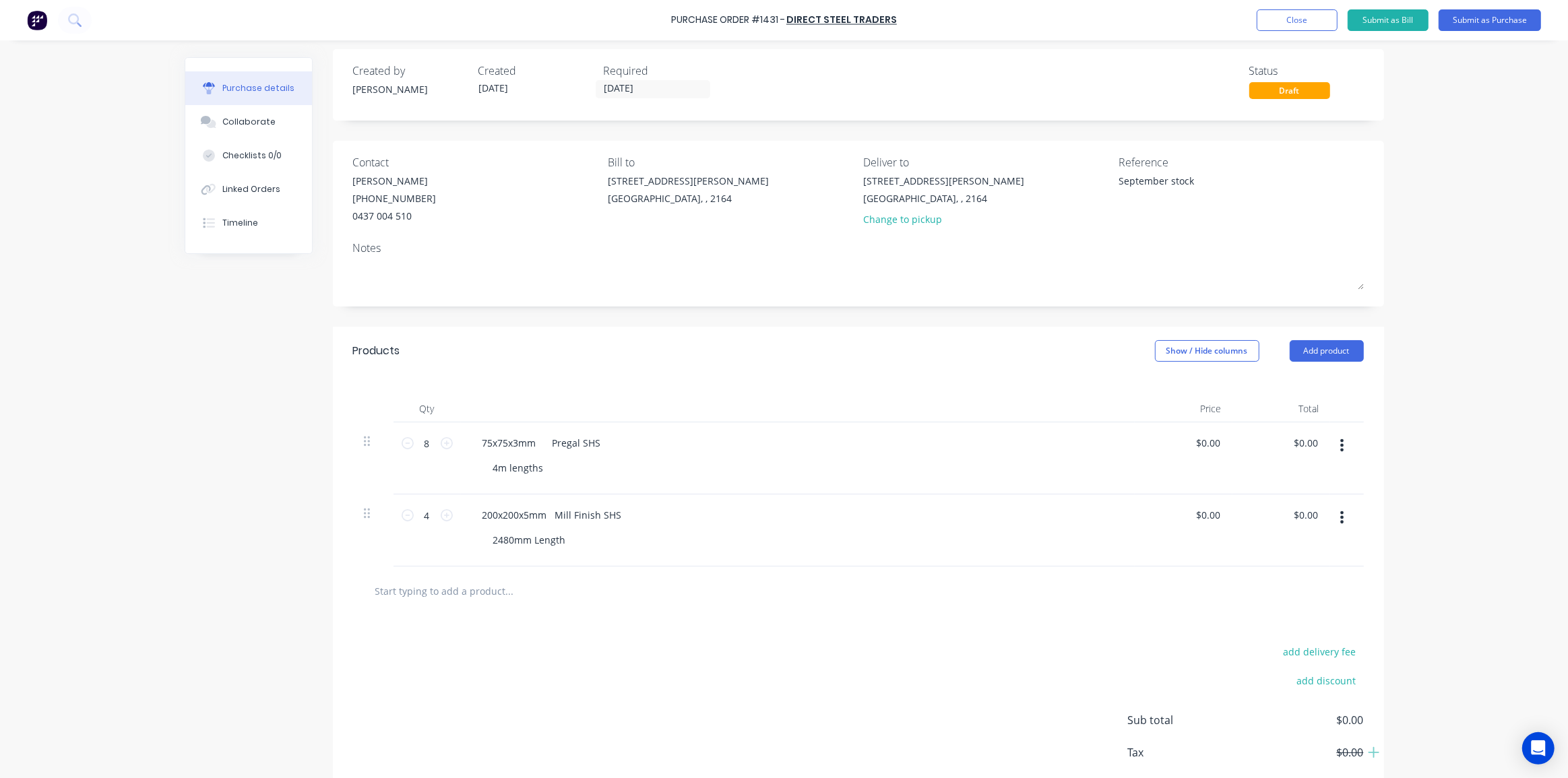
type input "75x75x3mm Pregal SHS"
type textarea "x"
type input "75x75x3mm Pregal SHS"
drag, startPoint x: 536, startPoint y: 470, endPoint x: 487, endPoint y: 467, distance: 49.1
click at [487, 467] on div "4m lengths" at bounding box center [519, 467] width 72 height 19
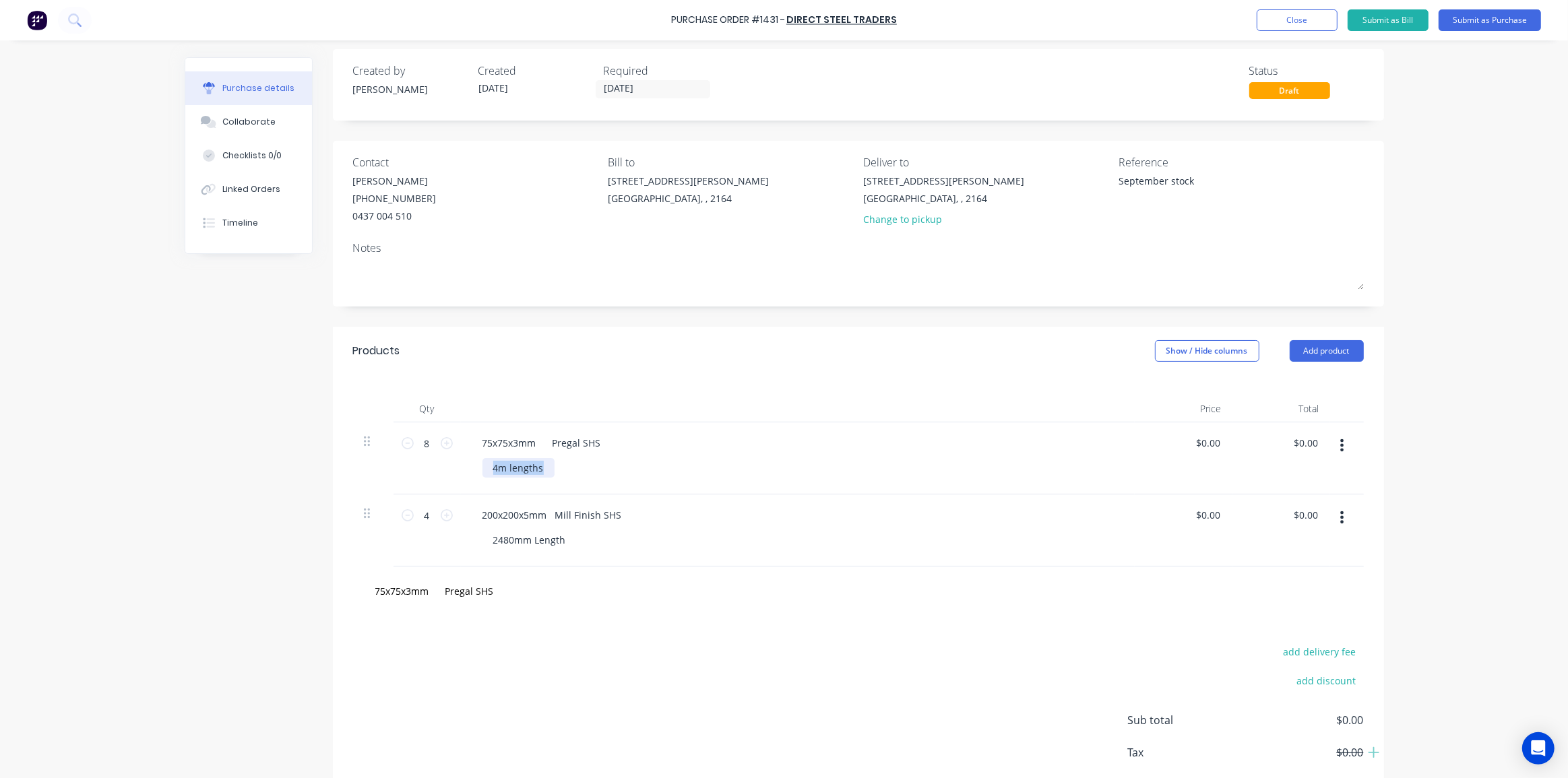
copy div "4m lengths"
click at [468, 585] on input "75x75x3mm Pregal SHS" at bounding box center [509, 591] width 269 height 27
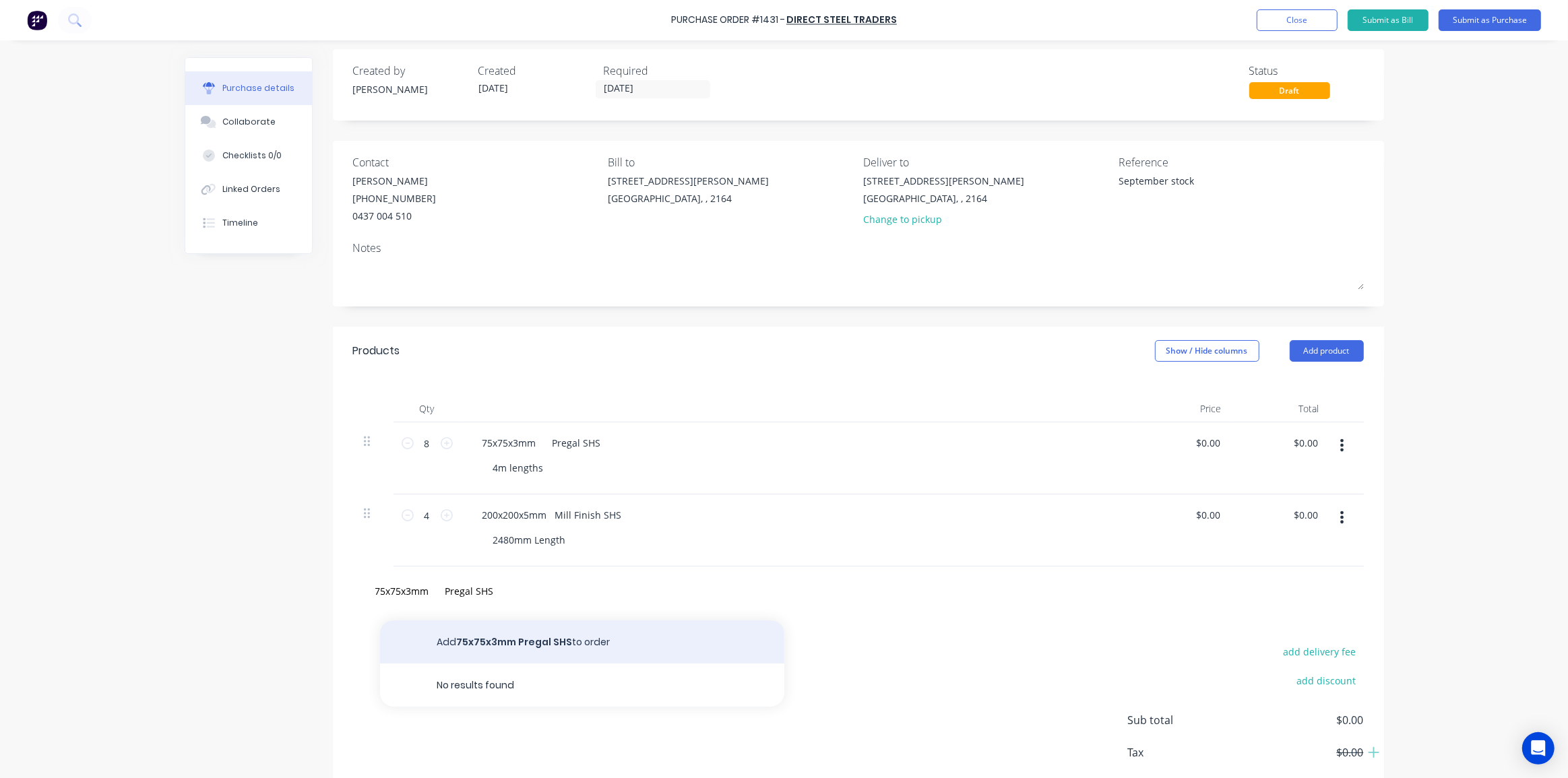
click at [511, 633] on button "Add 75x75x3mm Pregal SHS to order" at bounding box center [582, 642] width 404 height 43
type textarea "x"
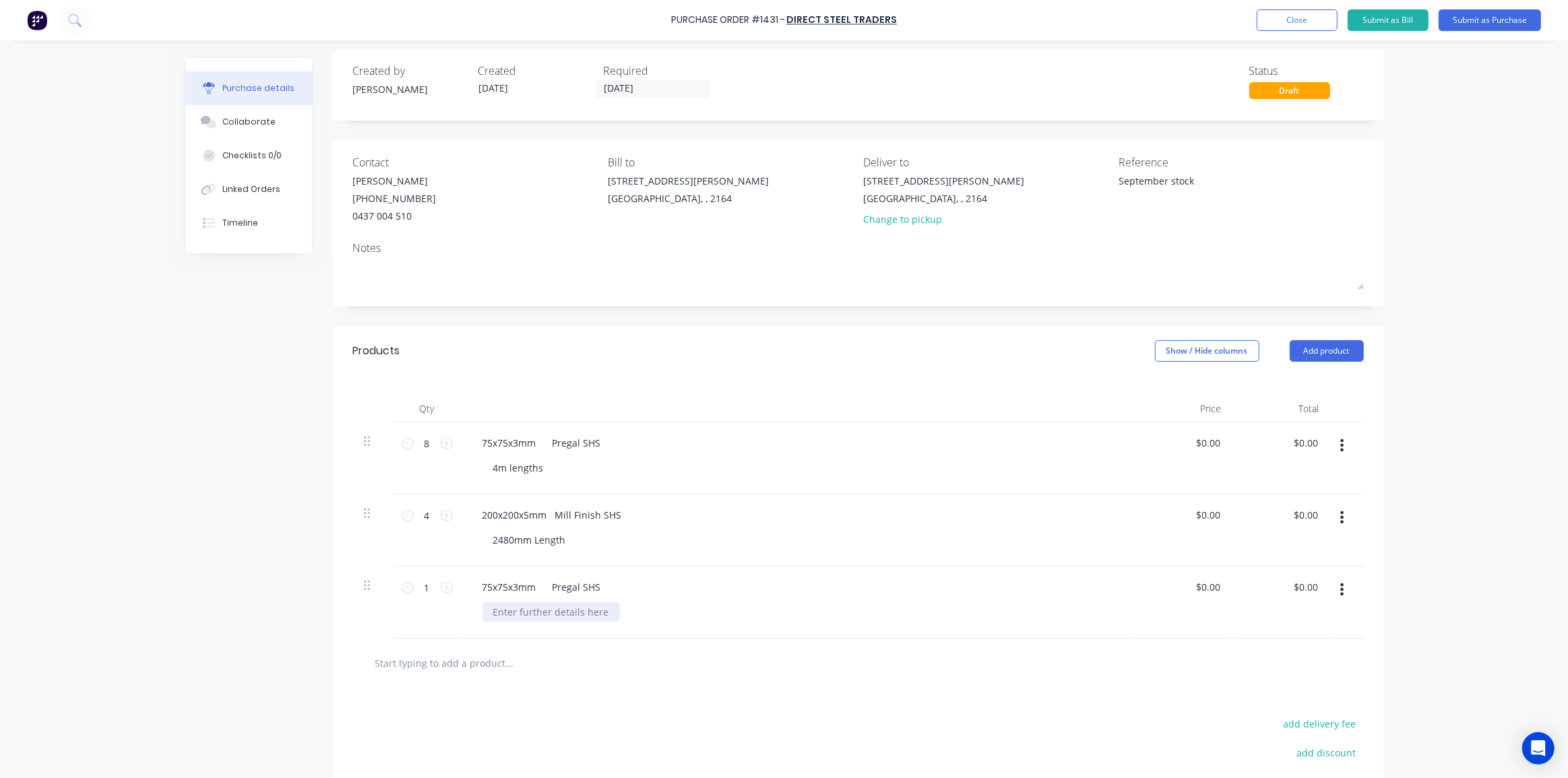
type textarea "x"
click at [523, 615] on div at bounding box center [552, 612] width 138 height 19
paste div
click at [595, 666] on input "text" at bounding box center [509, 662] width 269 height 27
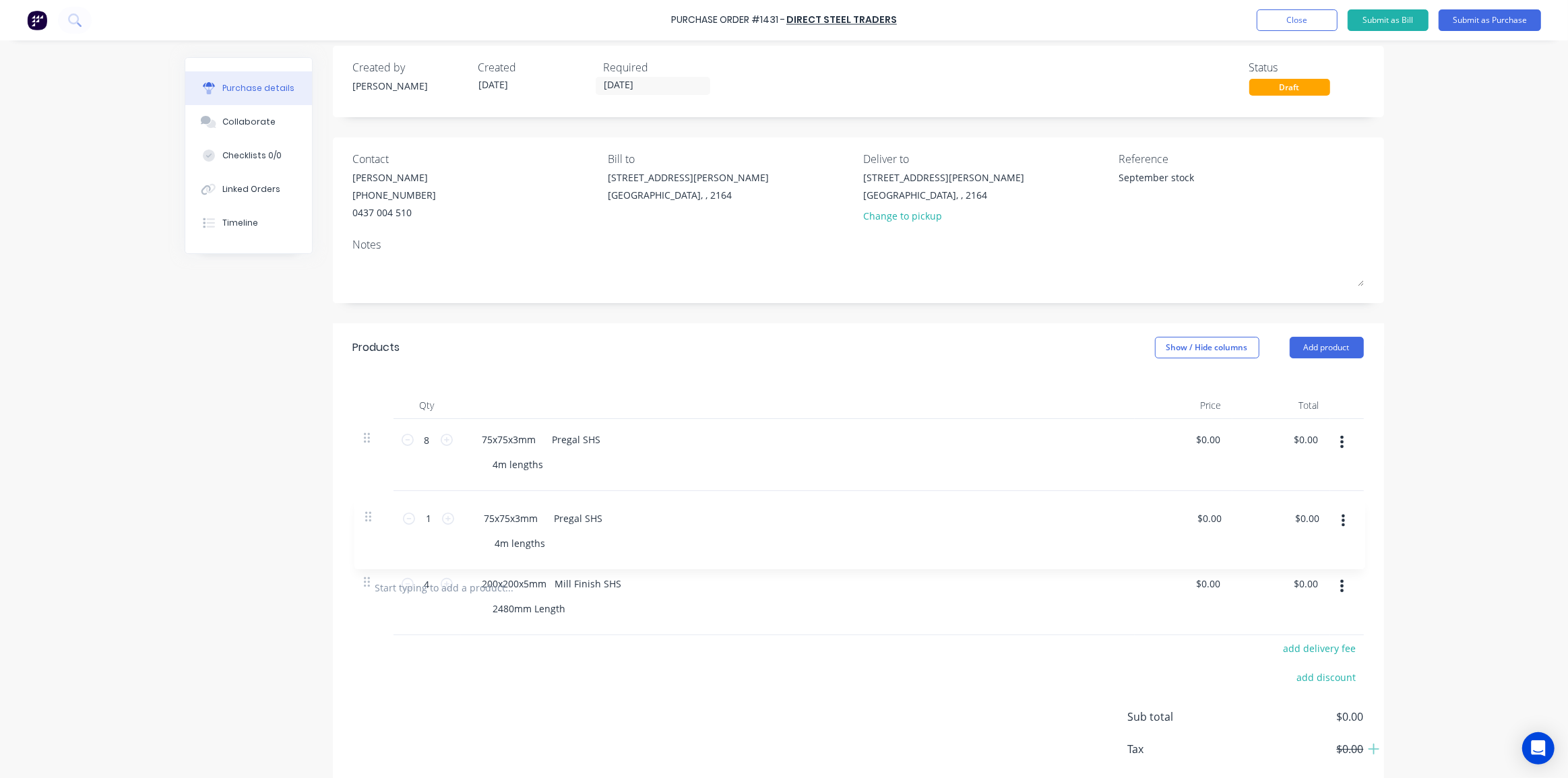
drag, startPoint x: 363, startPoint y: 586, endPoint x: 369, endPoint y: 514, distance: 72.2
click at [369, 514] on div "8 8 75x75x3mm Pregal SHS 4m lengths $0.00 $0.00 $0.00 $0.00 4 4 200x200x5mm Mil…" at bounding box center [859, 491] width 1011 height 144
type textarea "x"
type input "1"
type input "4"
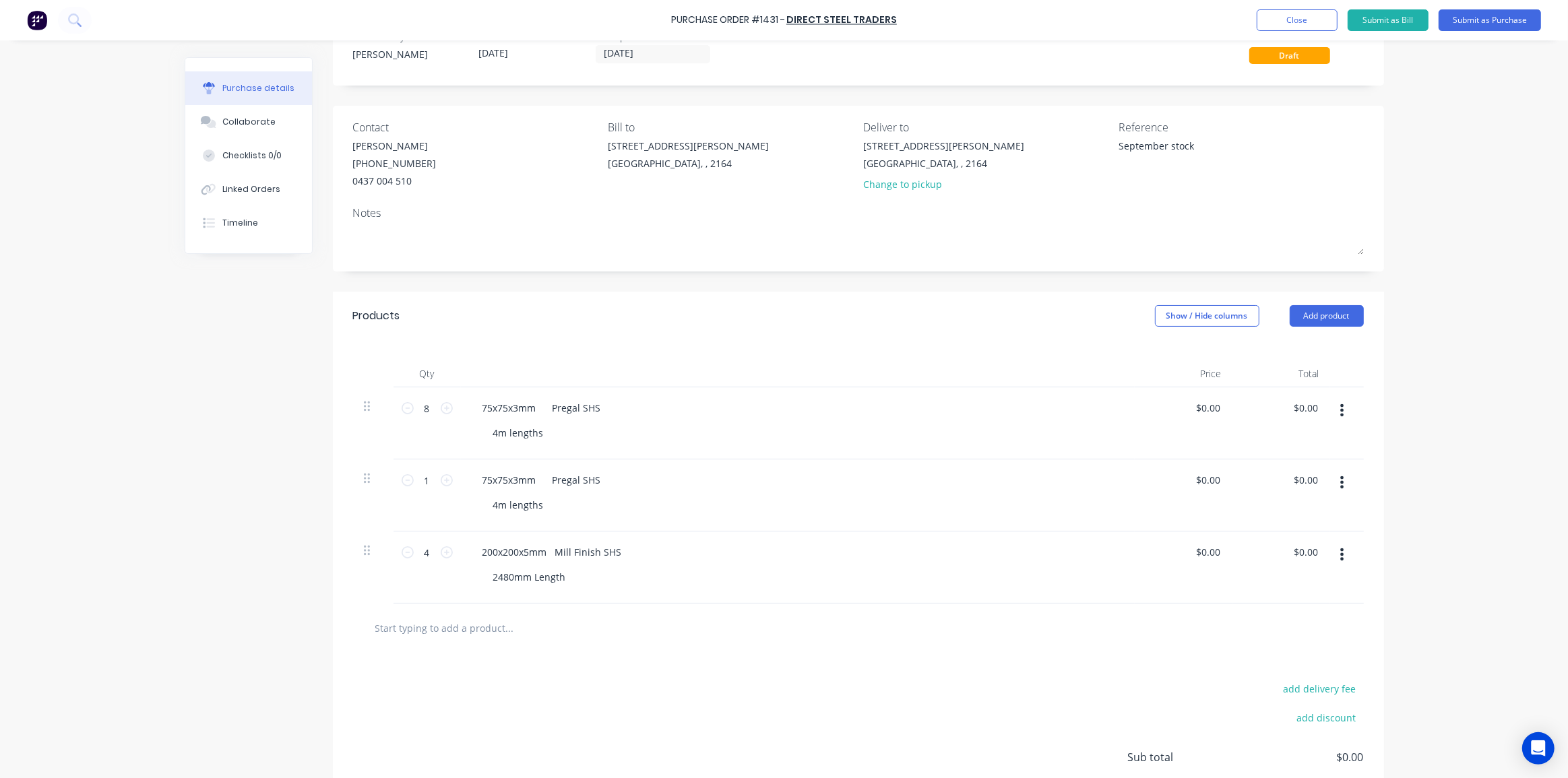
scroll to position [73, 0]
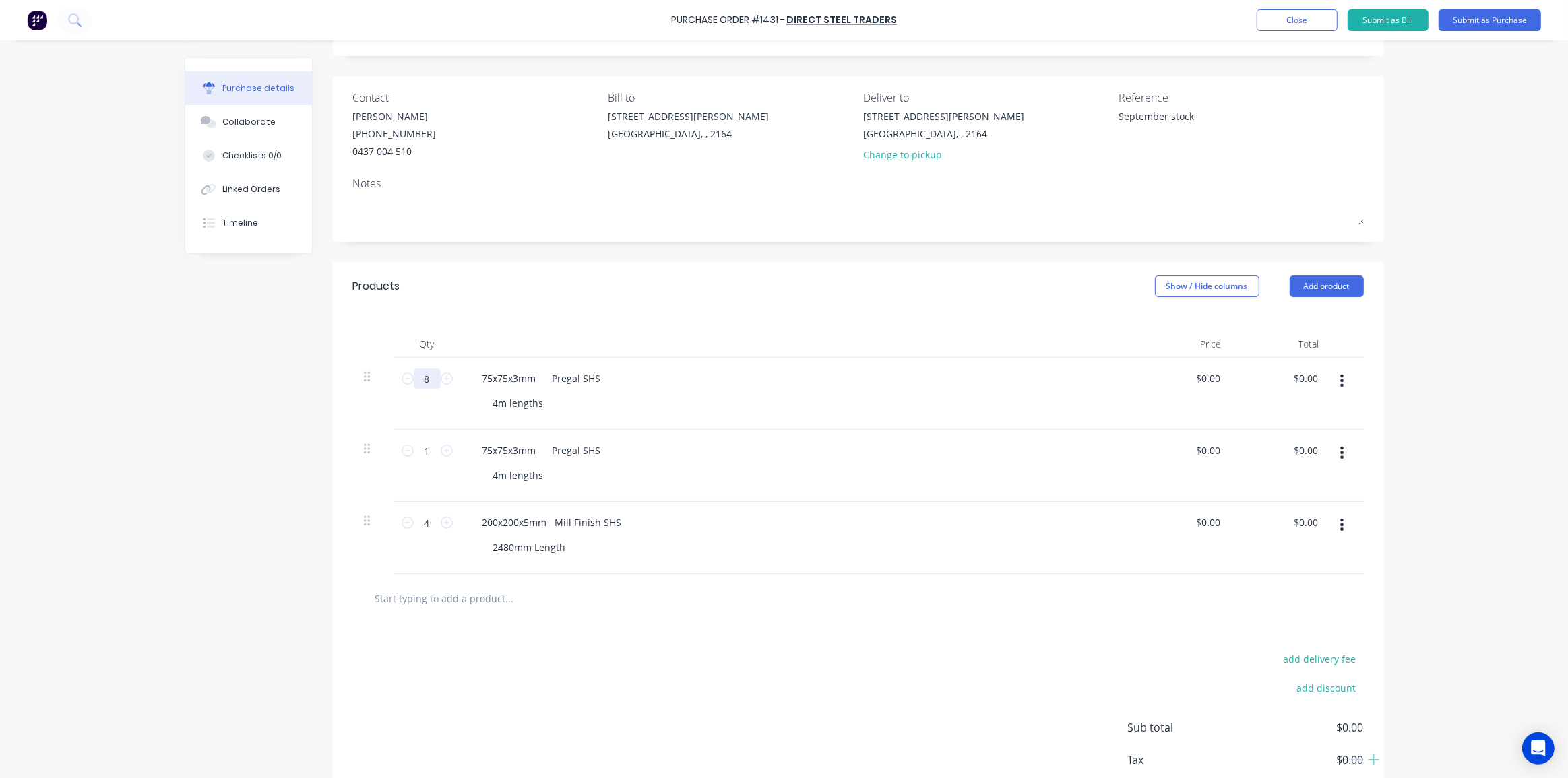
click at [425, 381] on input "8" at bounding box center [427, 378] width 27 height 20
type textarea "x"
type input "1"
type textarea "x"
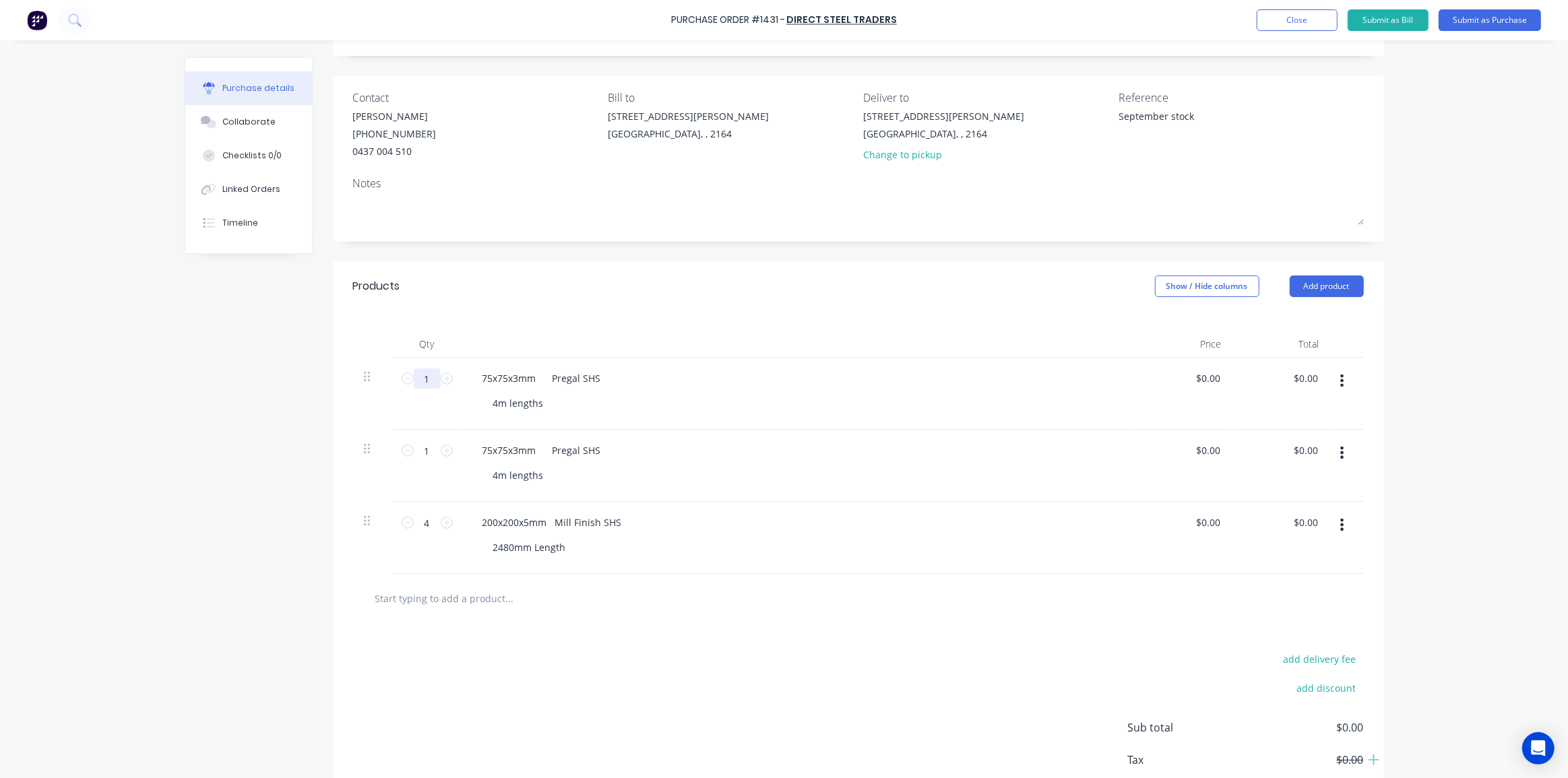
type input "12"
type textarea "x"
type input "12"
click at [218, 404] on div "Created by [PERSON_NAME] Created [DATE] Required [DATE] Status Draft Contact [P…" at bounding box center [784, 414] width 1200 height 861
drag, startPoint x: 1335, startPoint y: 518, endPoint x: 1357, endPoint y: 544, distance: 34.1
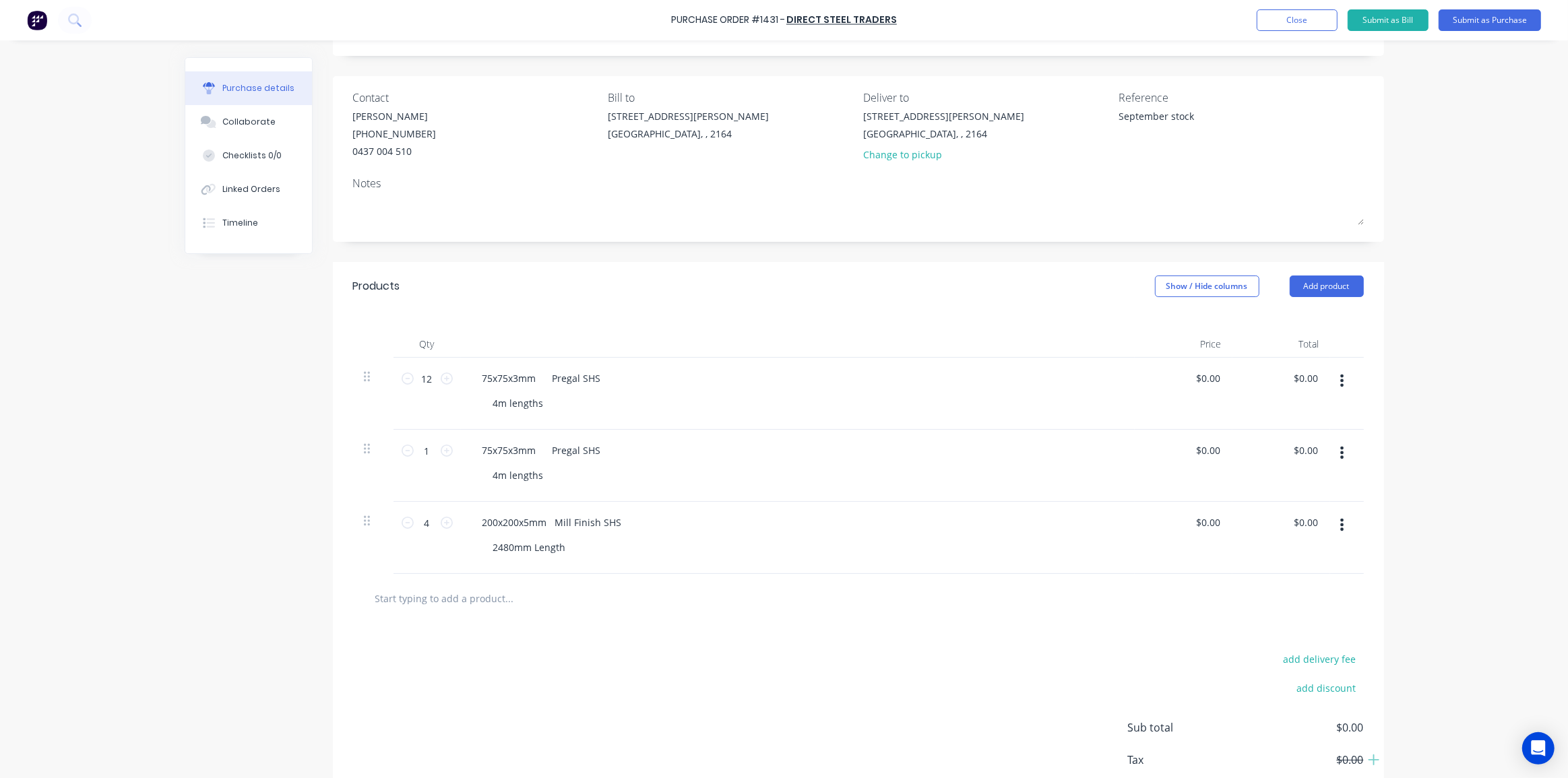
click at [1335, 519] on button "button" at bounding box center [1342, 525] width 32 height 24
drag, startPoint x: 1300, startPoint y: 635, endPoint x: 1366, endPoint y: 591, distance: 79.3
click at [1302, 633] on button "Delete" at bounding box center [1301, 641] width 114 height 27
click at [1434, 479] on div "Purchase Order #1431 - Direct Steel Traders Add product Close Submit as Bill Su…" at bounding box center [784, 389] width 1568 height 778
click at [1388, 424] on div "Purchase details Collaborate Checklists 0/0 Linked Orders Timeline Created by […" at bounding box center [784, 296] width 1226 height 711
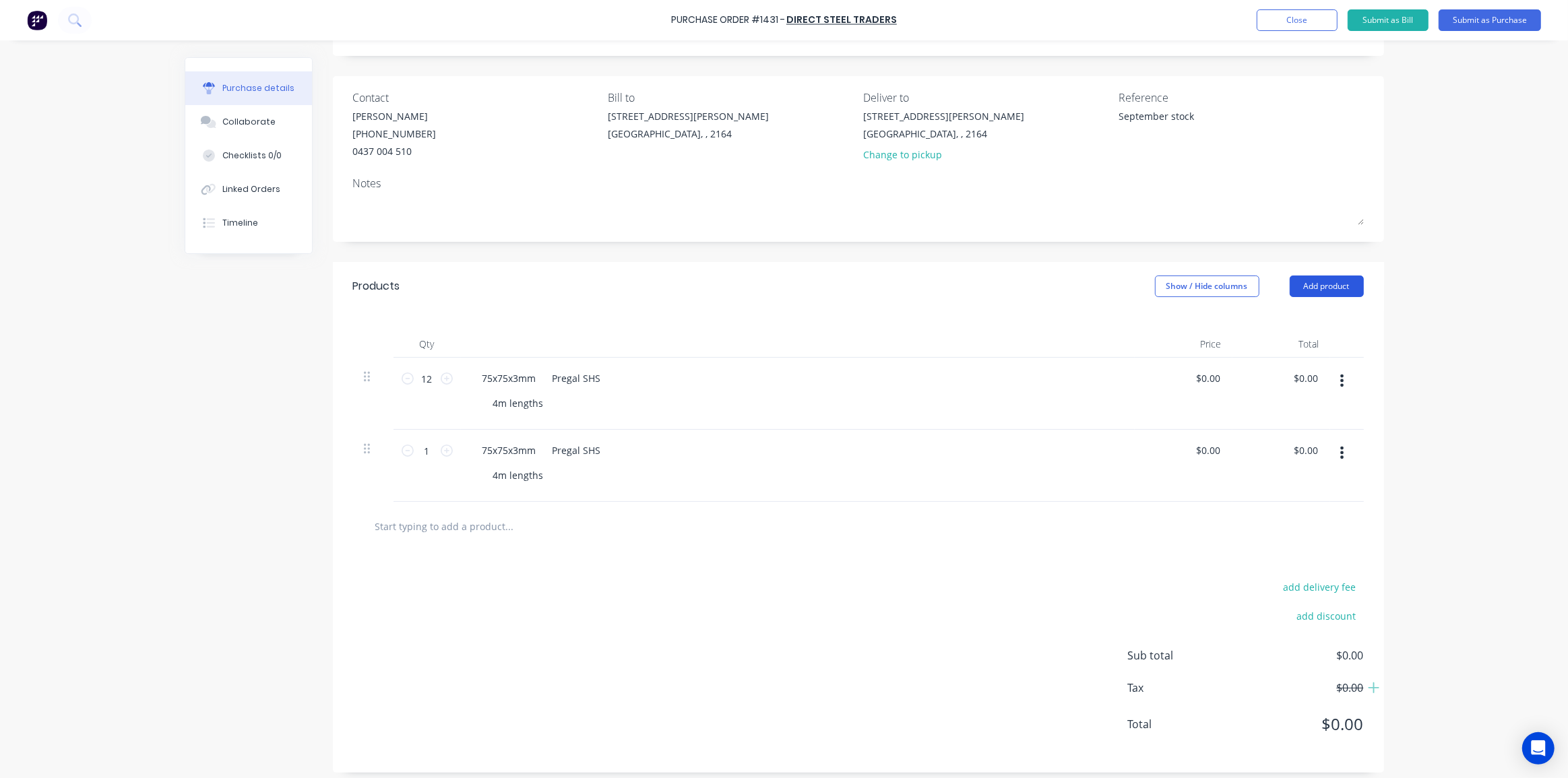
click at [1341, 284] on button "Add product" at bounding box center [1327, 286] width 74 height 21
click at [1290, 455] on div "Notes (External)" at bounding box center [1299, 456] width 104 height 19
click at [510, 533] on div at bounding box center [797, 525] width 674 height 48
type textarea "x"
click at [519, 525] on div at bounding box center [520, 523] width 97 height 19
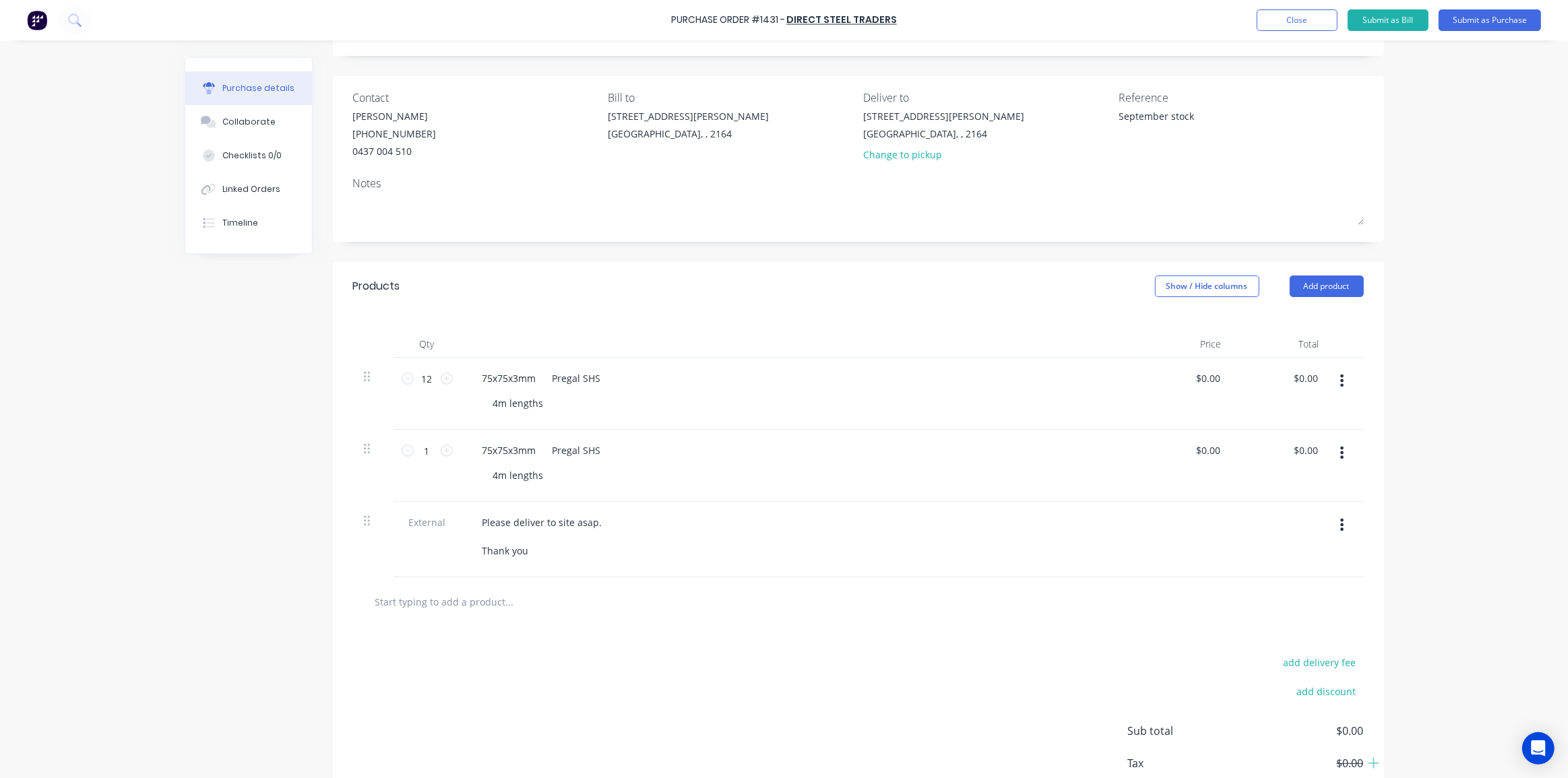
click at [892, 561] on div "Please deliver to site asap. Thank you" at bounding box center [797, 540] width 674 height 76
drag, startPoint x: 511, startPoint y: 448, endPoint x: 480, endPoint y: 445, distance: 31.1
click at [480, 445] on div "75x75x3mm Pregal SHS" at bounding box center [542, 450] width 140 height 19
click at [529, 448] on div "200x200x53mm Pregal SHS" at bounding box center [550, 450] width 156 height 19
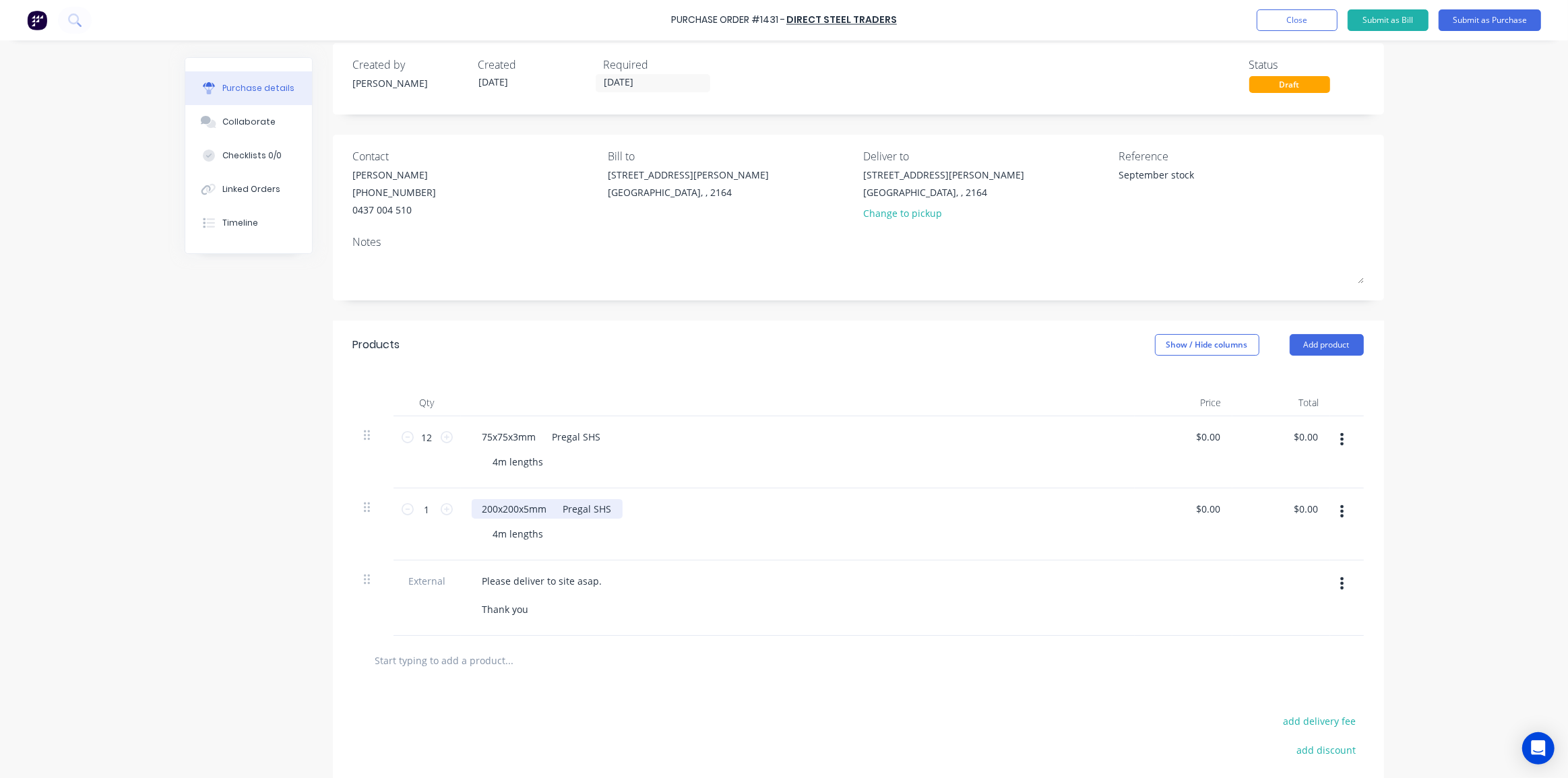
scroll to position [0, 0]
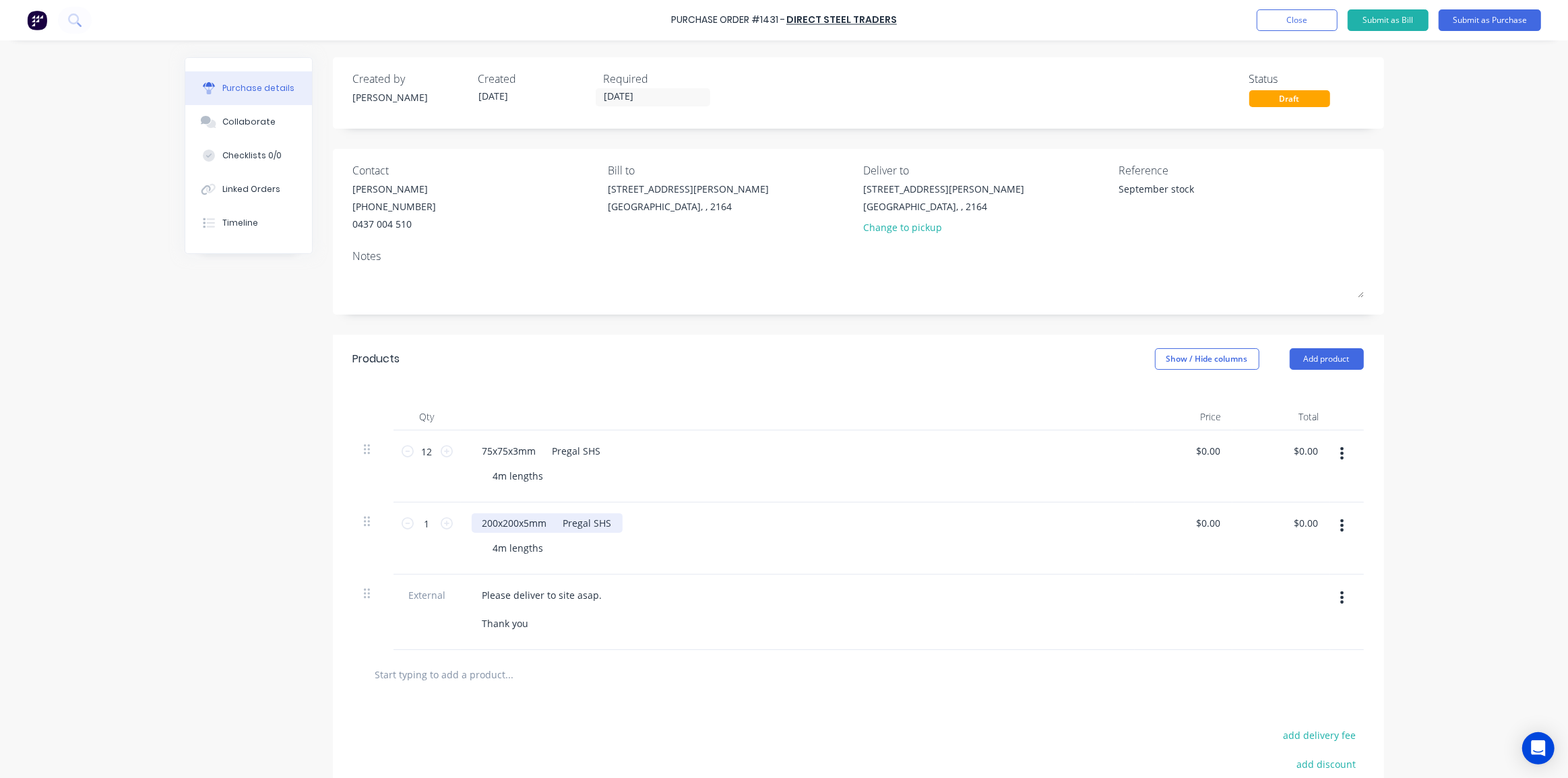
click at [567, 521] on div "200x200x5mm Pregal SHS" at bounding box center [547, 523] width 151 height 19
click at [685, 584] on div "Please deliver to site asap. Thank you" at bounding box center [797, 613] width 674 height 76
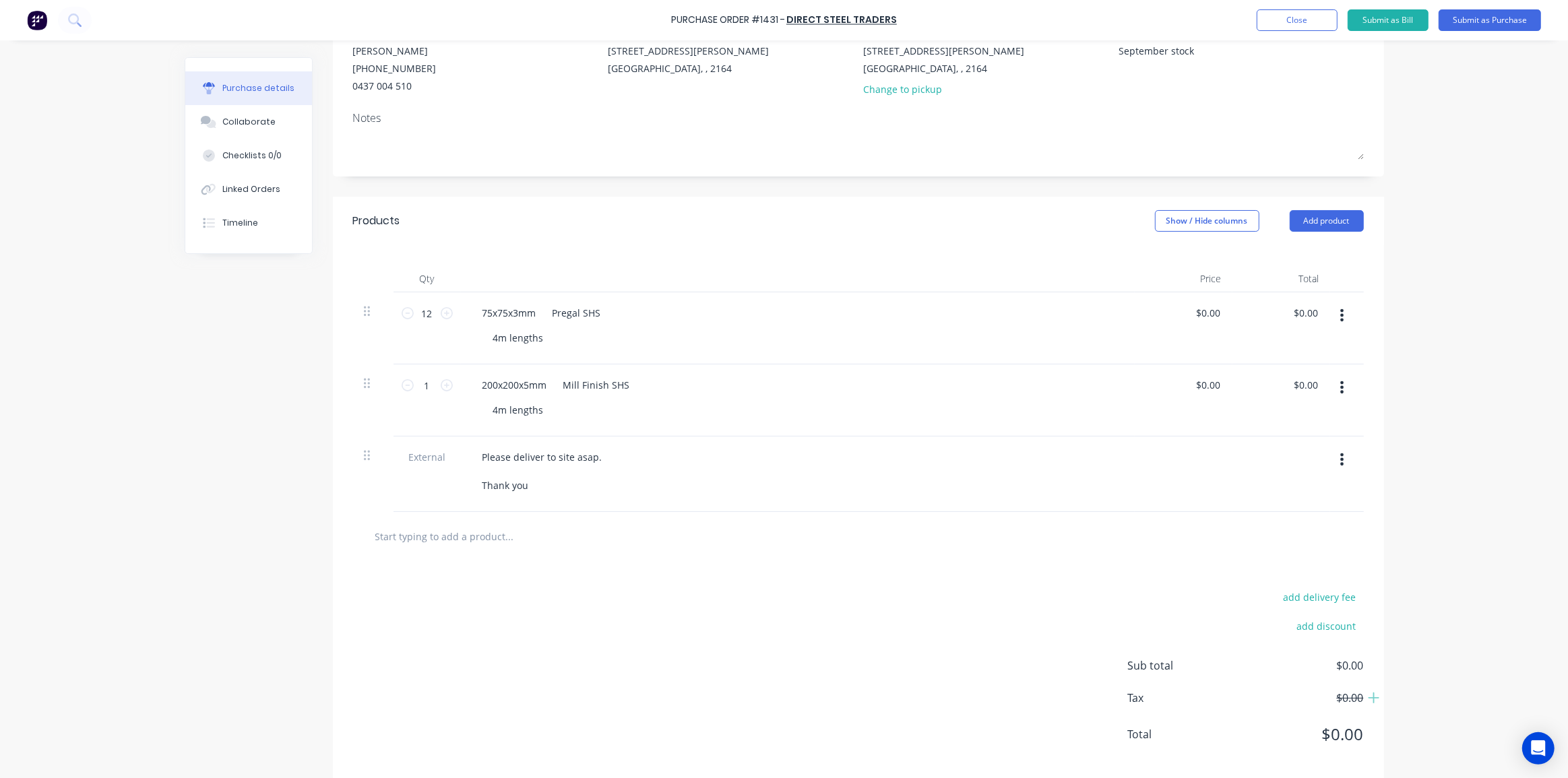
scroll to position [156, 0]
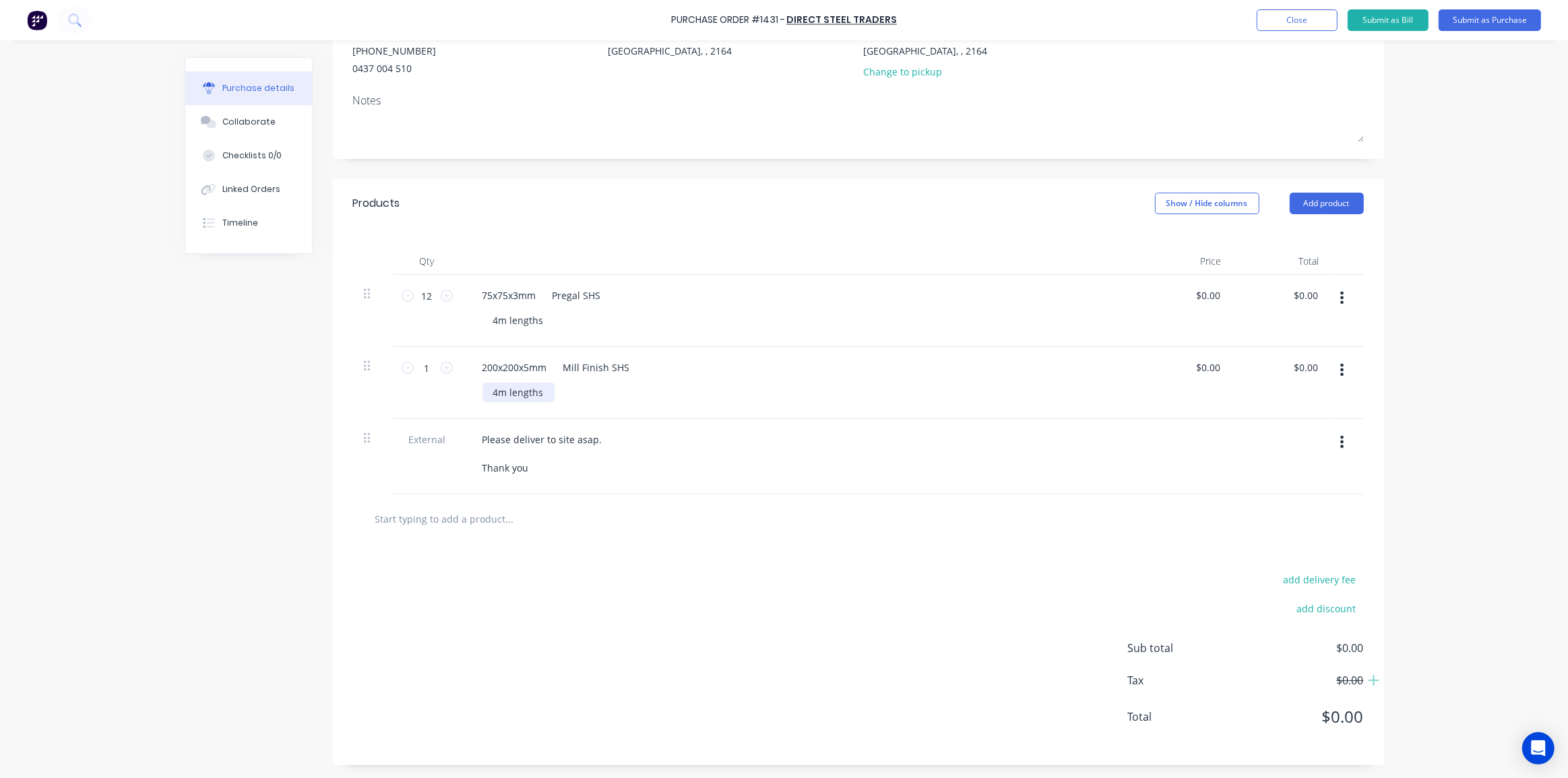
click at [492, 390] on div "4m lengths" at bounding box center [519, 392] width 72 height 19
click at [664, 589] on div "add delivery fee add discount Sub total $0.00 Tax $0.00 Total $0.00" at bounding box center [858, 655] width 1052 height 222
click at [425, 368] on input "1" at bounding box center [427, 368] width 27 height 20
type textarea "x"
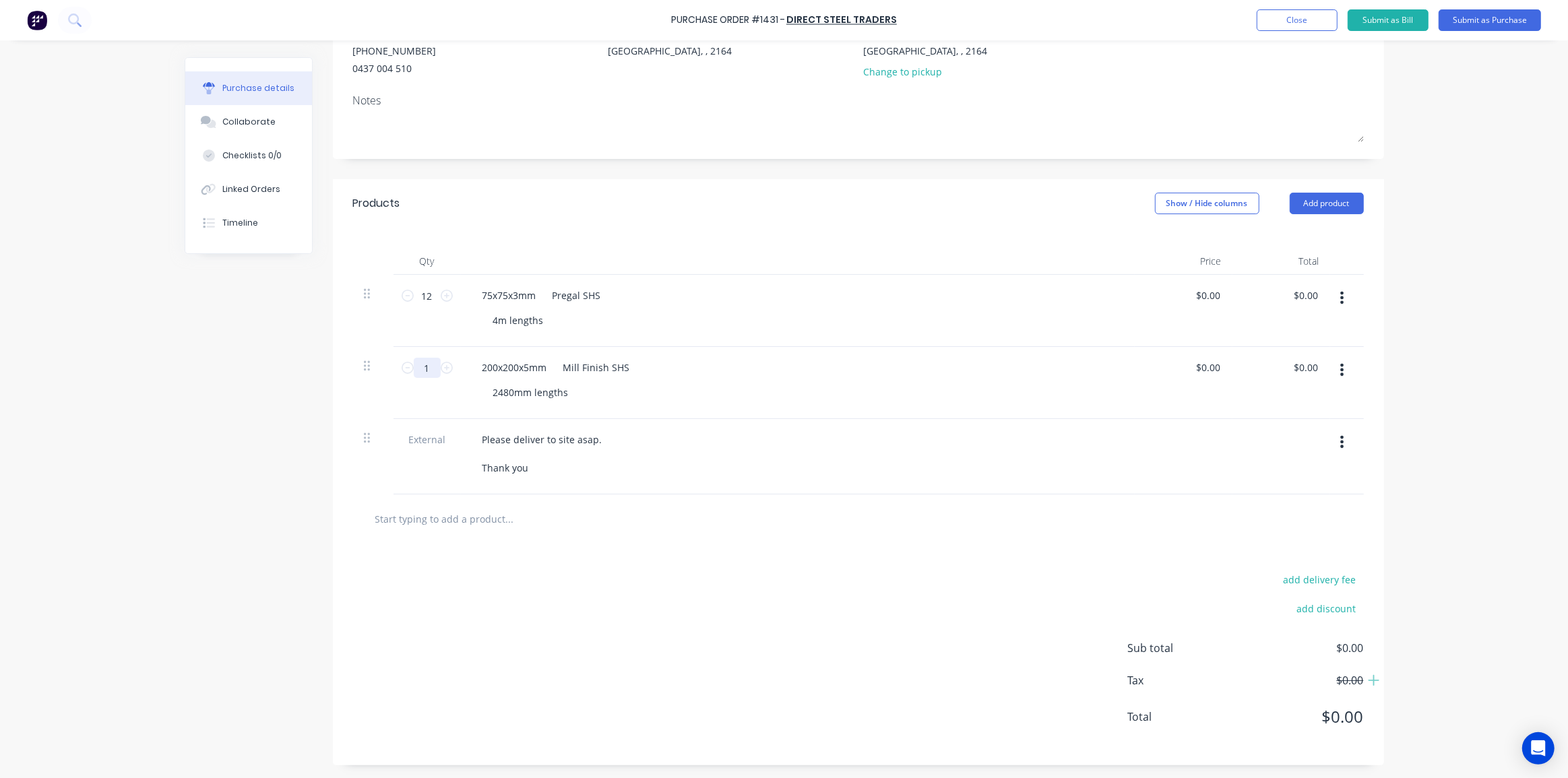
type input "4"
type textarea "x"
type input "4"
click at [232, 372] on div "Created by [PERSON_NAME] Created [DATE] Required [DATE] Status Draft Contact [P…" at bounding box center [784, 333] width 1200 height 864
click at [655, 564] on div "add delivery fee add discount Sub total $0.00 Tax $0.00 Total $0.00" at bounding box center [858, 655] width 1052 height 222
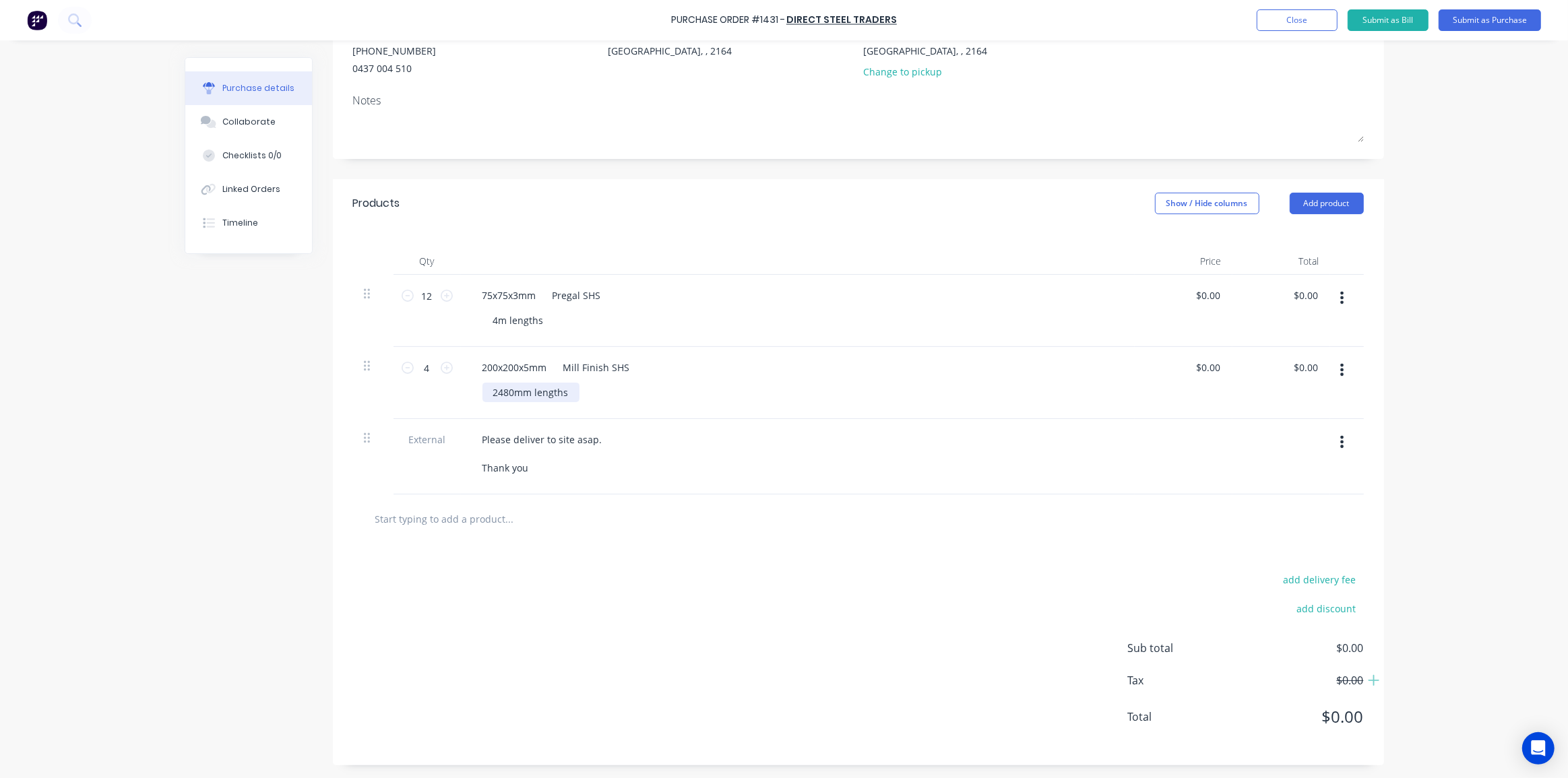
click at [488, 393] on div "2480mm lengths" at bounding box center [531, 392] width 97 height 19
click at [703, 563] on div "add delivery fee add discount Sub total $0.00 Tax $0.00 Total $0.00" at bounding box center [858, 655] width 1052 height 222
click at [1456, 288] on div "Purchase Order #1431 - Direct Steel Traders Add product Close Submit as Bill Su…" at bounding box center [784, 389] width 1568 height 778
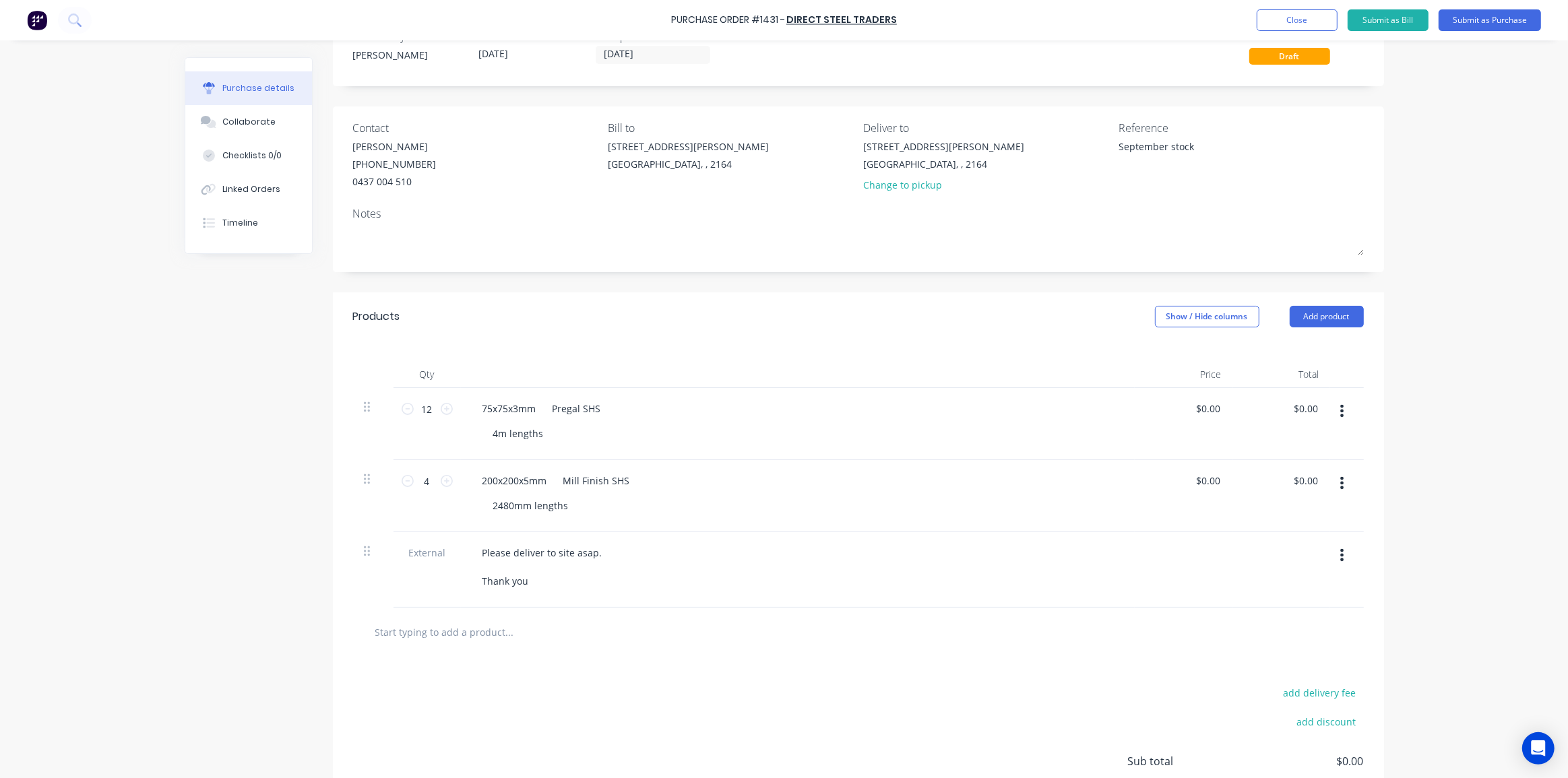
scroll to position [0, 0]
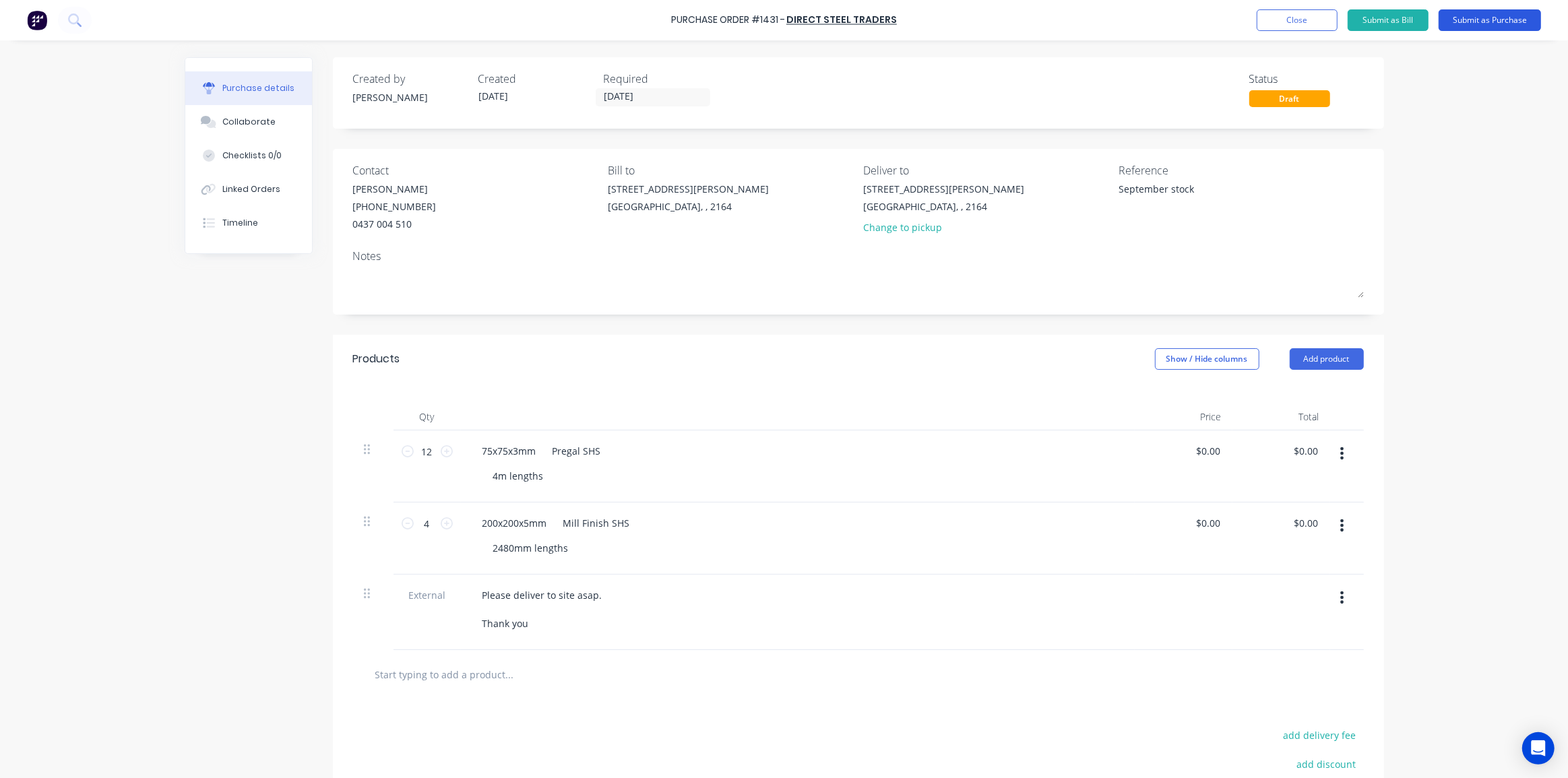
click at [1478, 19] on button "Submit as Purchase" at bounding box center [1489, 20] width 103 height 21
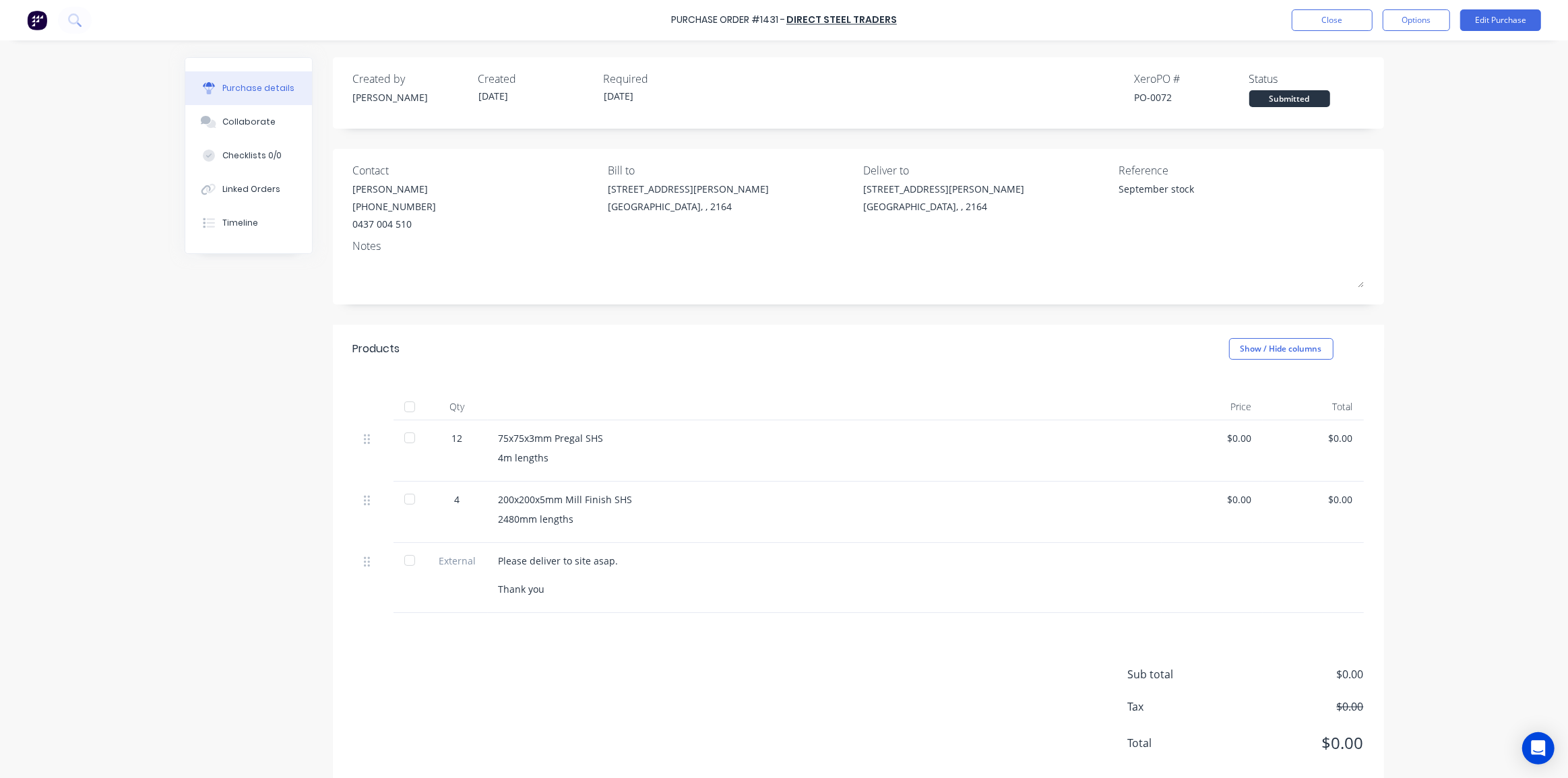
click at [1438, 246] on div "Purchase Order #1431 - Direct Steel Traders Close Options Edit Purchase Purchas…" at bounding box center [784, 389] width 1568 height 778
click at [1432, 19] on button "Options" at bounding box center [1417, 20] width 67 height 21
click at [1374, 55] on div "Print / Email" at bounding box center [1386, 55] width 104 height 19
click at [1371, 83] on div "With pricing" at bounding box center [1386, 82] width 104 height 19
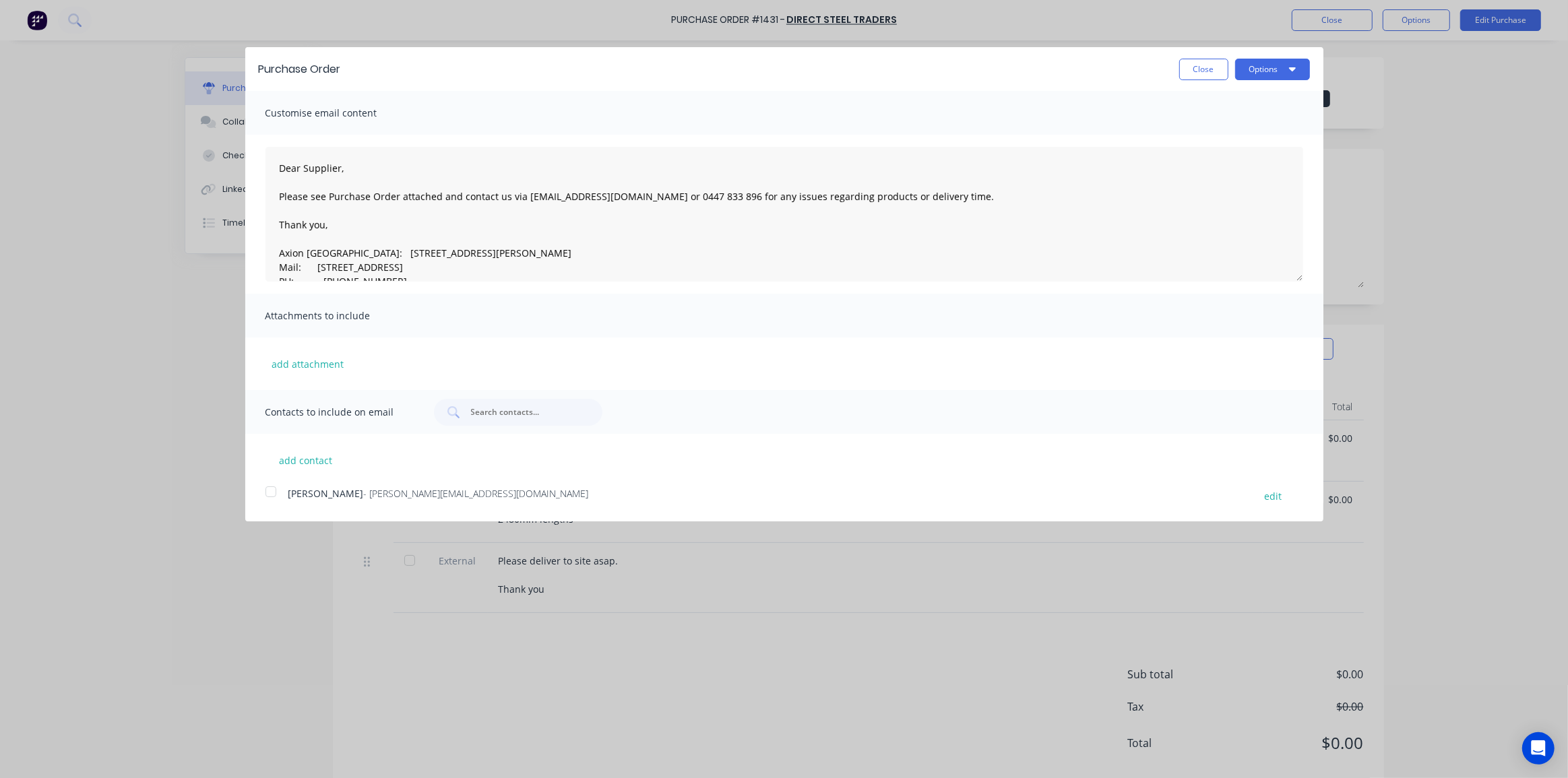
click at [273, 492] on div at bounding box center [271, 492] width 27 height 27
click at [309, 465] on button "add contact" at bounding box center [306, 460] width 81 height 20
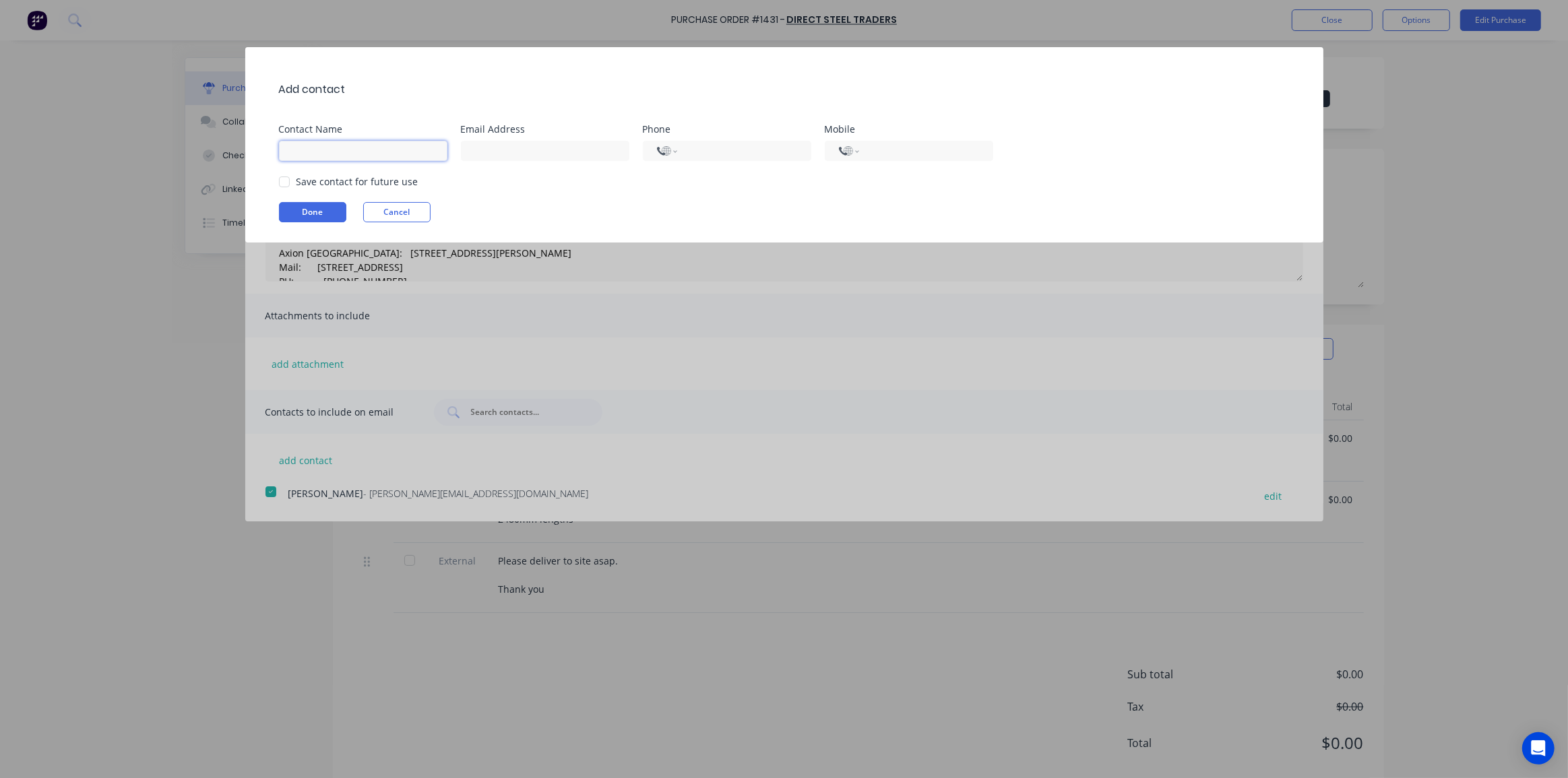
click at [337, 149] on input at bounding box center [363, 151] width 169 height 20
type textarea "x"
click at [341, 146] on input at bounding box center [363, 151] width 169 height 20
type input "Sales T"
type textarea "x"
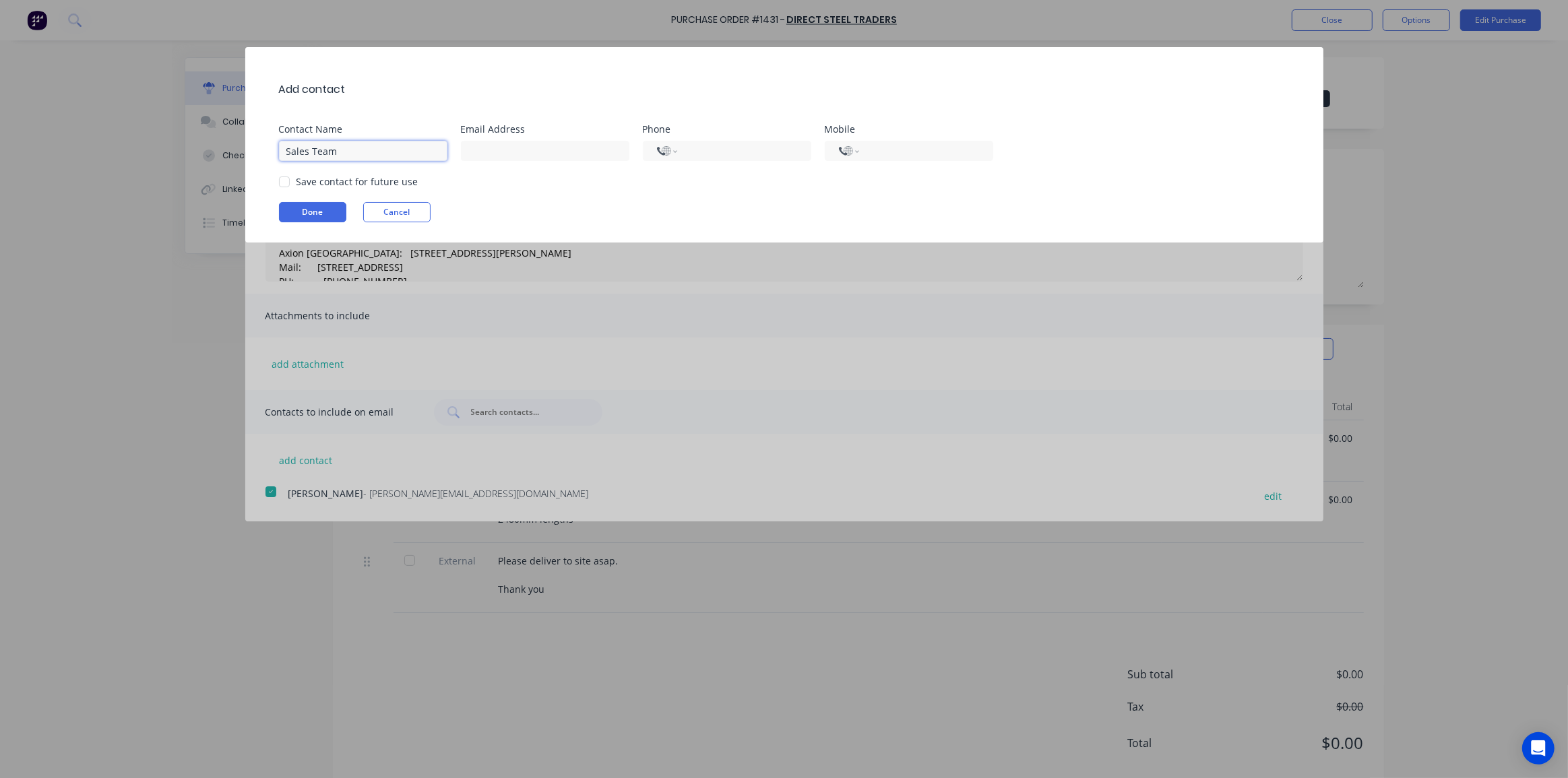
type input "Sales Team"
paste input "4m lengths"
click at [290, 182] on div at bounding box center [284, 182] width 27 height 27
click at [316, 211] on button "Done" at bounding box center [313, 212] width 67 height 20
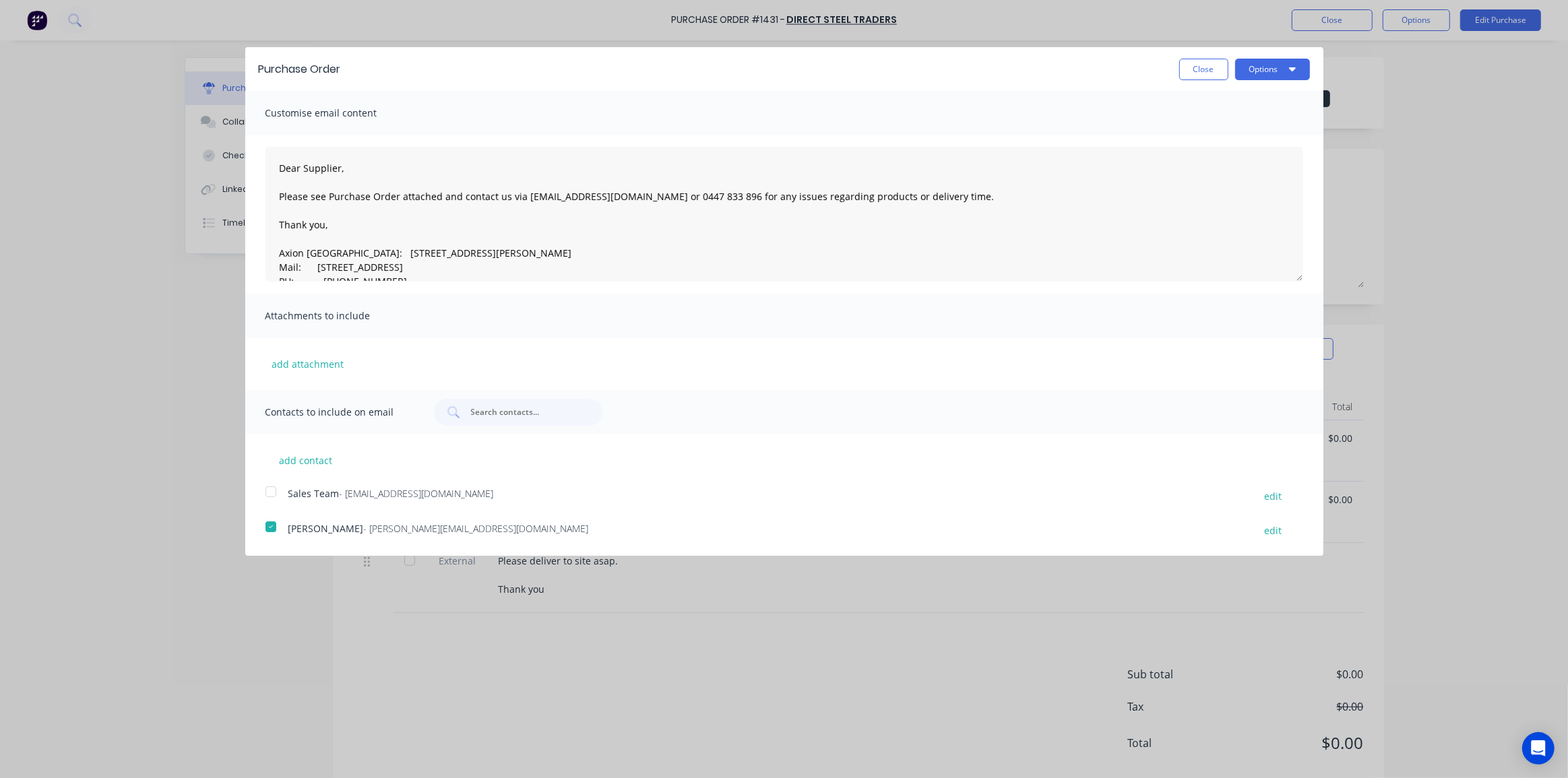
click at [267, 496] on div at bounding box center [271, 492] width 27 height 27
click at [1282, 63] on button "Options" at bounding box center [1273, 69] width 75 height 21
click at [1235, 128] on div "Email" at bounding box center [1246, 130] width 104 height 19
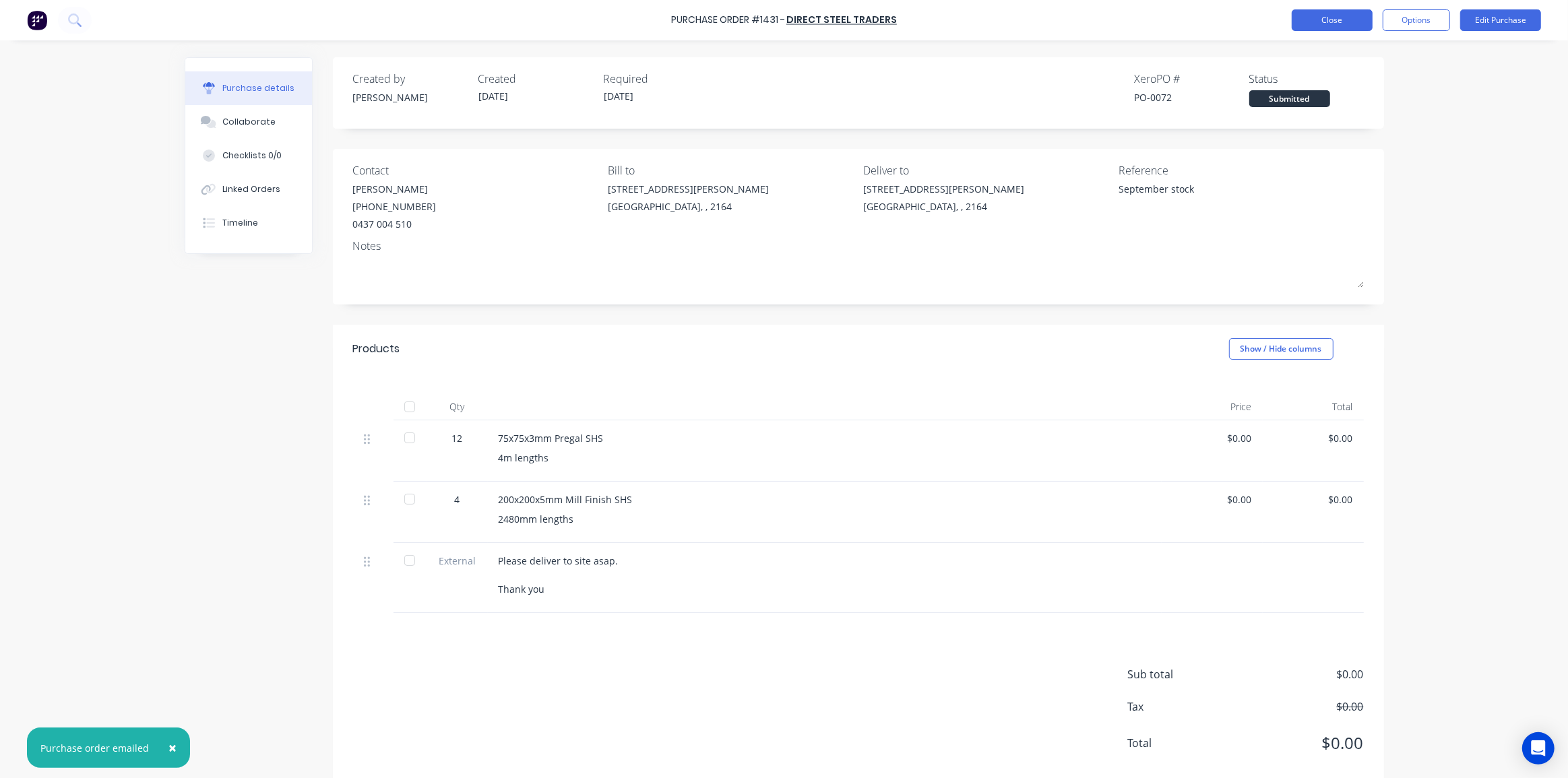
click at [1353, 19] on button "Close" at bounding box center [1332, 20] width 81 height 21
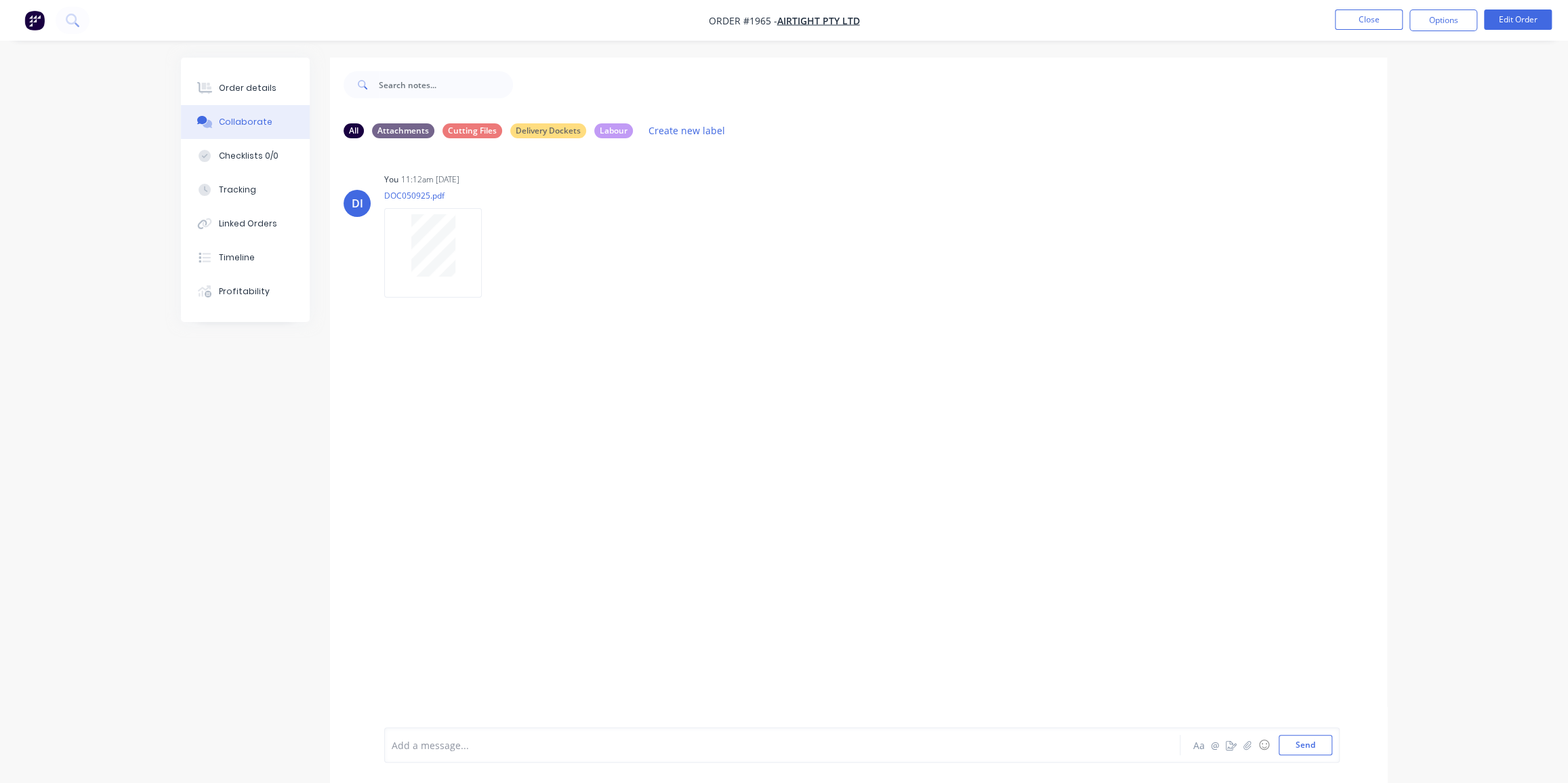
click at [34, 25] on img "button" at bounding box center [34, 20] width 20 height 20
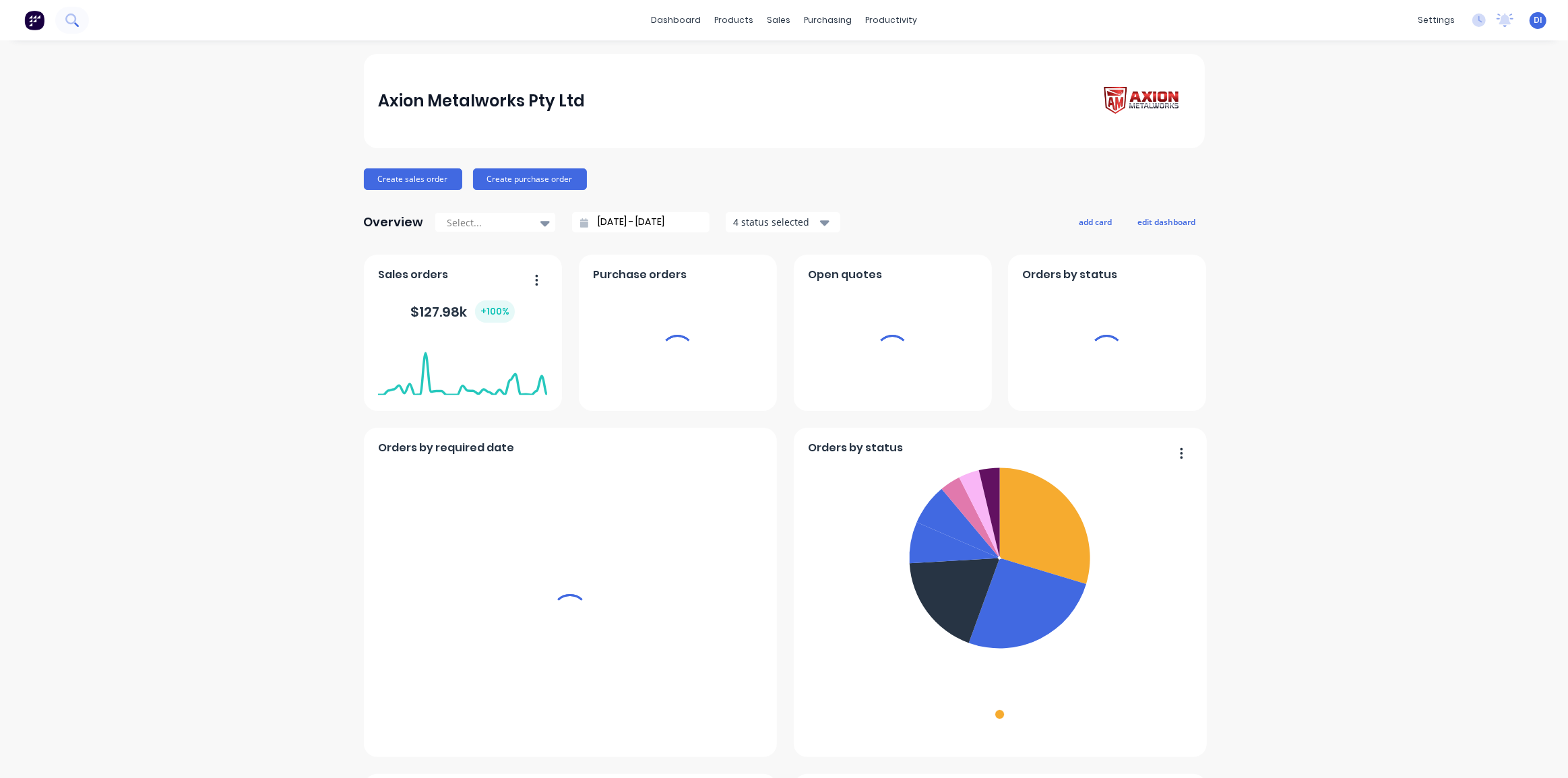
click at [74, 19] on icon at bounding box center [72, 20] width 13 height 13
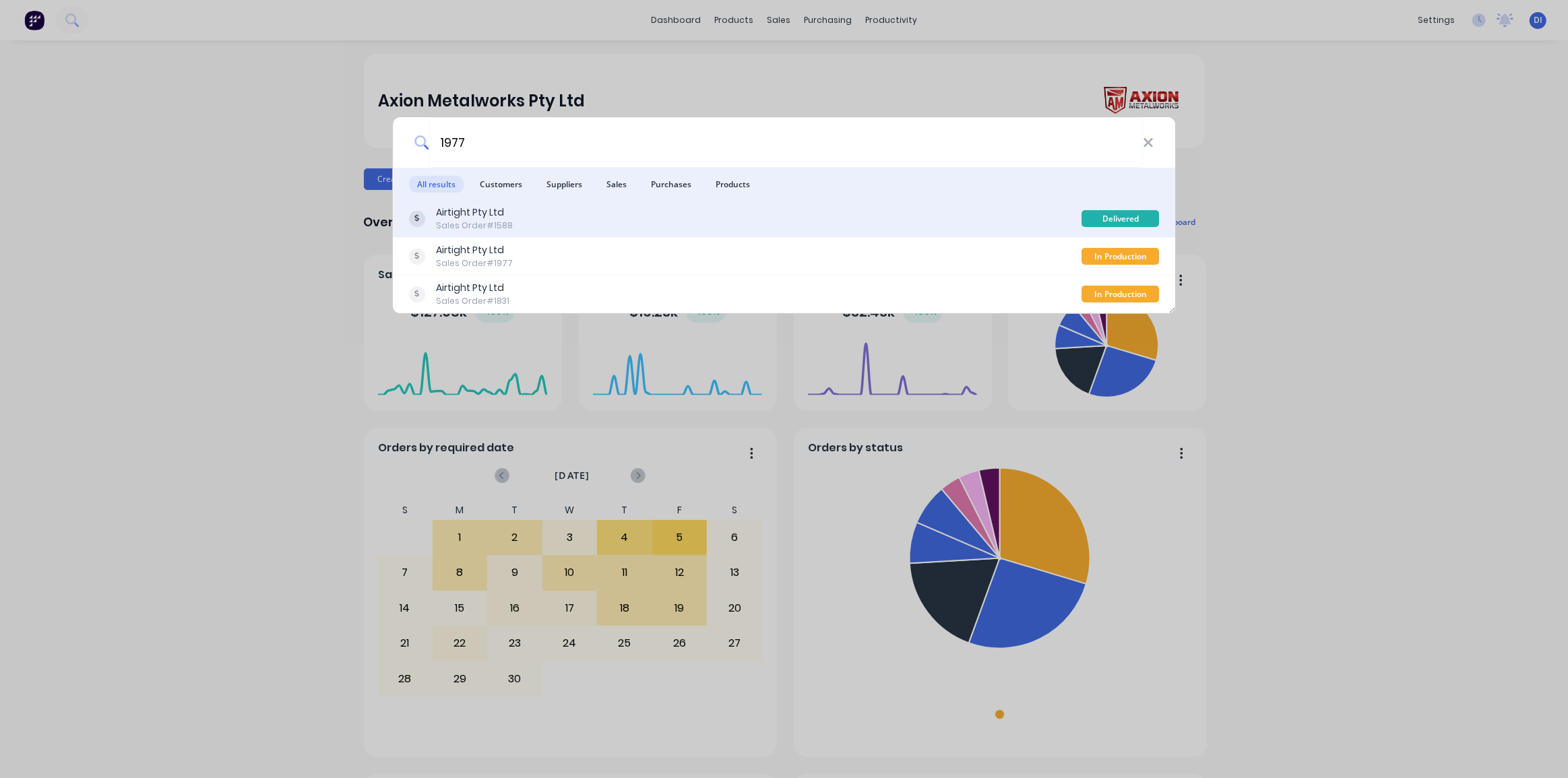
type input "1977"
click at [683, 213] on div "Airtight Pty Ltd Sales Order #1588" at bounding box center [746, 218] width 673 height 26
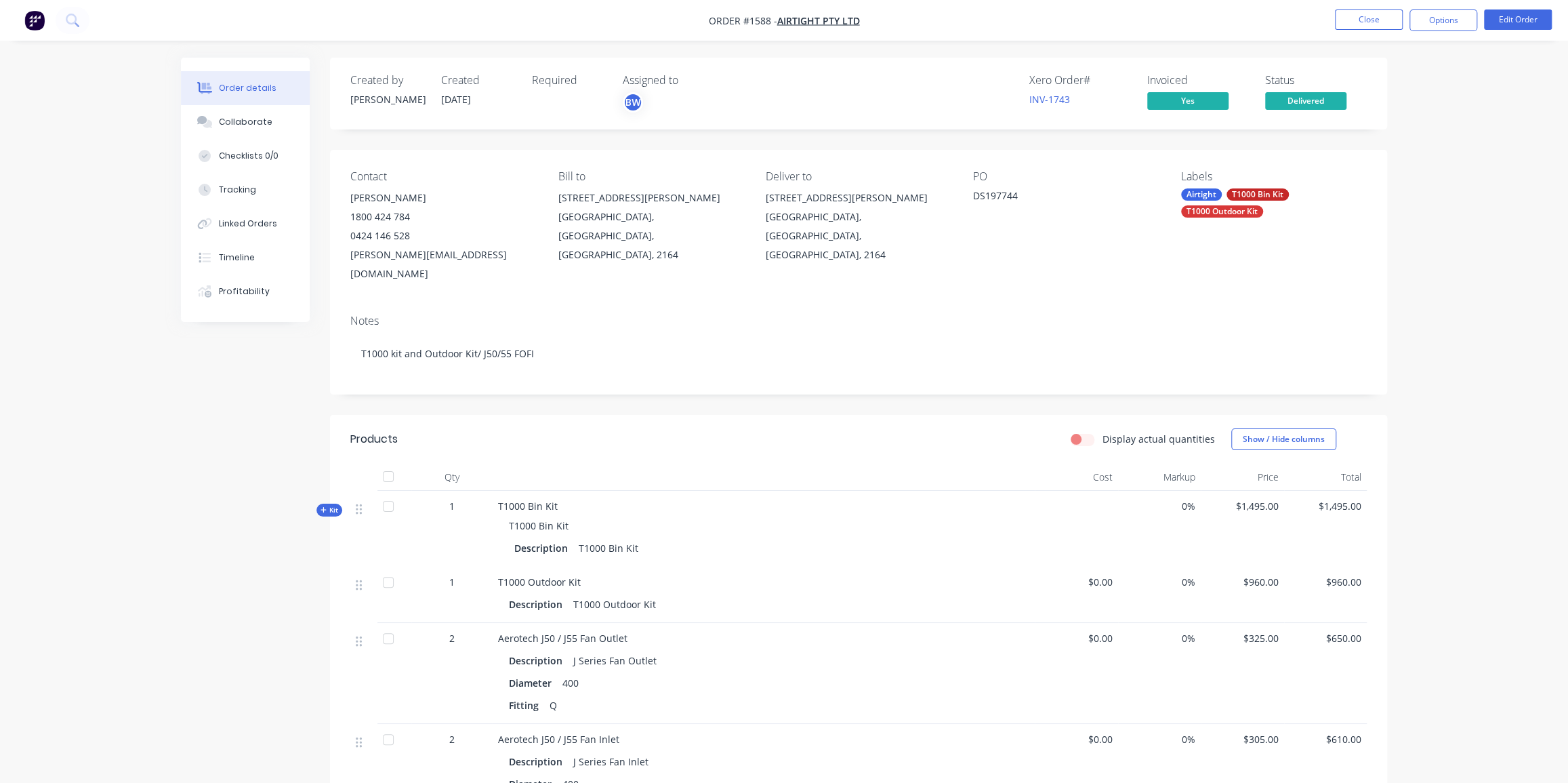
click at [1405, 167] on div "Order details Collaborate Checklists 0/0 Tracking Linked Orders Timeline Profit…" at bounding box center [784, 558] width 1568 height 1118
click at [64, 19] on button at bounding box center [72, 20] width 34 height 27
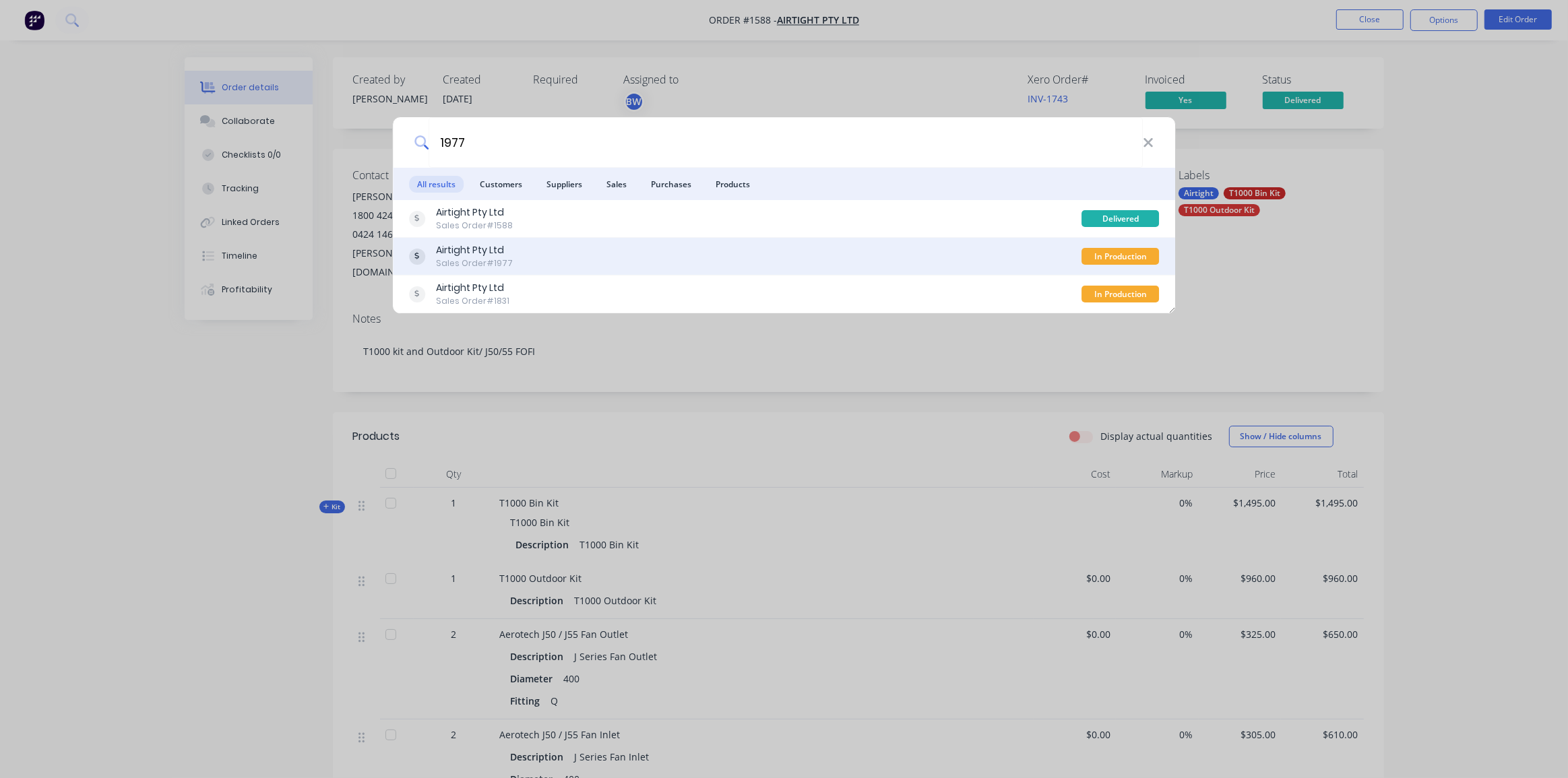
type input "1977"
click at [561, 255] on div "Airtight Pty Ltd Sales Order #1977" at bounding box center [746, 256] width 673 height 26
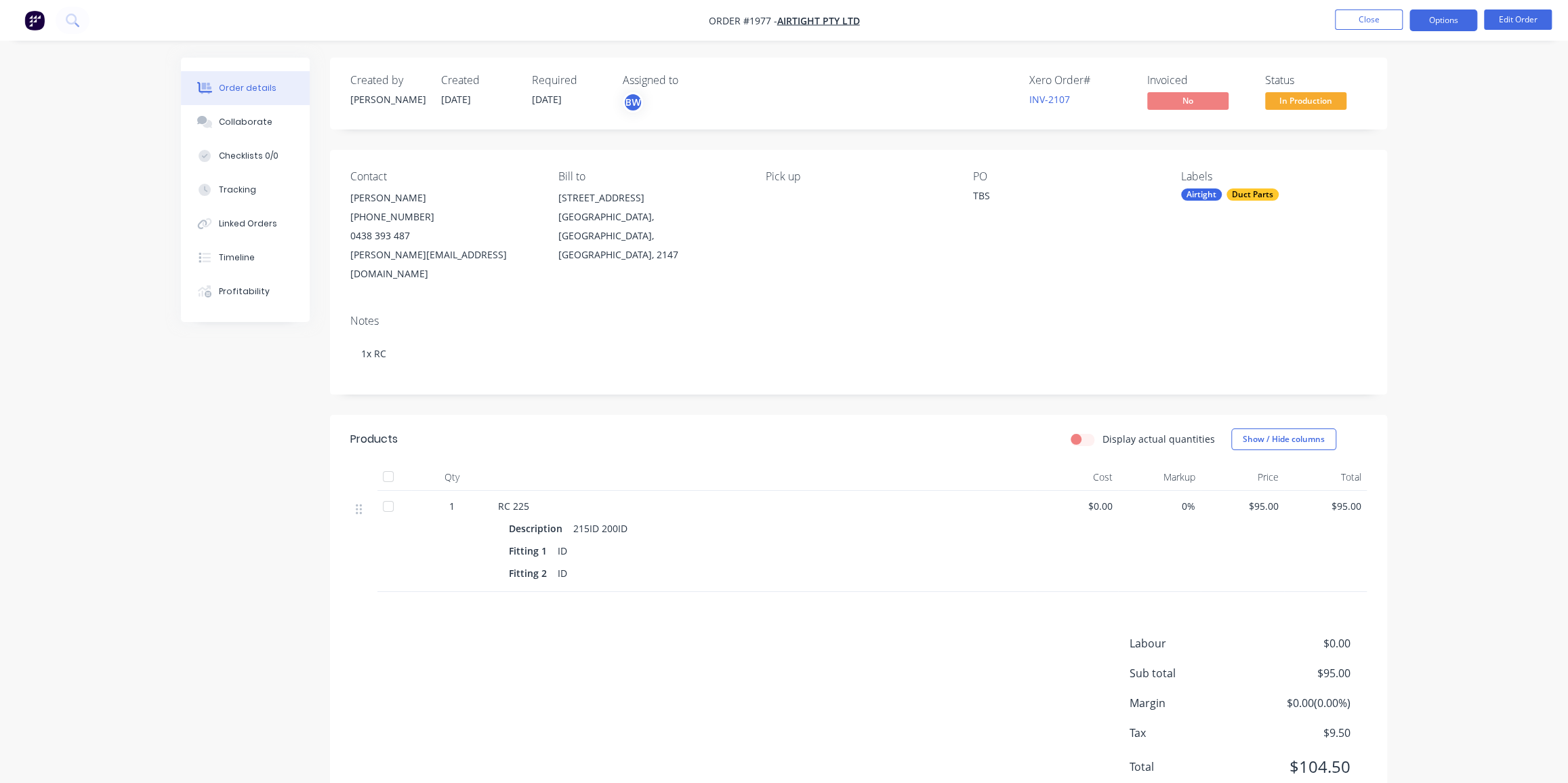
click at [1445, 19] on button "Options" at bounding box center [1443, 20] width 68 height 21
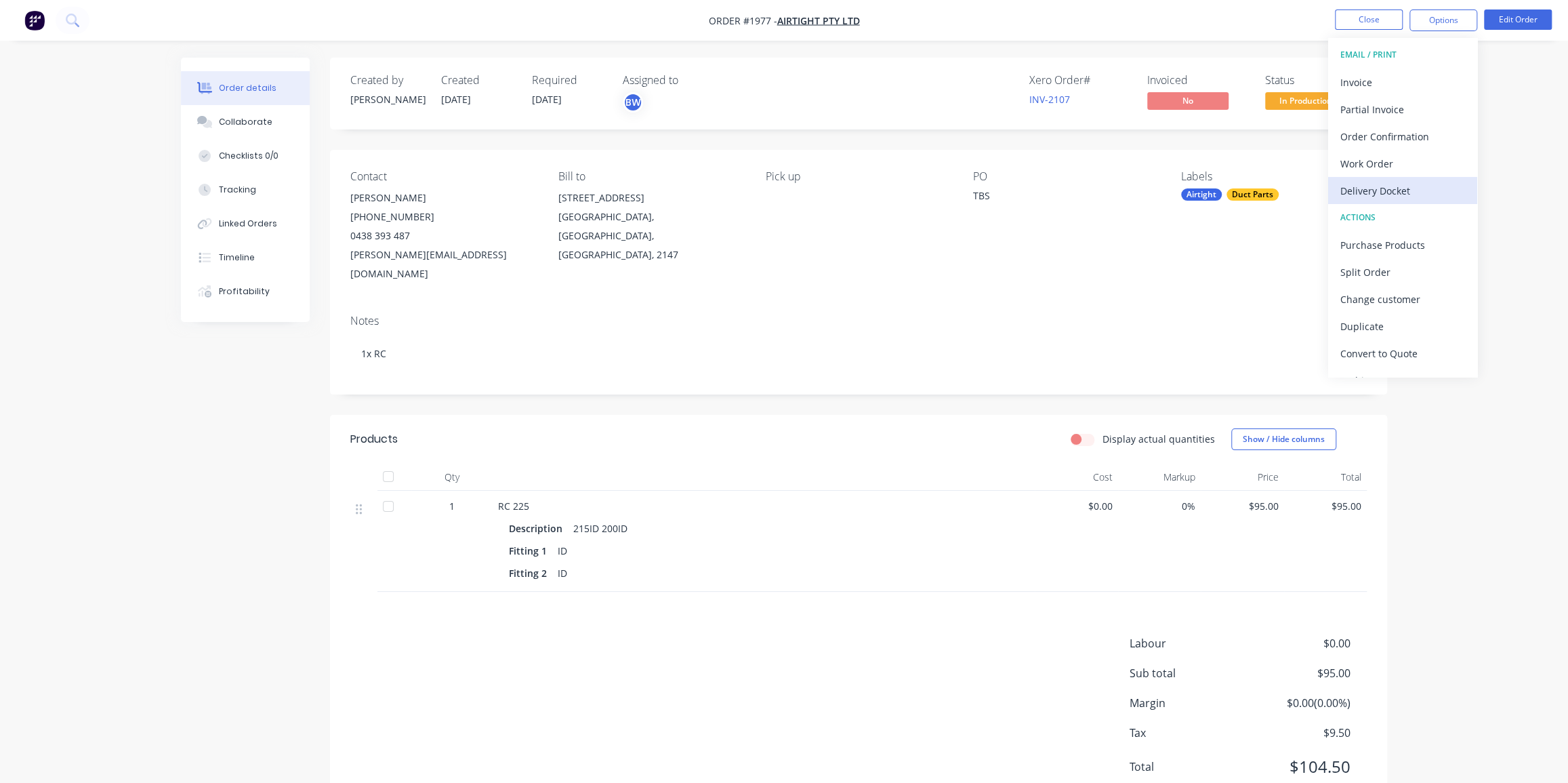
click at [1406, 188] on div "Delivery Docket" at bounding box center [1403, 191] width 125 height 19
drag, startPoint x: 1387, startPoint y: 109, endPoint x: 1389, endPoint y: 136, distance: 27.1
click at [1389, 136] on div "DELIVERY DOCKET Back With pricing Without pricing Custom" at bounding box center [1402, 109] width 149 height 143
click at [1389, 134] on div "Without pricing" at bounding box center [1403, 137] width 125 height 19
click at [643, 32] on nav "Order #1977 - Airtight Pty Ltd Close Options EMAIL / PRINT Invoice Partial Invo…" at bounding box center [784, 20] width 1568 height 41
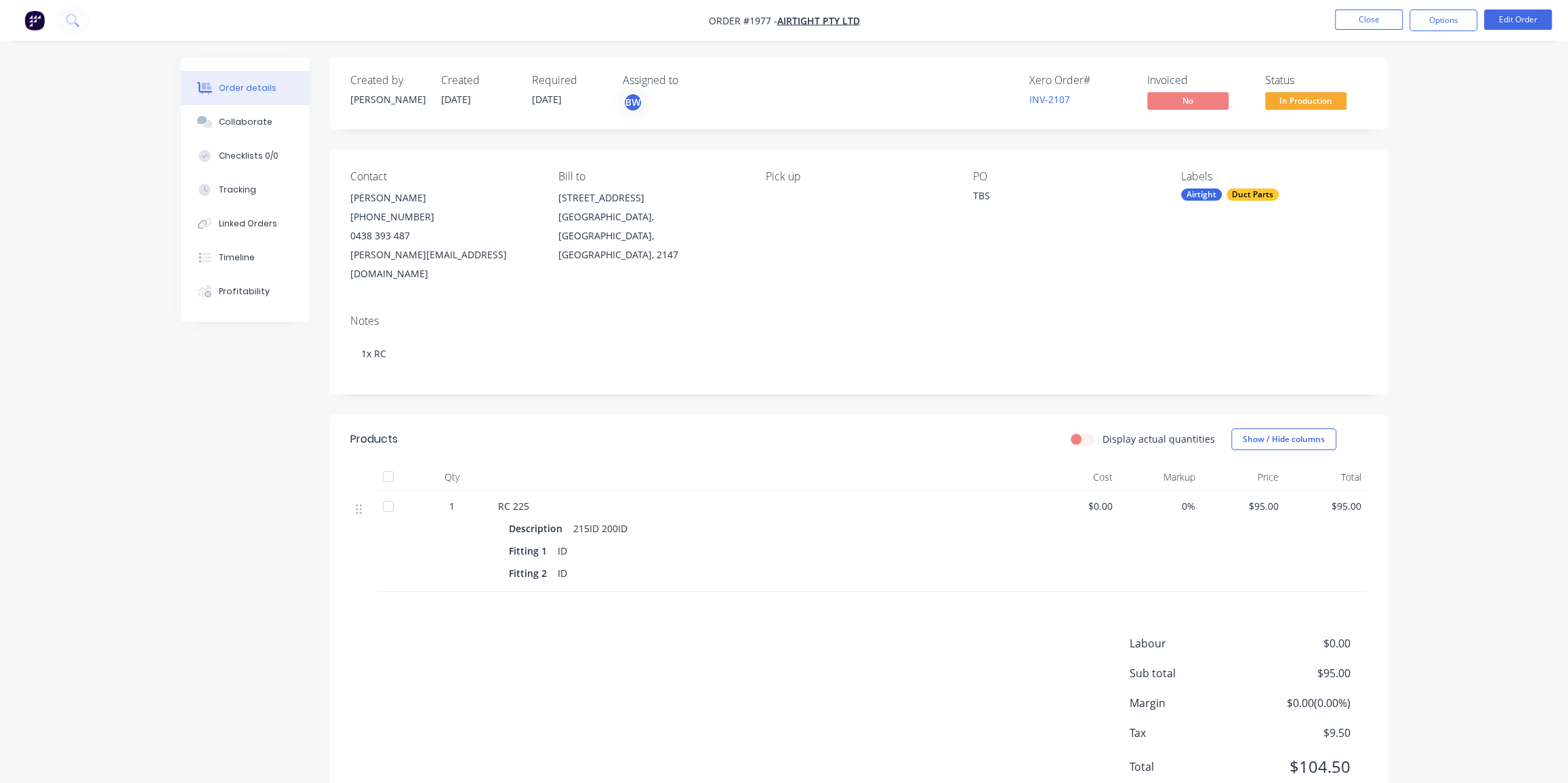
click at [1443, 53] on div "Order details Collaborate Checklists 0/0 Tracking Linked Orders Timeline Profit…" at bounding box center [784, 416] width 1568 height 834
click at [978, 194] on div "TBS" at bounding box center [1058, 197] width 170 height 19
click at [1520, 25] on button "Edit Order" at bounding box center [1518, 19] width 68 height 20
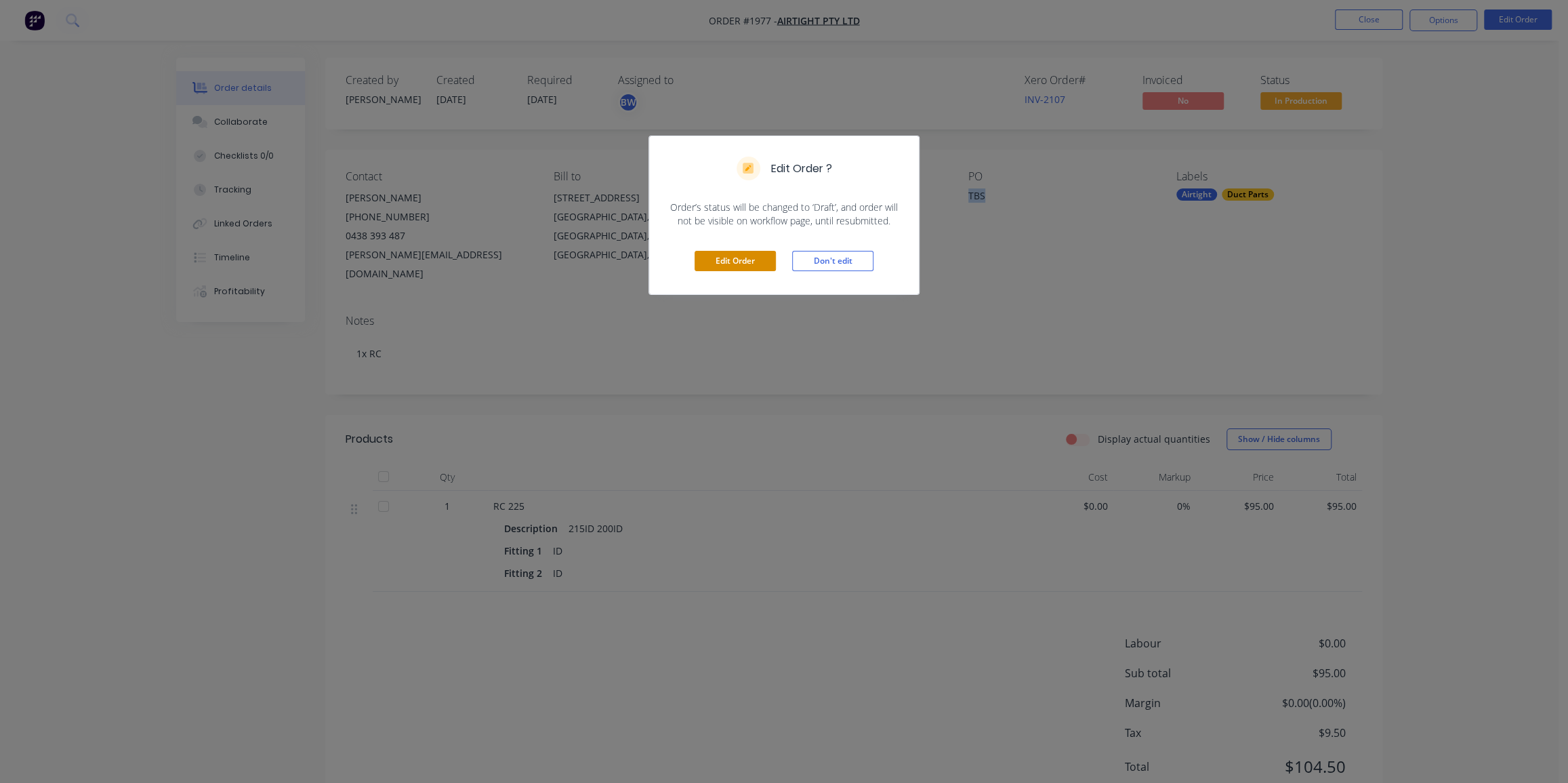
click at [736, 263] on button "Edit Order" at bounding box center [735, 261] width 81 height 20
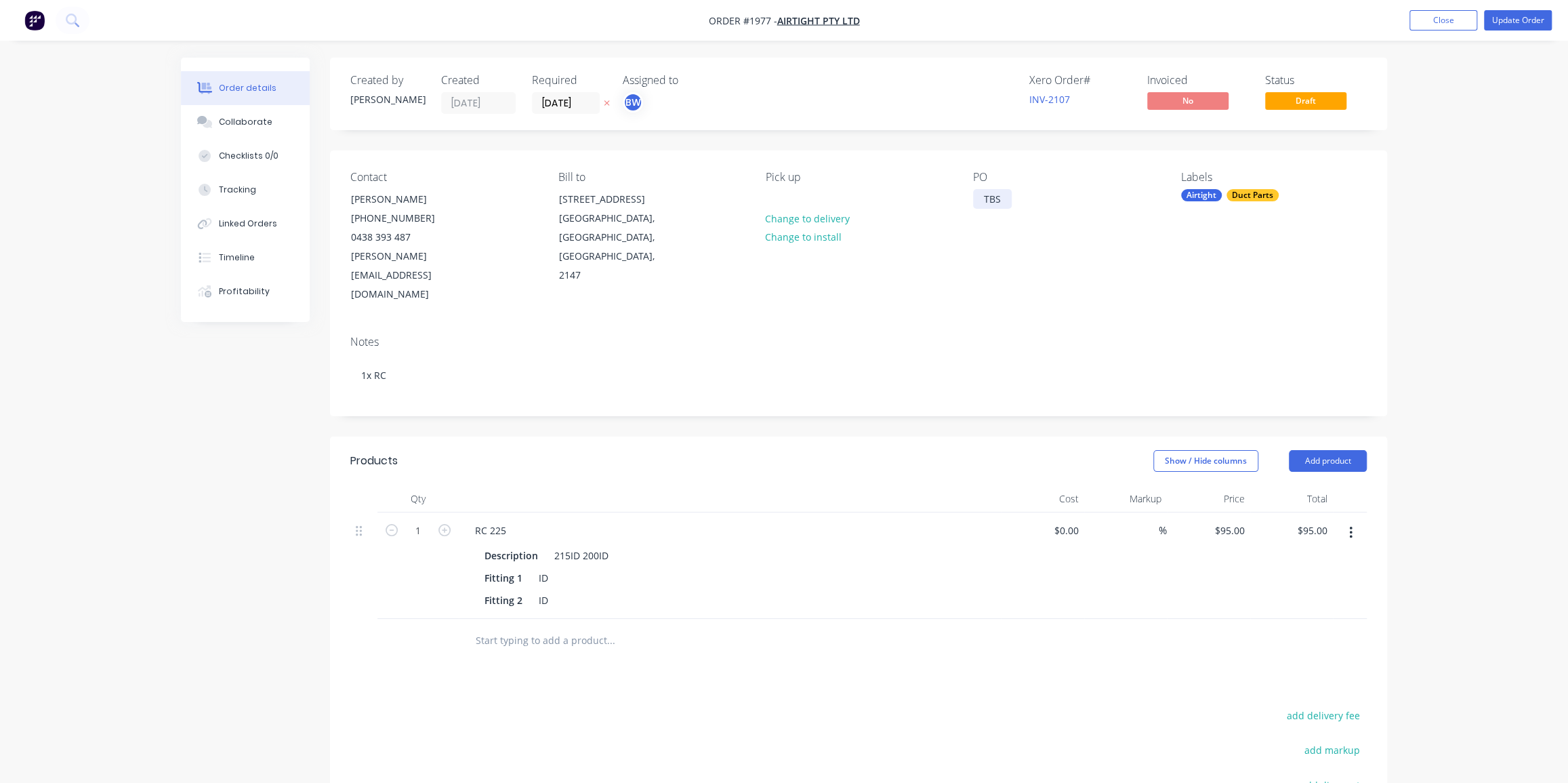
click at [993, 200] on div "TBS" at bounding box center [992, 199] width 39 height 19
click at [1438, 143] on div "Order details Collaborate Checklists 0/0 Tracking Linked Orders Timeline Profit…" at bounding box center [784, 504] width 1568 height 1009
click at [1513, 19] on button "Update Order" at bounding box center [1518, 20] width 68 height 20
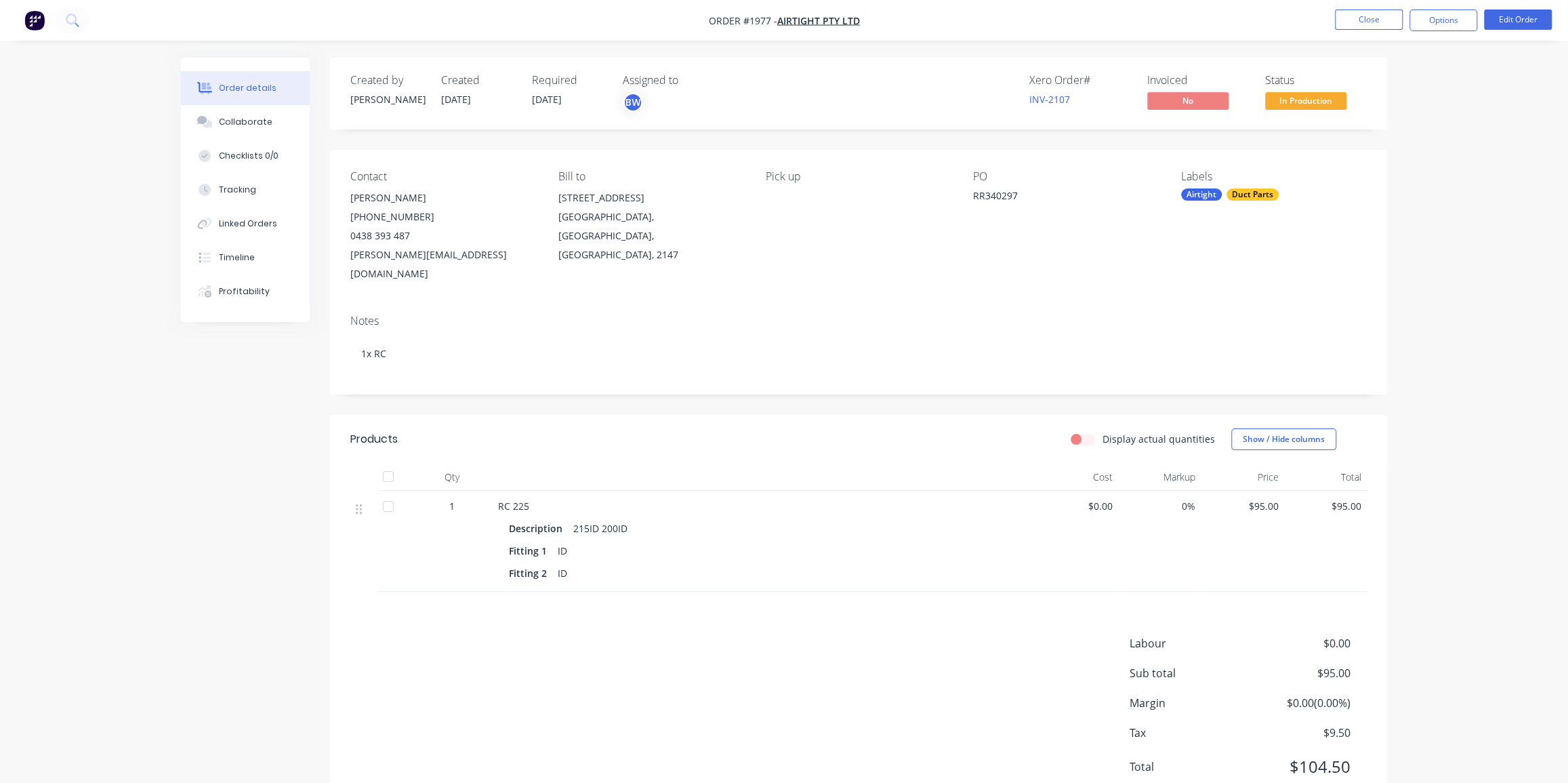
drag, startPoint x: 1388, startPoint y: 19, endPoint x: 1428, endPoint y: 118, distance: 106.8
click at [1428, 118] on div "Order #1977 - Airtight Pty Ltd Close Options Edit Order Order details Collabora…" at bounding box center [784, 416] width 1568 height 834
click at [1428, 118] on div "Order details Collaborate Checklists 0/0 Tracking Linked Orders Timeline Profit…" at bounding box center [784, 416] width 1568 height 834
click at [1420, 139] on div "Order details Collaborate Checklists 0/0 Tracking Linked Orders Timeline Profit…" at bounding box center [784, 416] width 1568 height 834
click at [1311, 100] on span "In Production" at bounding box center [1306, 100] width 81 height 17
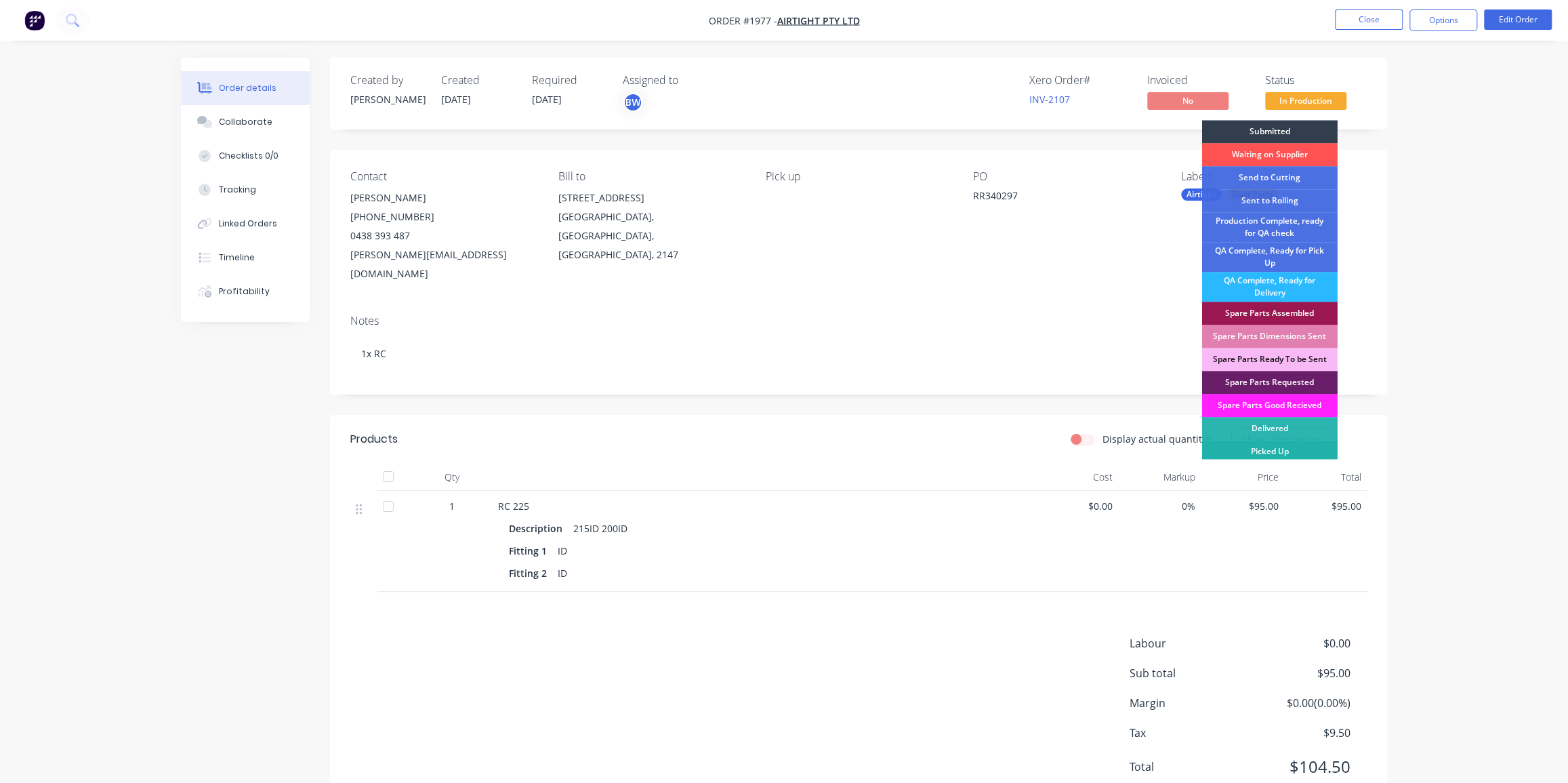
click at [1288, 450] on div "Picked Up" at bounding box center [1270, 451] width 136 height 23
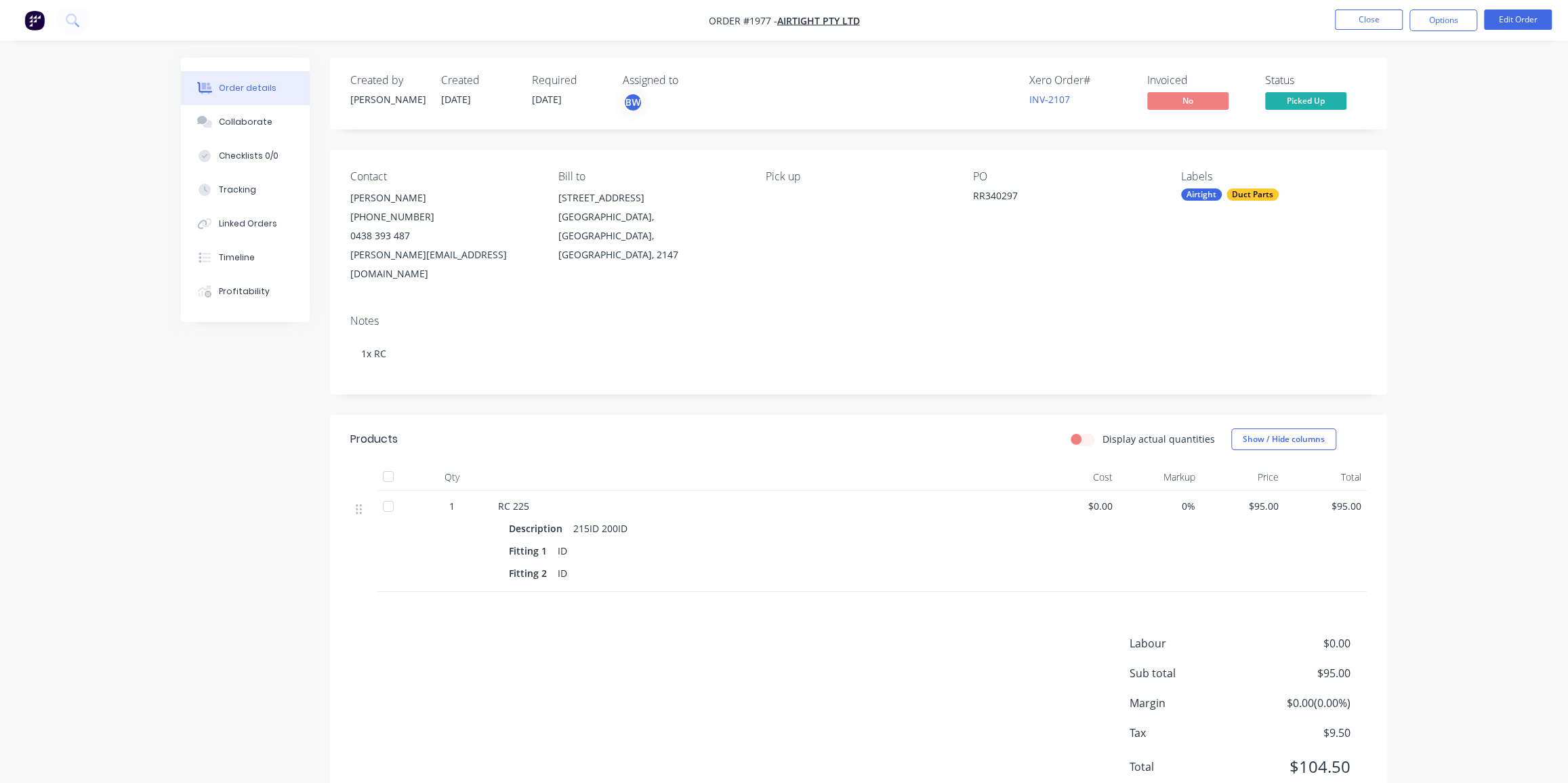
click at [1435, 234] on div "Order details Collaborate Checklists 0/0 Tracking Linked Orders Timeline Profit…" at bounding box center [784, 416] width 1568 height 834
click at [1380, 19] on button "Close" at bounding box center [1369, 19] width 68 height 20
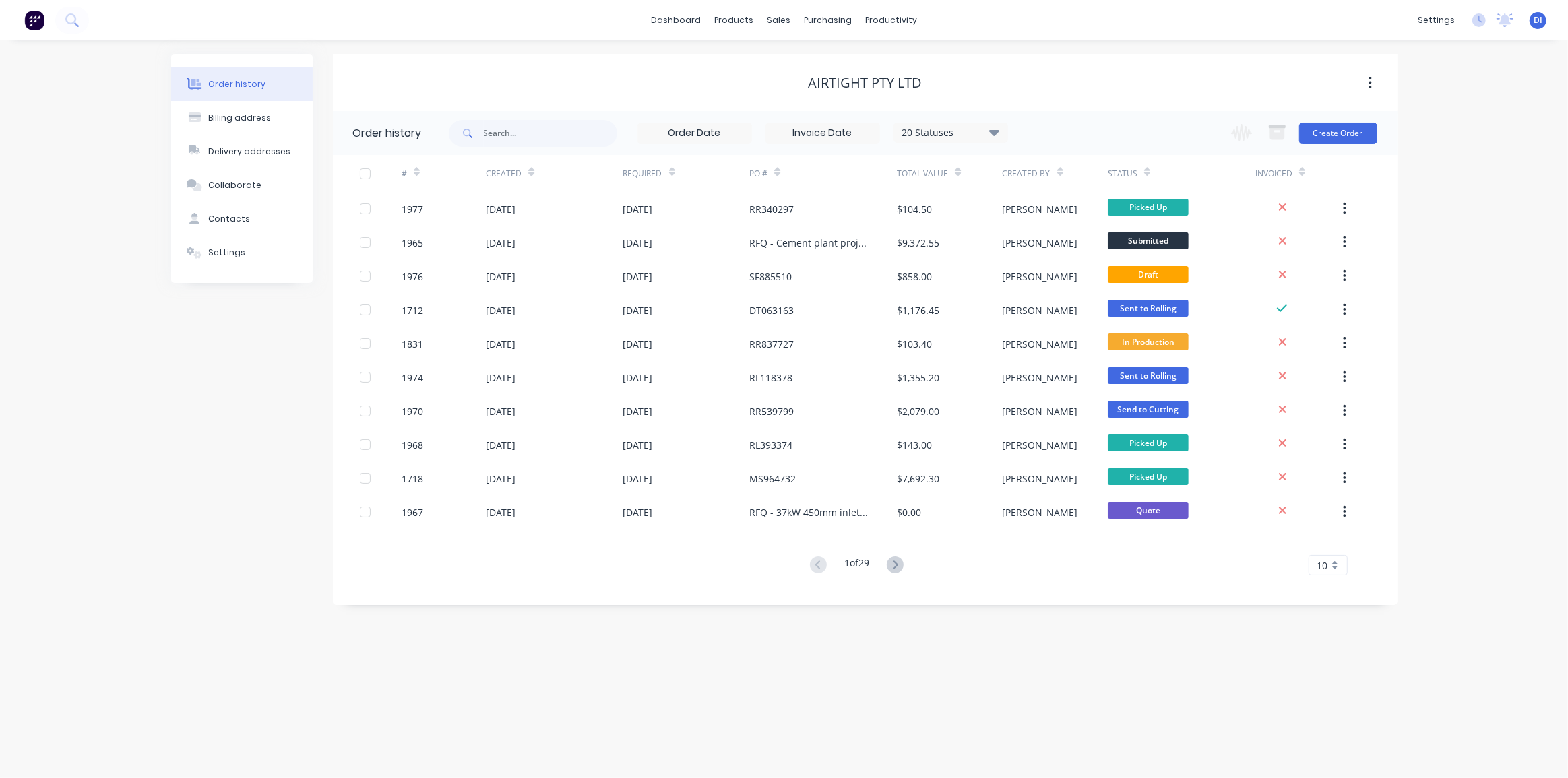
click at [1432, 209] on div "Order history Billing address Delivery addresses Collaborate Contacts Settings …" at bounding box center [784, 410] width 1568 height 738
click at [1436, 109] on div "Order history Billing address Delivery addresses Collaborate Contacts Settings …" at bounding box center [784, 410] width 1568 height 738
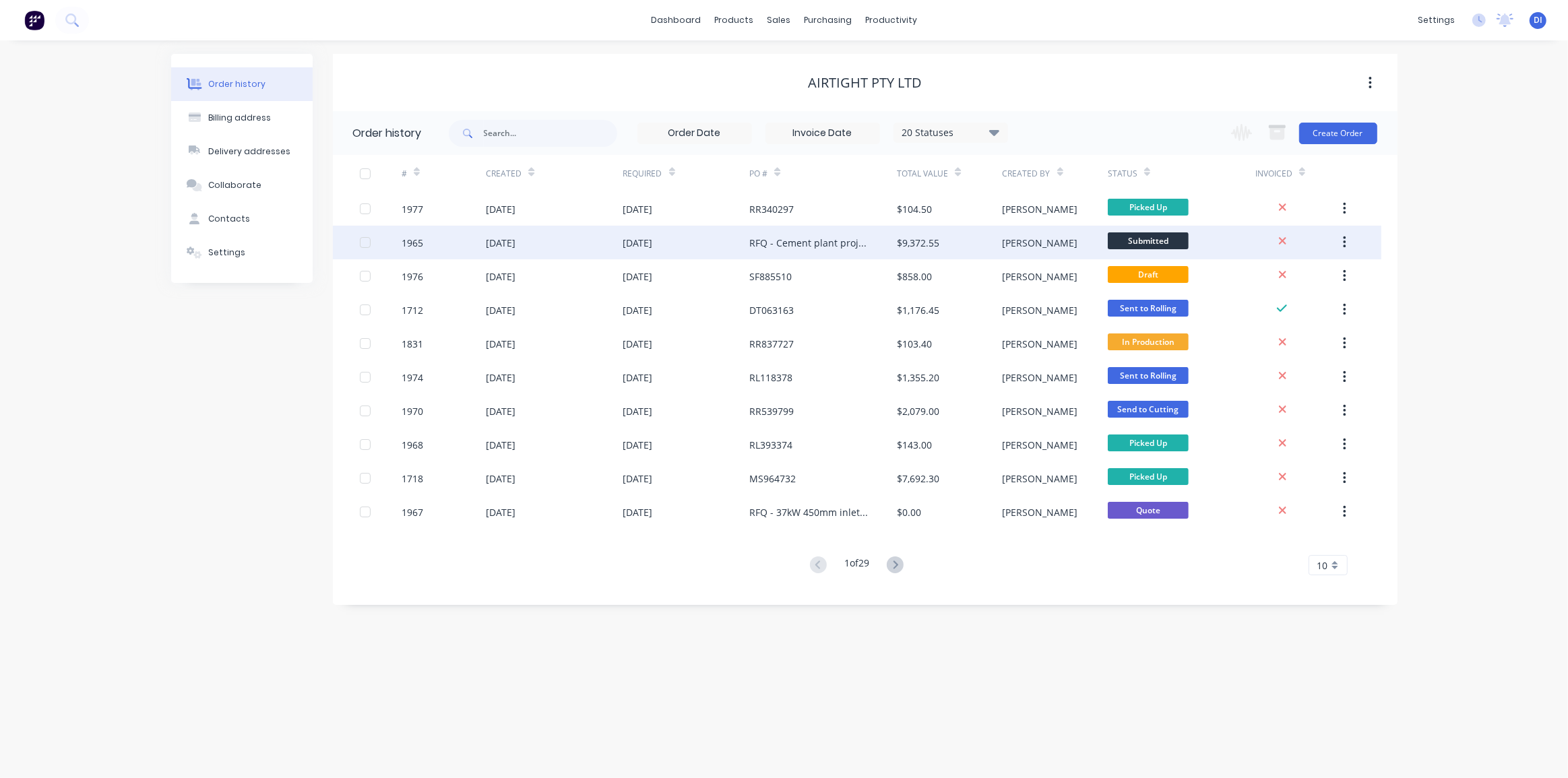
click at [883, 239] on div "RFQ - Cement plant project" at bounding box center [823, 242] width 147 height 34
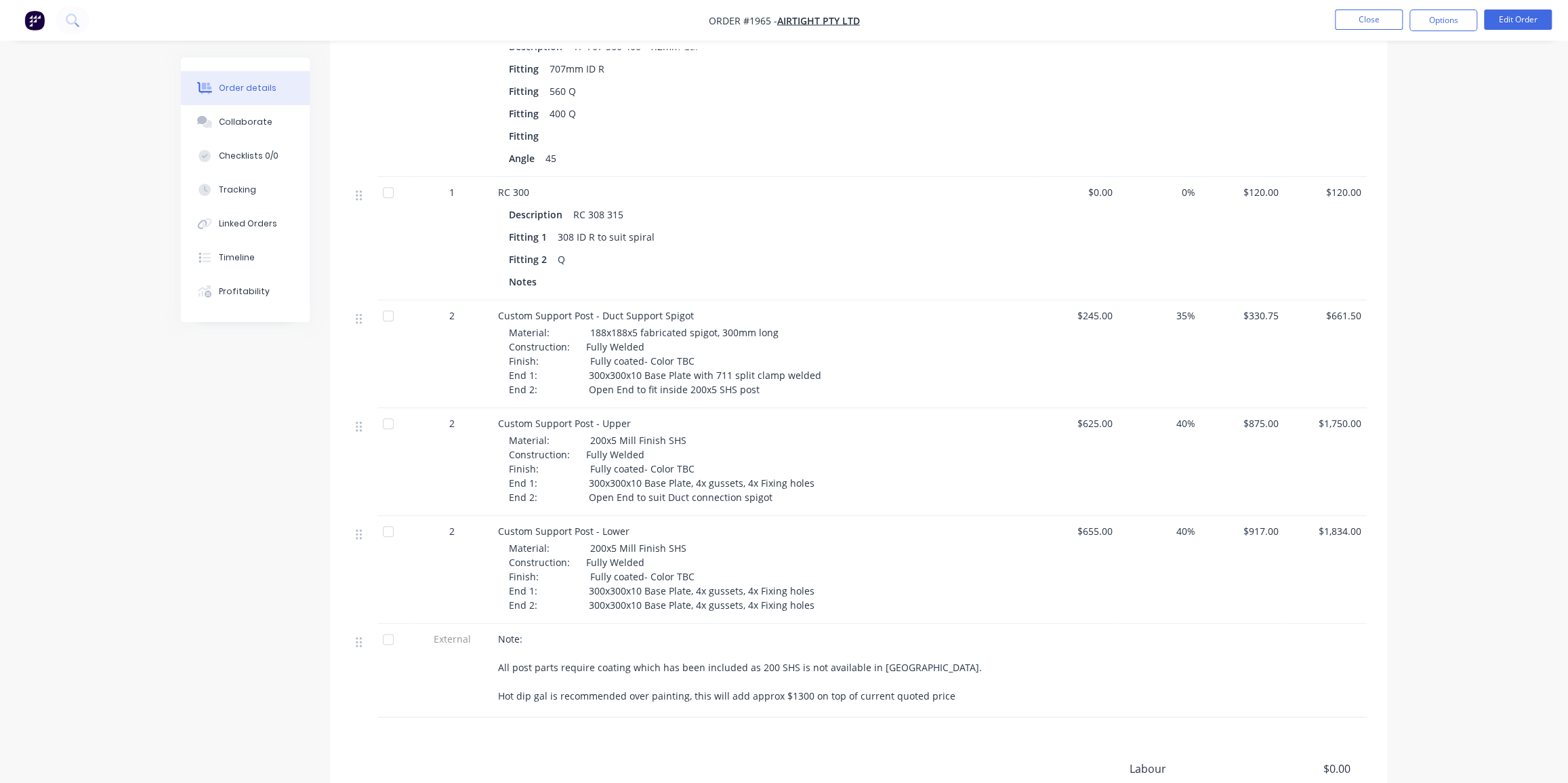
scroll to position [1048, 0]
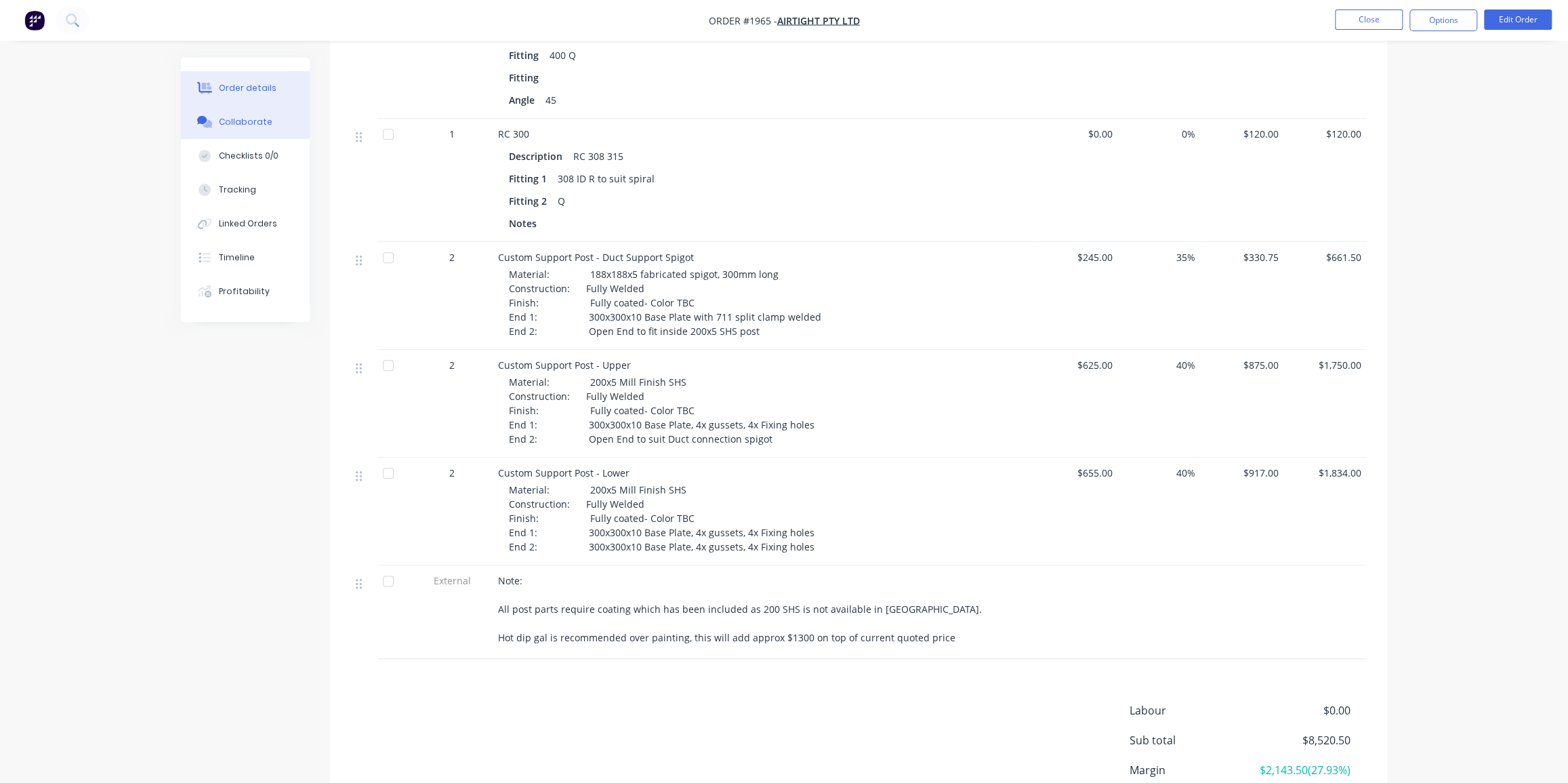
click at [251, 118] on div "Collaborate" at bounding box center [245, 122] width 53 height 12
